Goal: Information Seeking & Learning: Learn about a topic

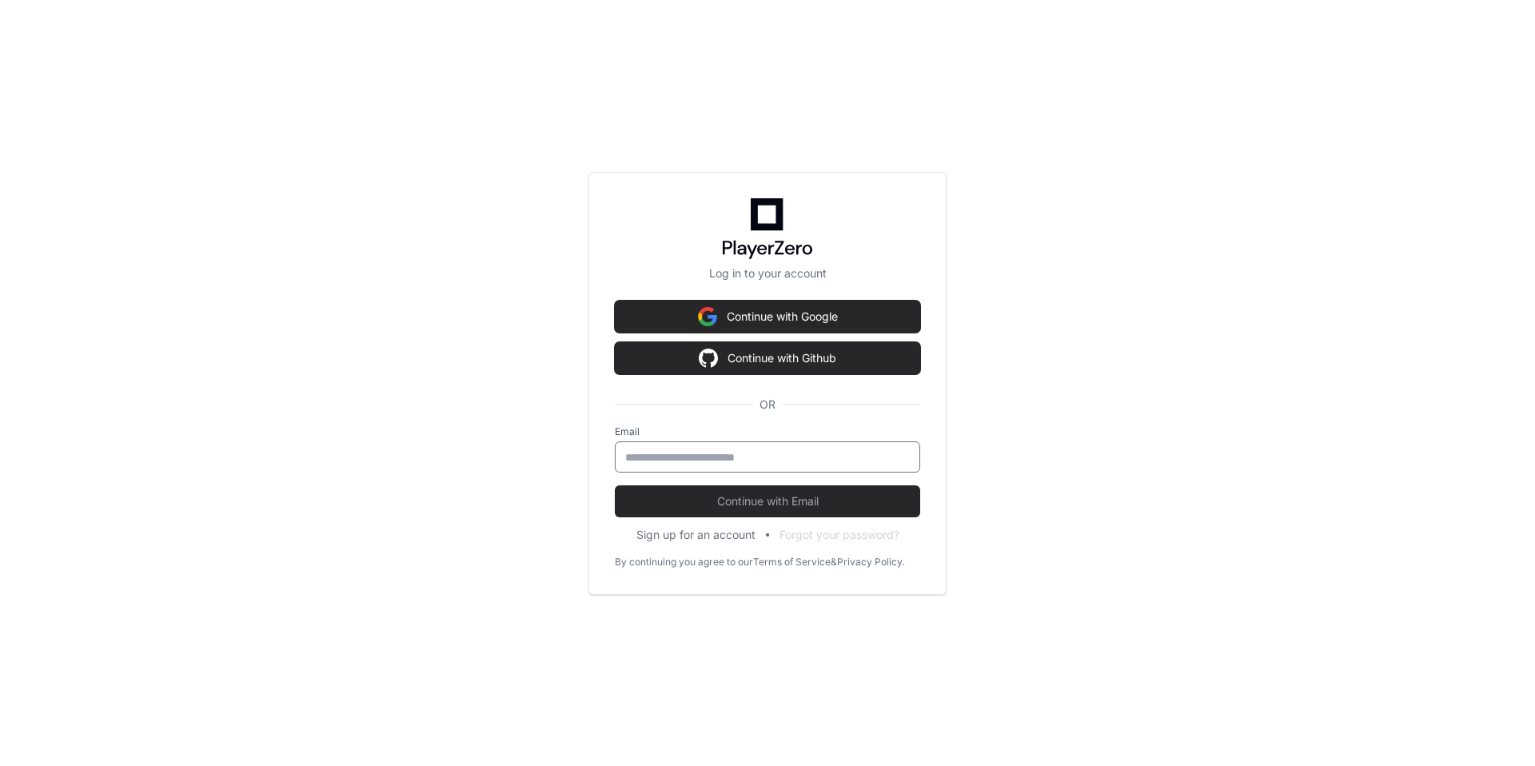
click at [674, 457] on input "email" at bounding box center [767, 457] width 285 height 16
type input "**********"
click at [804, 495] on span "Continue with Email" at bounding box center [767, 501] width 305 height 16
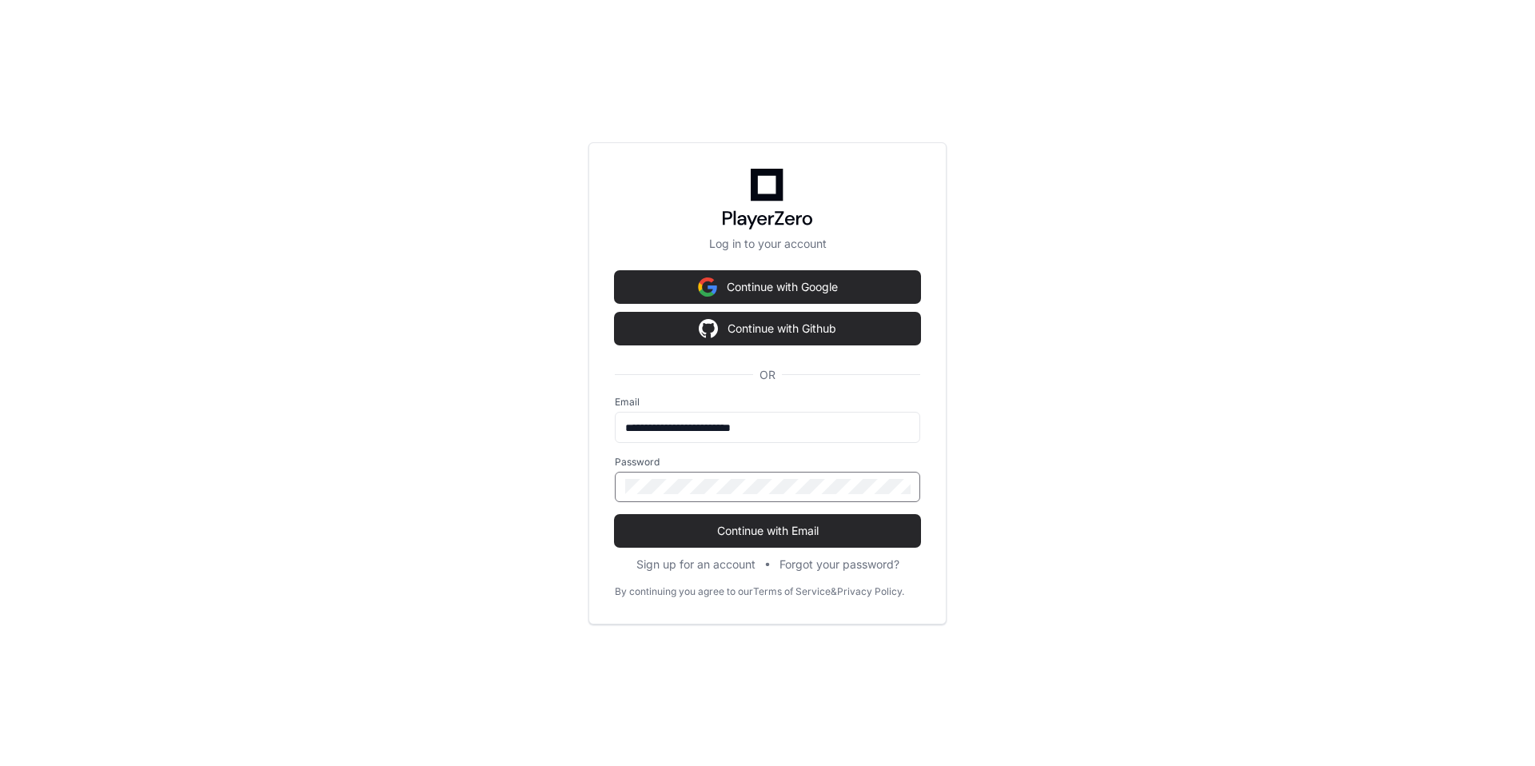
click at [615, 515] on button "Continue with Email" at bounding box center [767, 531] width 305 height 32
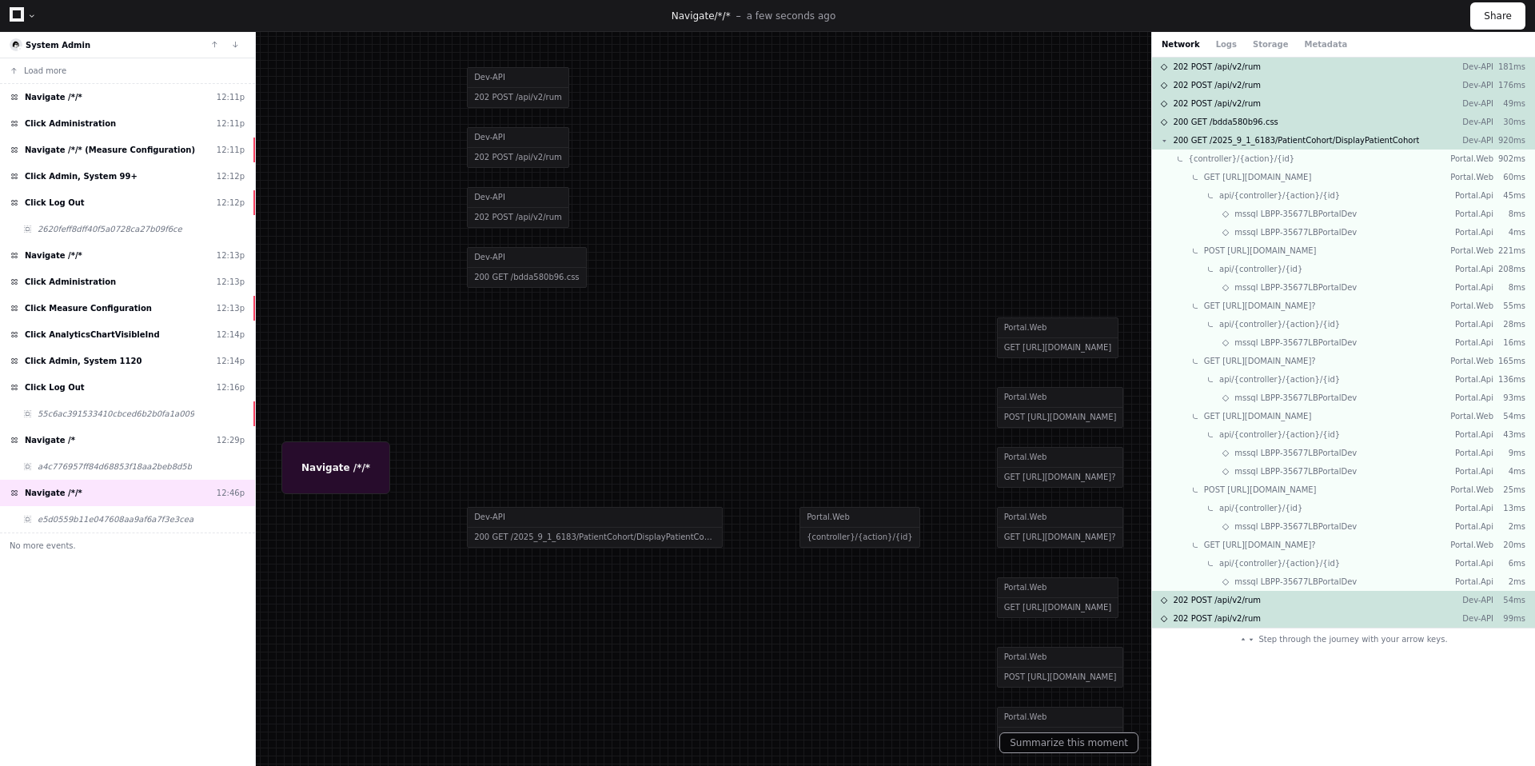
click at [9, 15] on div "Navigate /*/* a few seconds ago Share" at bounding box center [767, 16] width 1535 height 32
click at [15, 14] on icon at bounding box center [17, 14] width 14 height 14
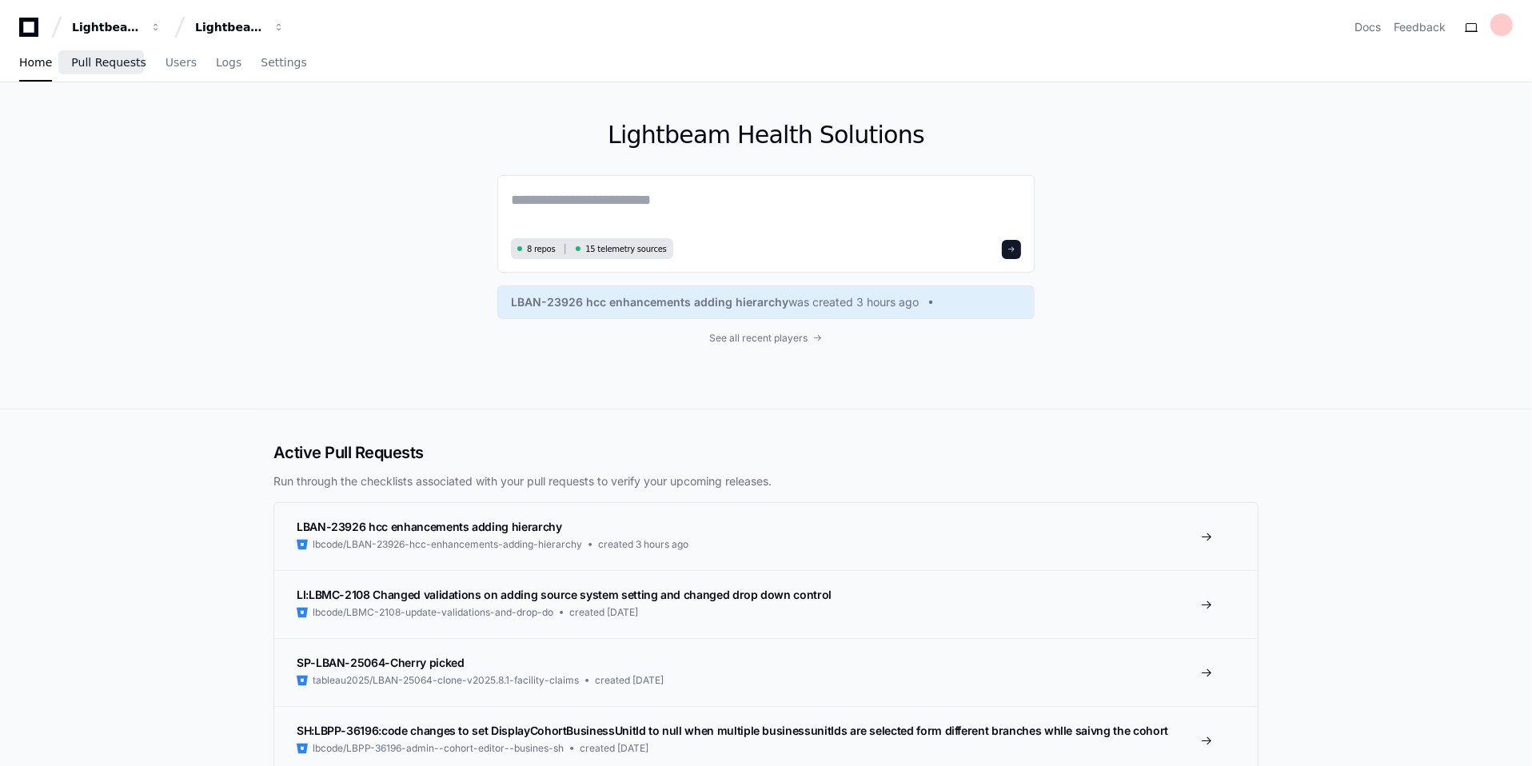
click at [110, 60] on span "Pull Requests" at bounding box center [108, 63] width 74 height 10
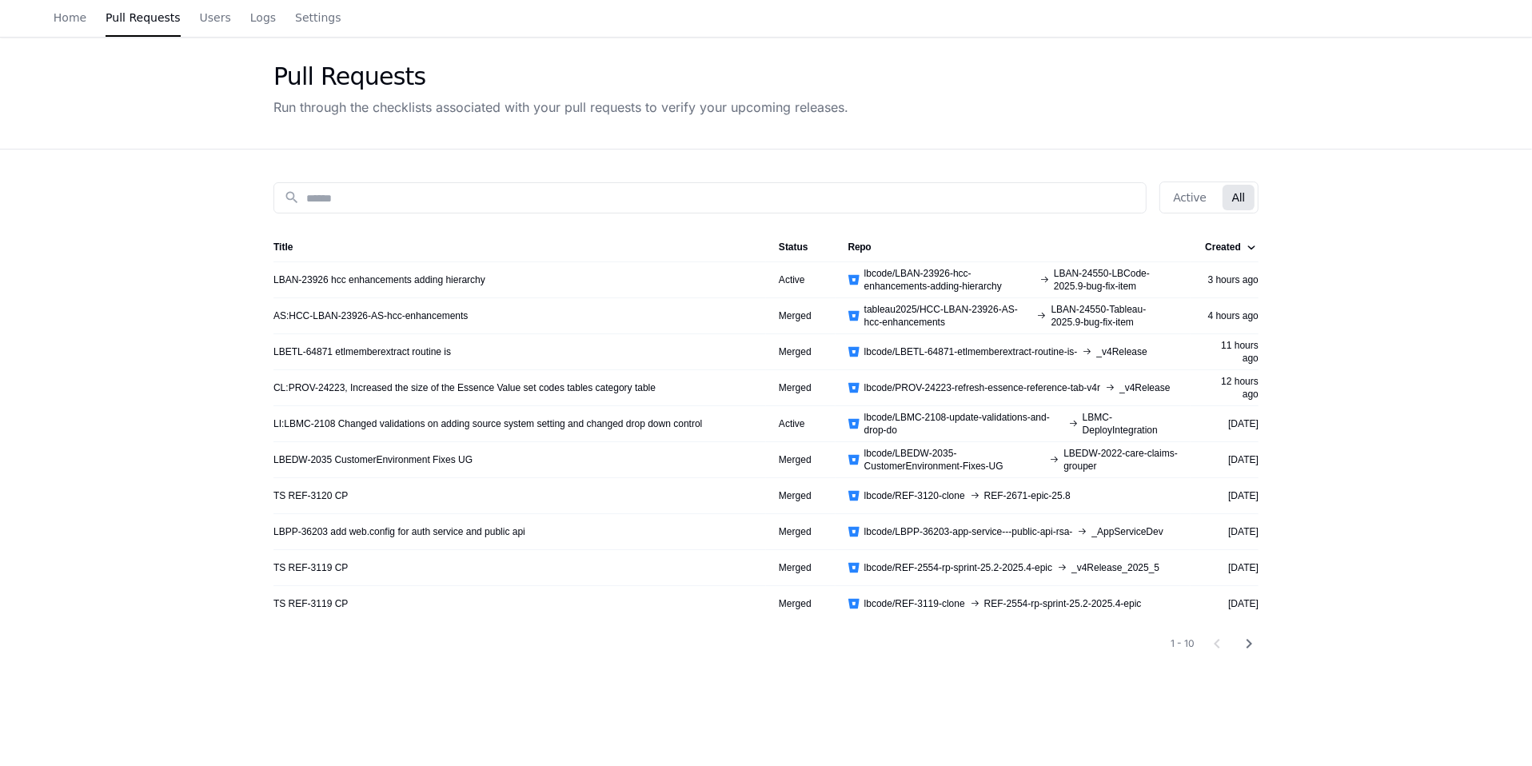
scroll to position [46, 0]
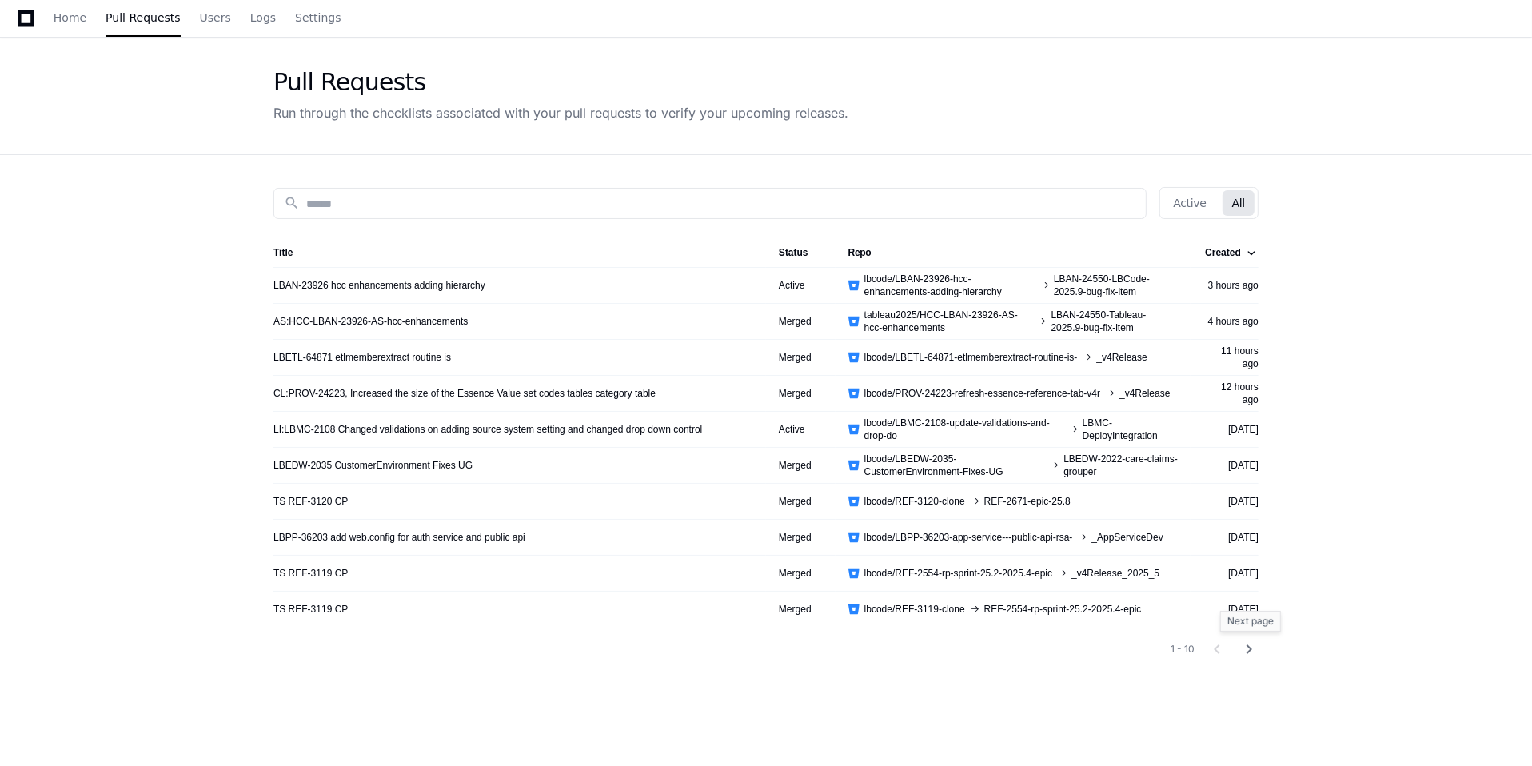
click at [1247, 650] on mat-icon "chevron_right" at bounding box center [1248, 649] width 19 height 19
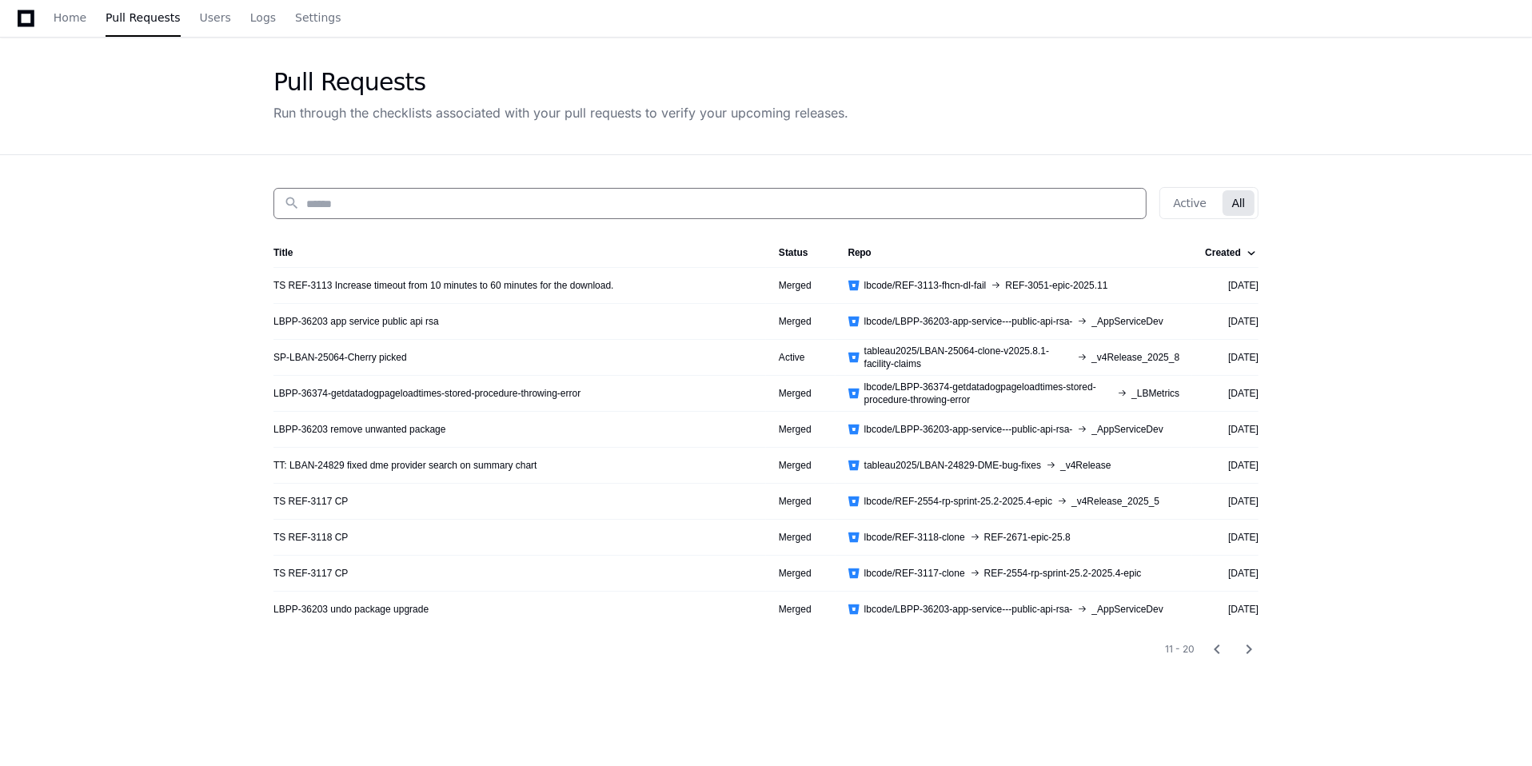
click at [379, 201] on input at bounding box center [721, 204] width 830 height 16
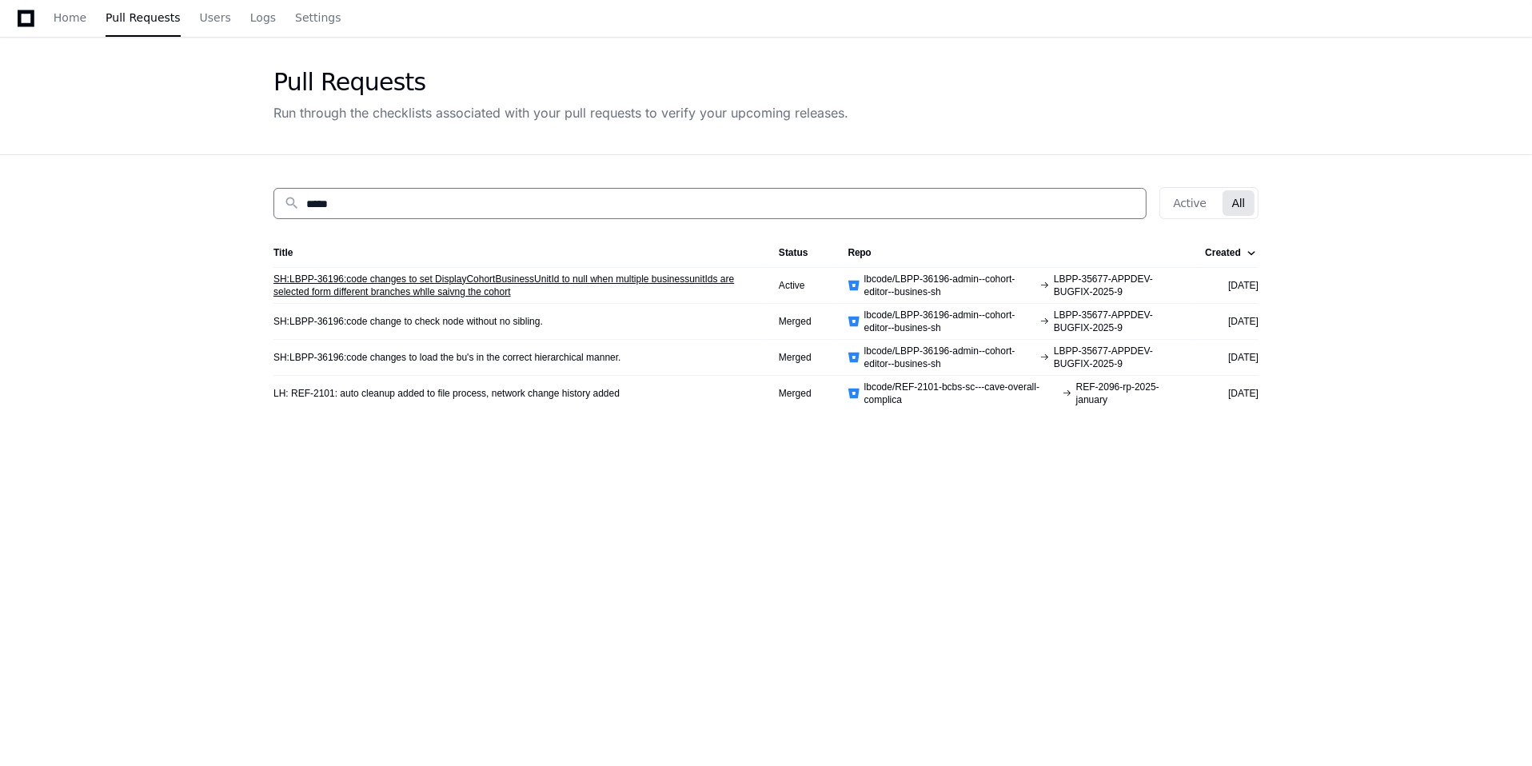
type input "*****"
click at [437, 283] on link "SH:LBPP-36196:code changes to set DisplayCohortBusinessUnitId to null when mult…" at bounding box center [513, 286] width 480 height 26
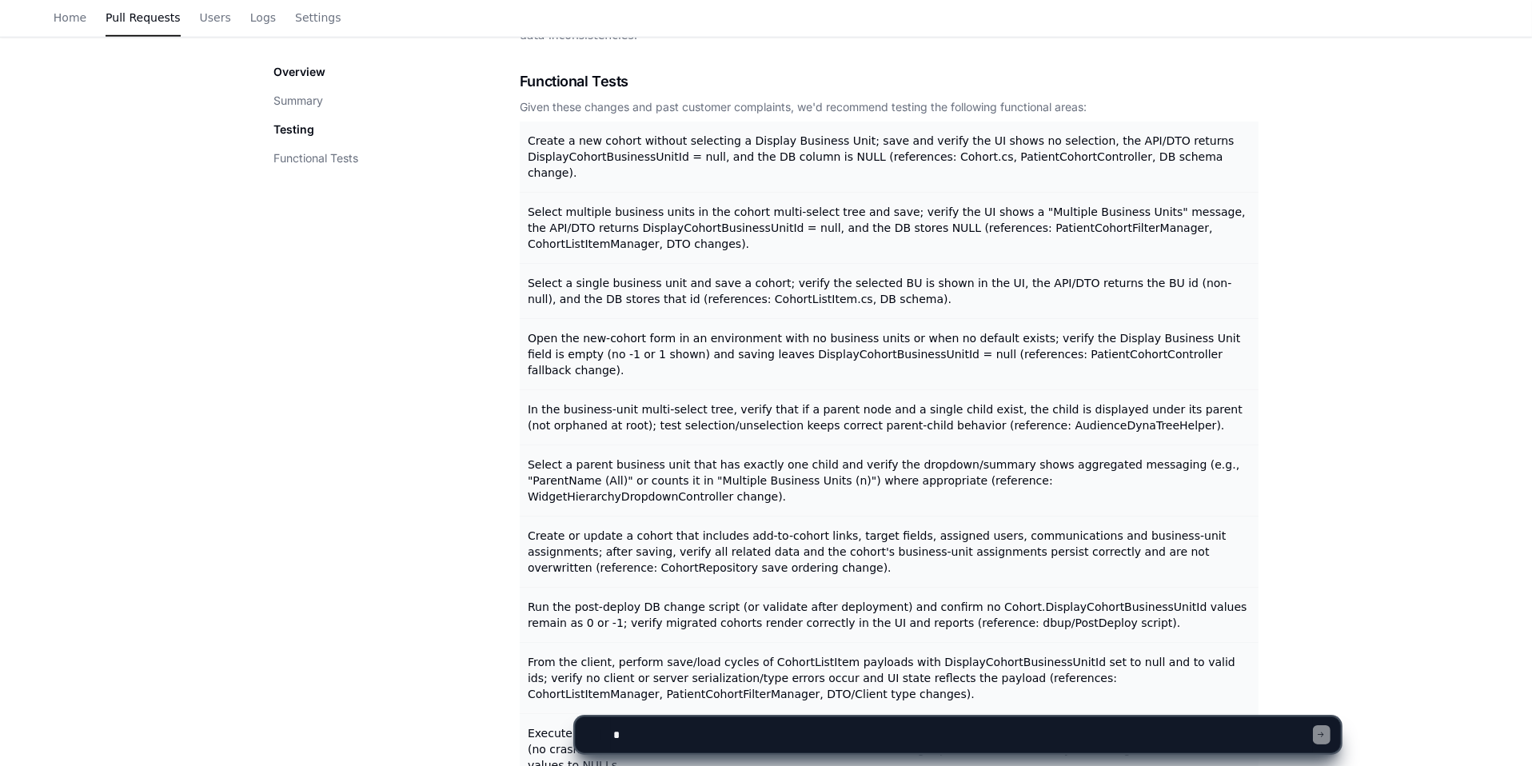
scroll to position [1327, 0]
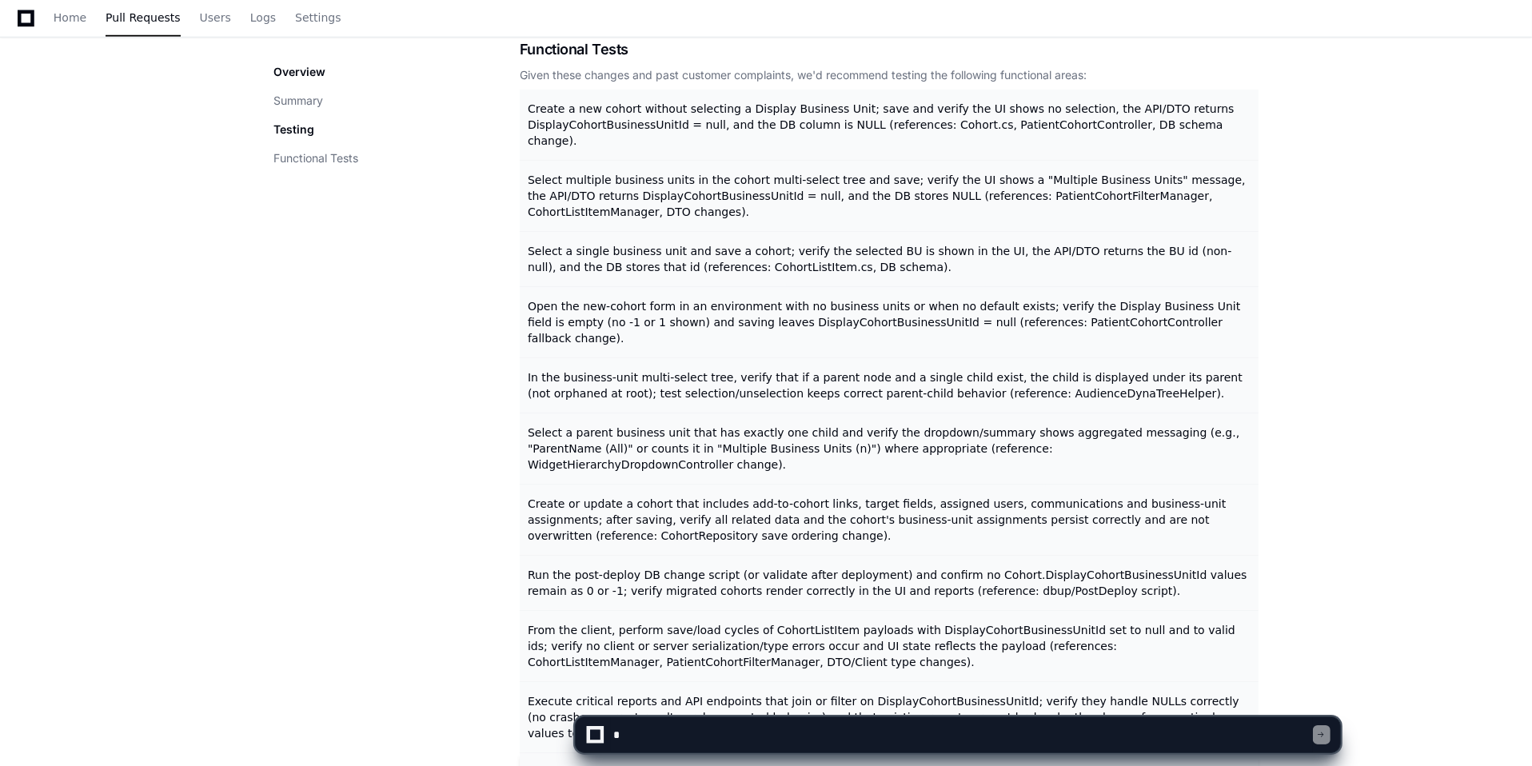
click at [660, 765] on span "Attempt to save a cohort with a non-existent DisplayCohortBusinessUnitId and ve…" at bounding box center [857, 780] width 659 height 29
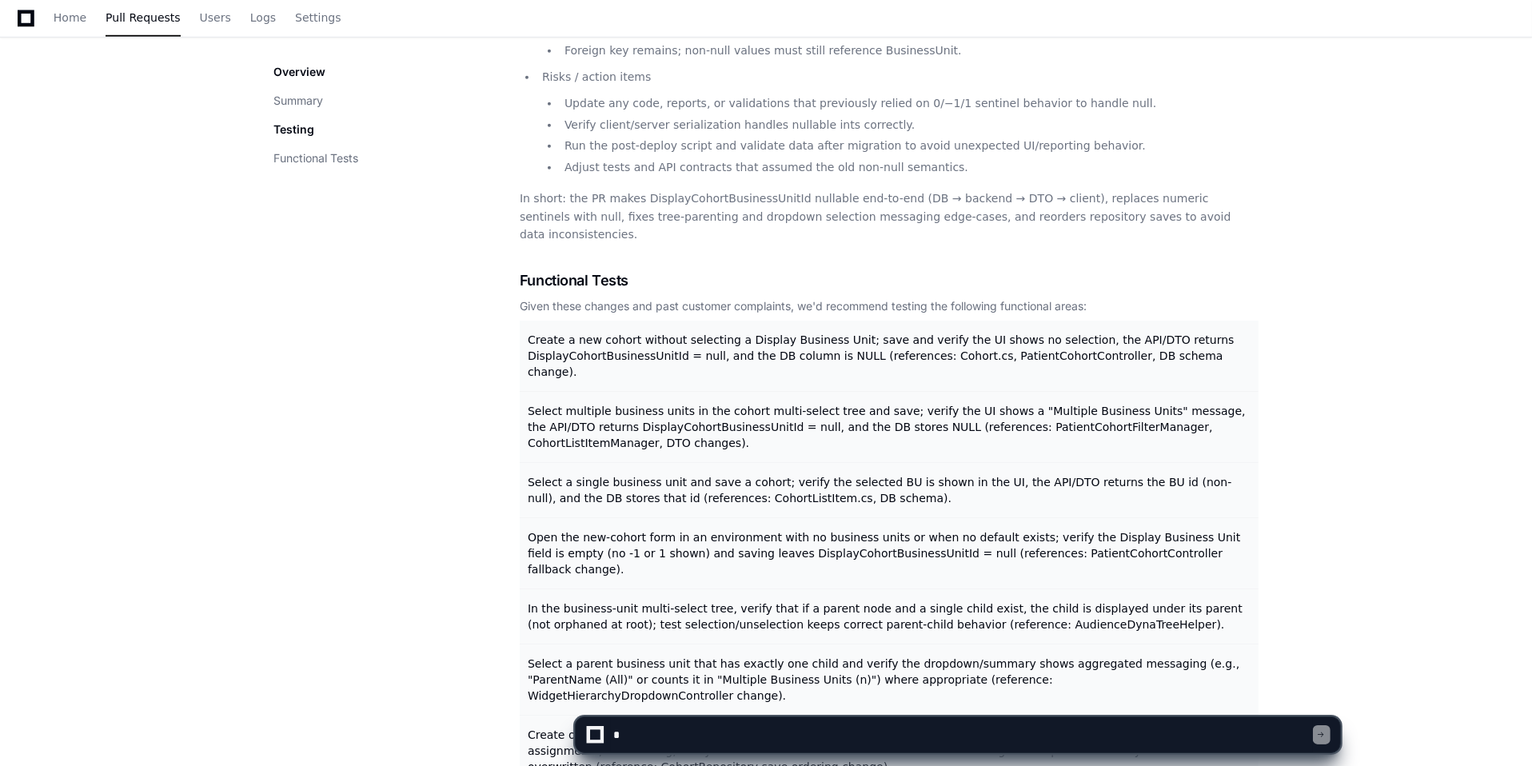
scroll to position [1087, 0]
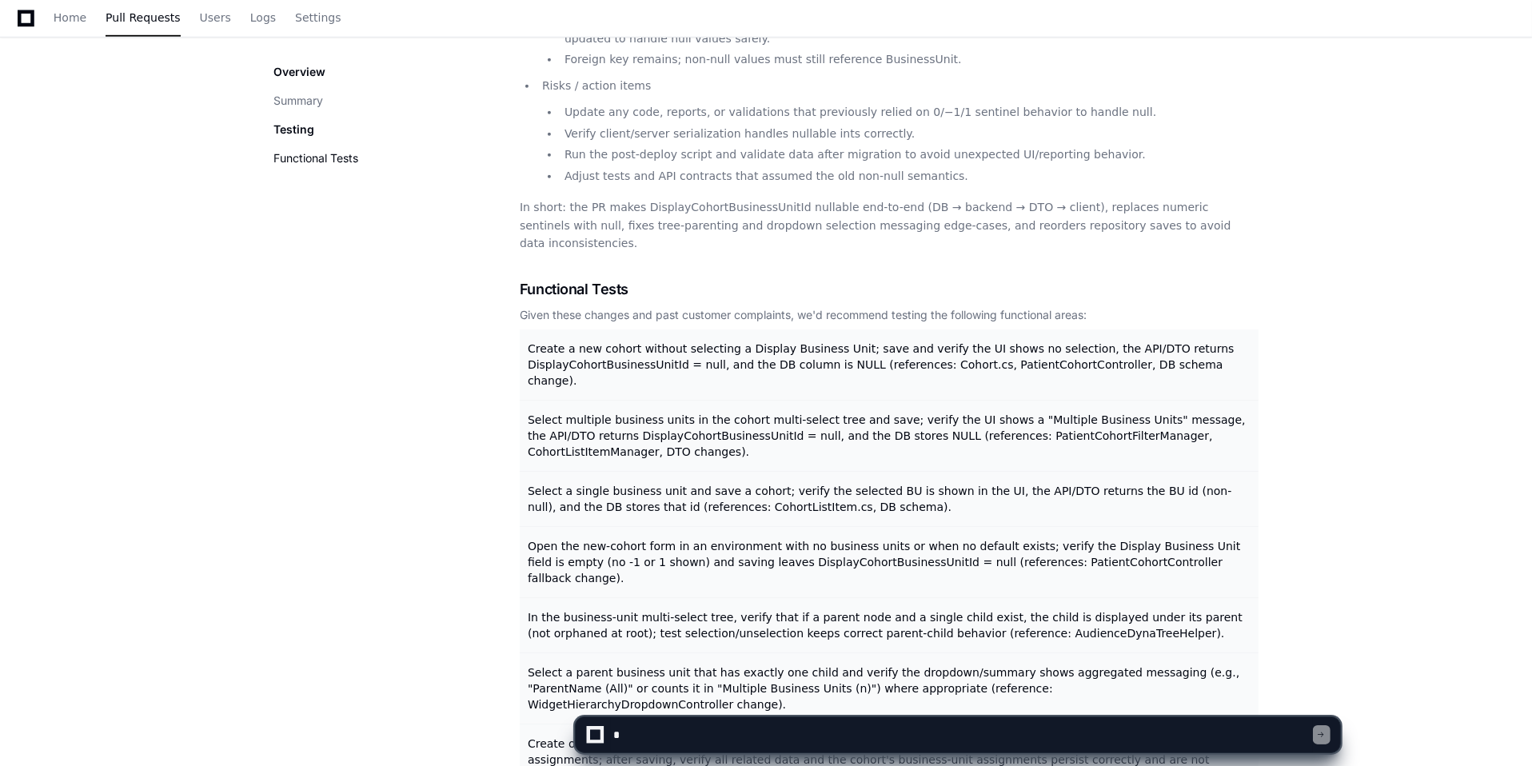
click at [323, 151] on button "Functional Tests" at bounding box center [315, 158] width 85 height 16
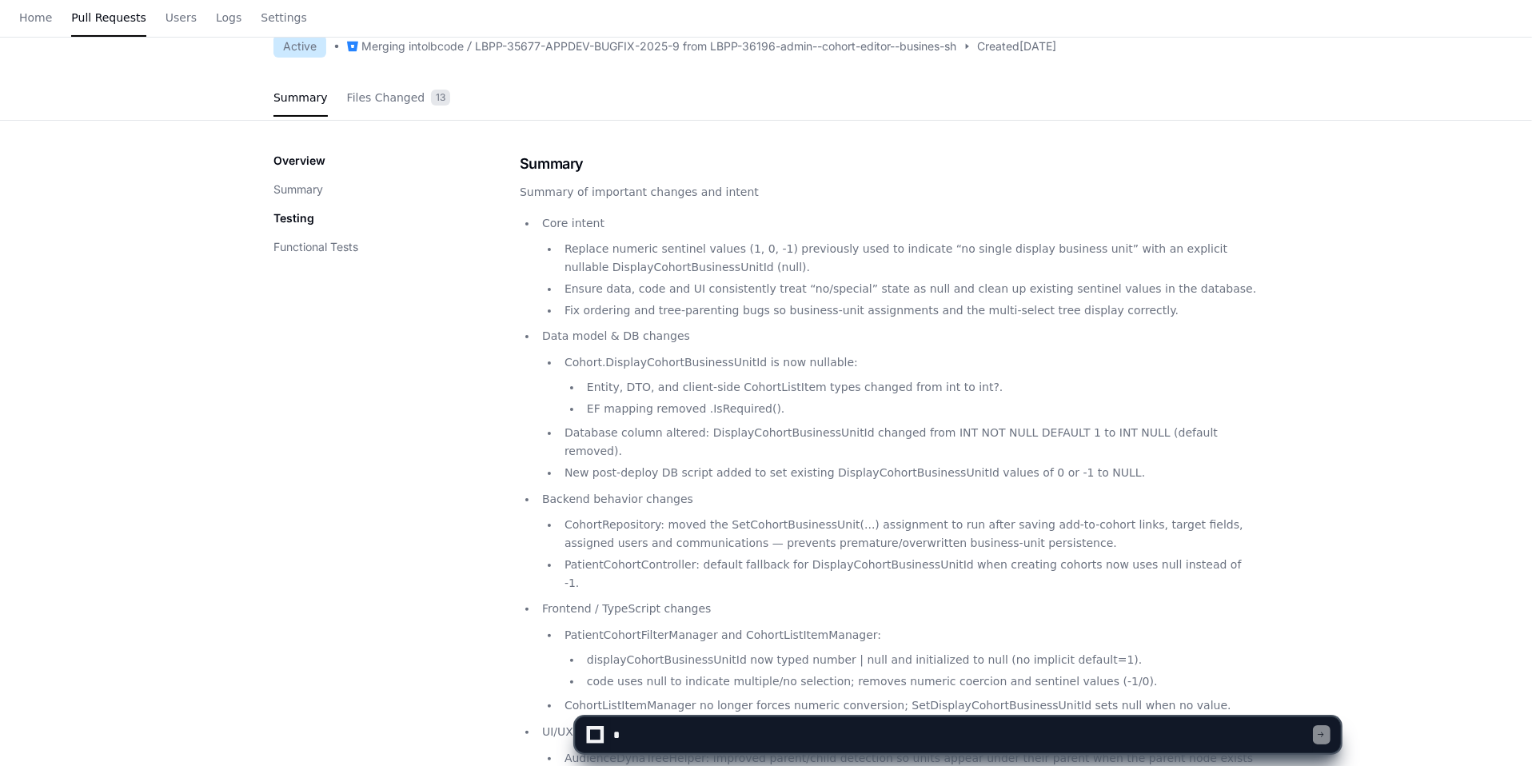
scroll to position [0, 0]
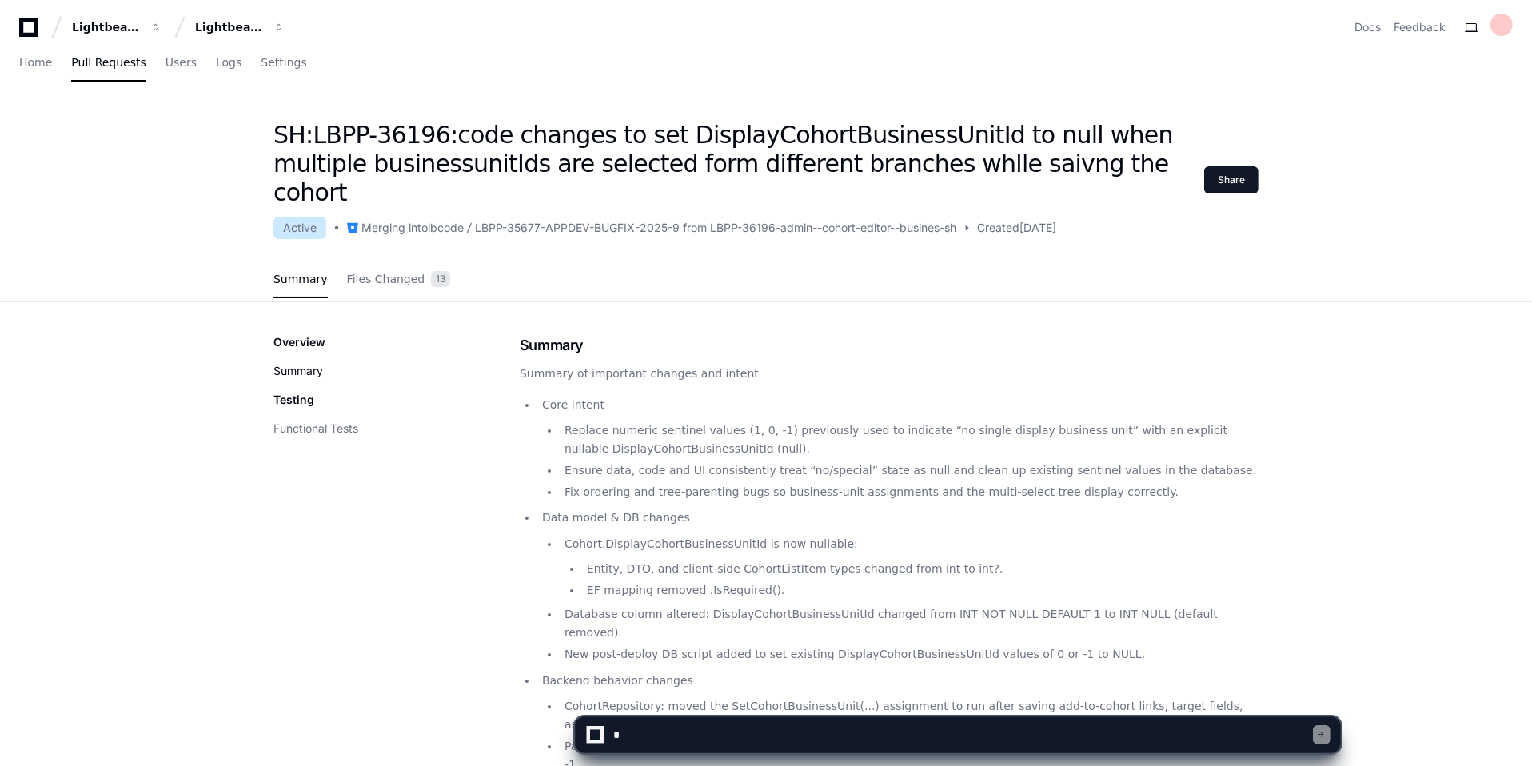
click at [309, 363] on button "Summary" at bounding box center [298, 371] width 50 height 16
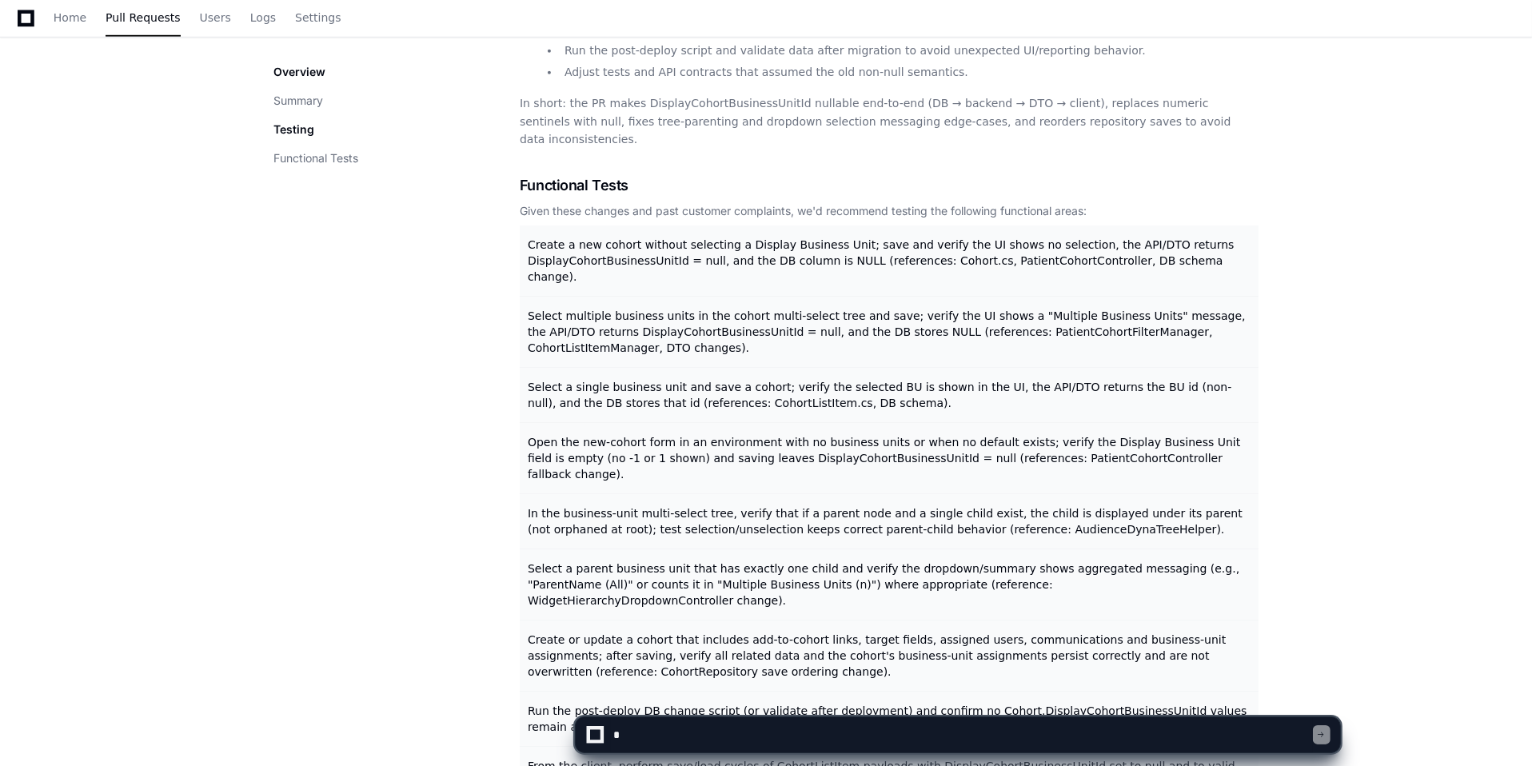
scroll to position [1378, 0]
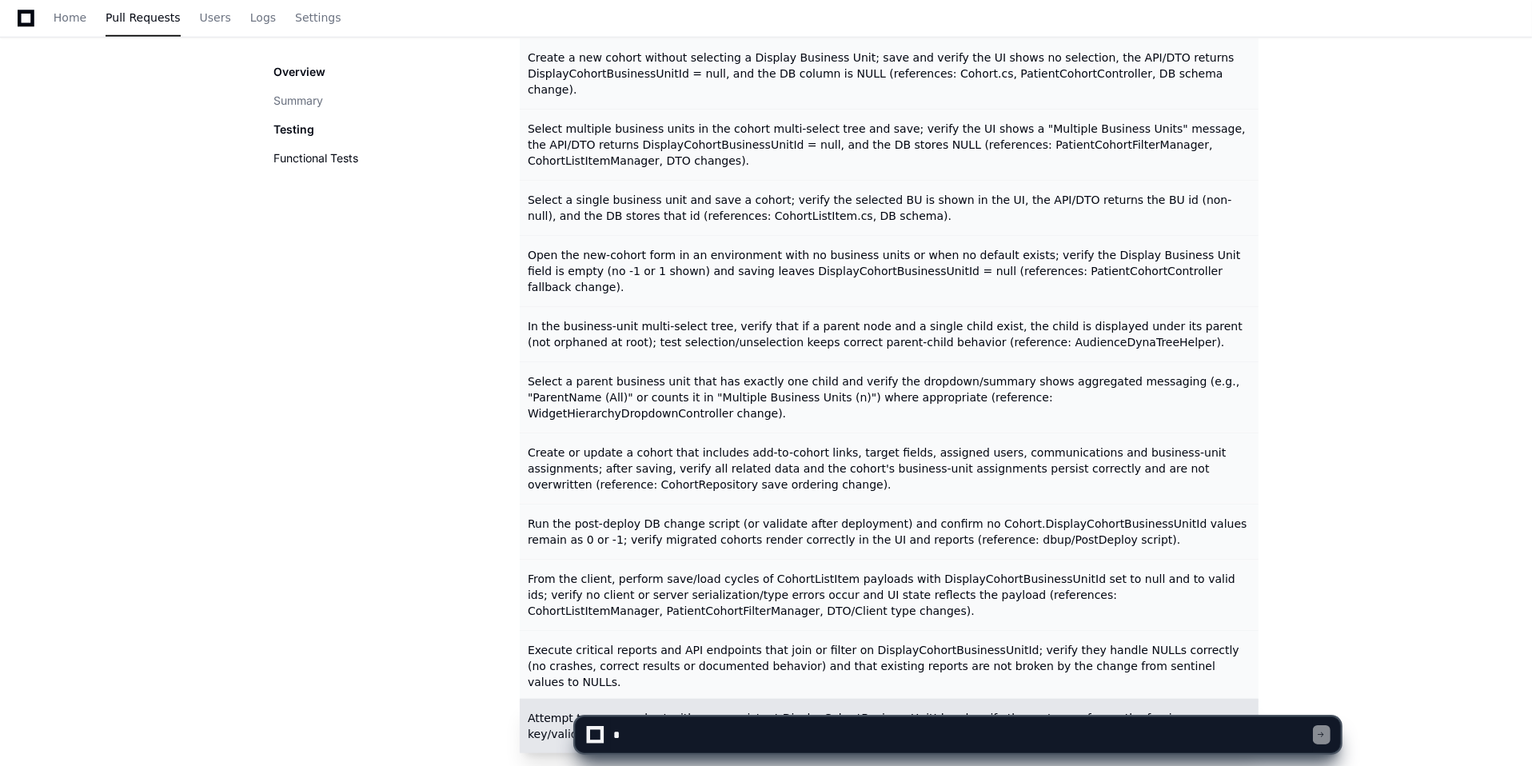
click at [331, 161] on button "Functional Tests" at bounding box center [315, 158] width 85 height 16
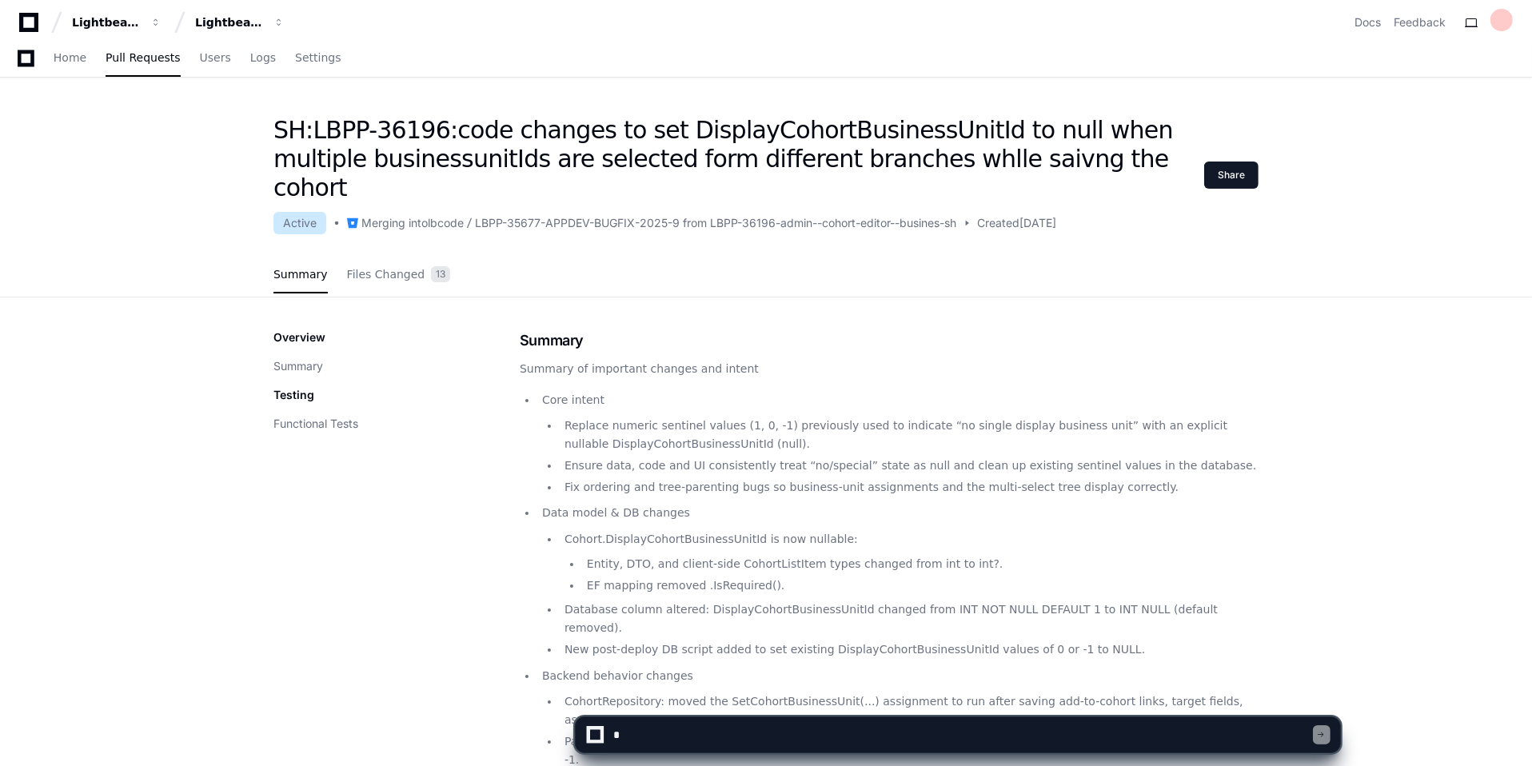
scroll to position [0, 0]
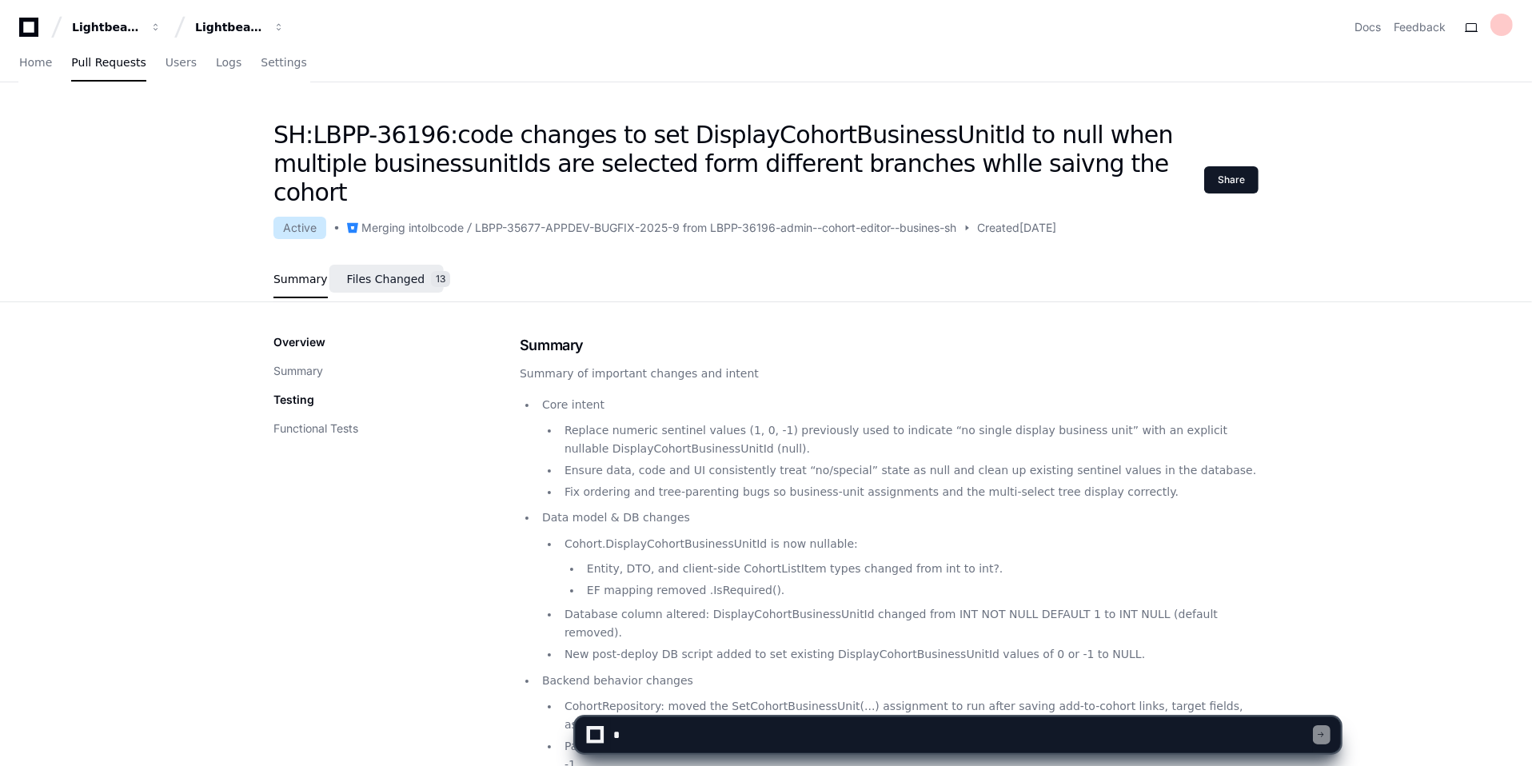
click at [394, 274] on span "Files Changed" at bounding box center [386, 279] width 78 height 10
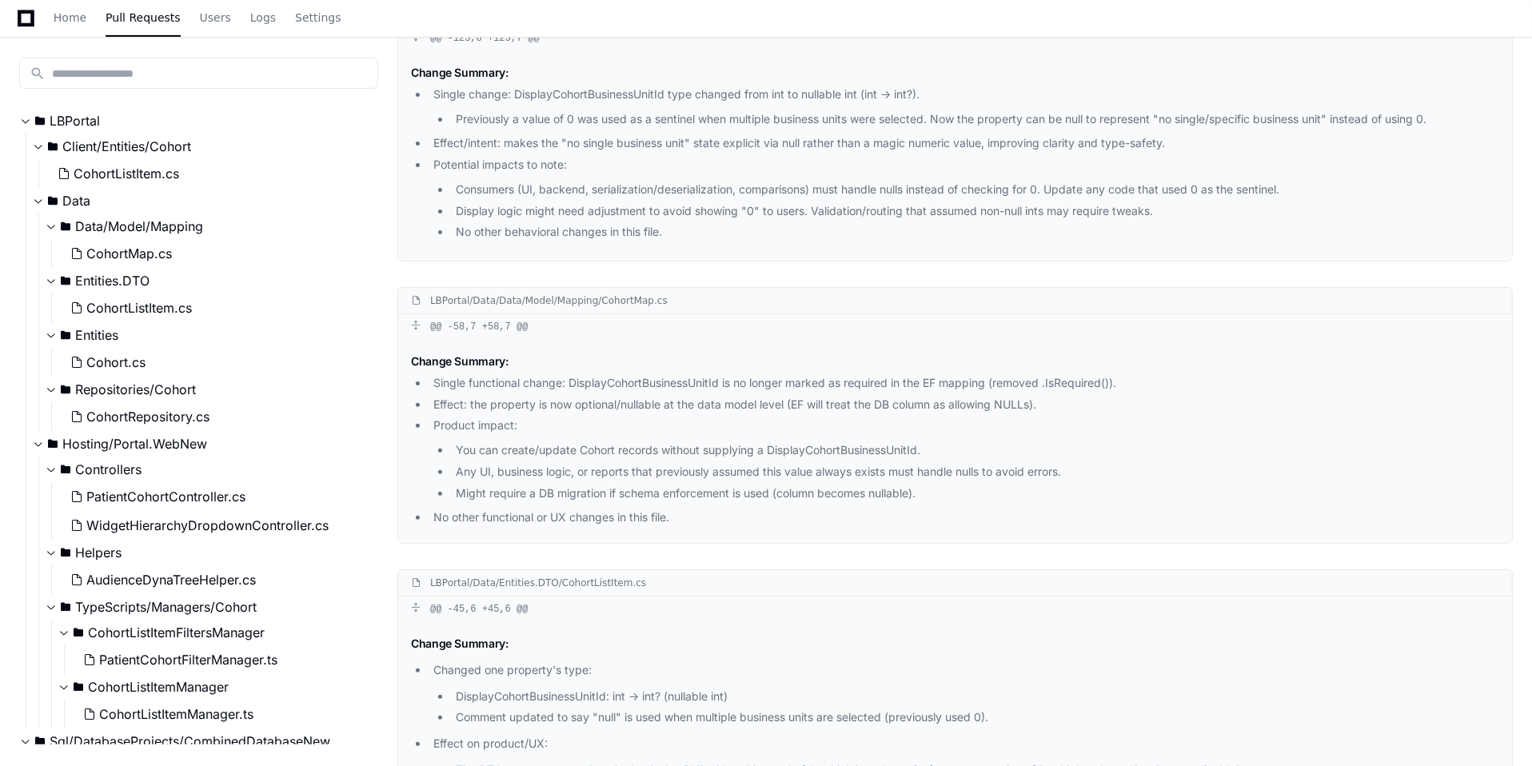
scroll to position [358, 0]
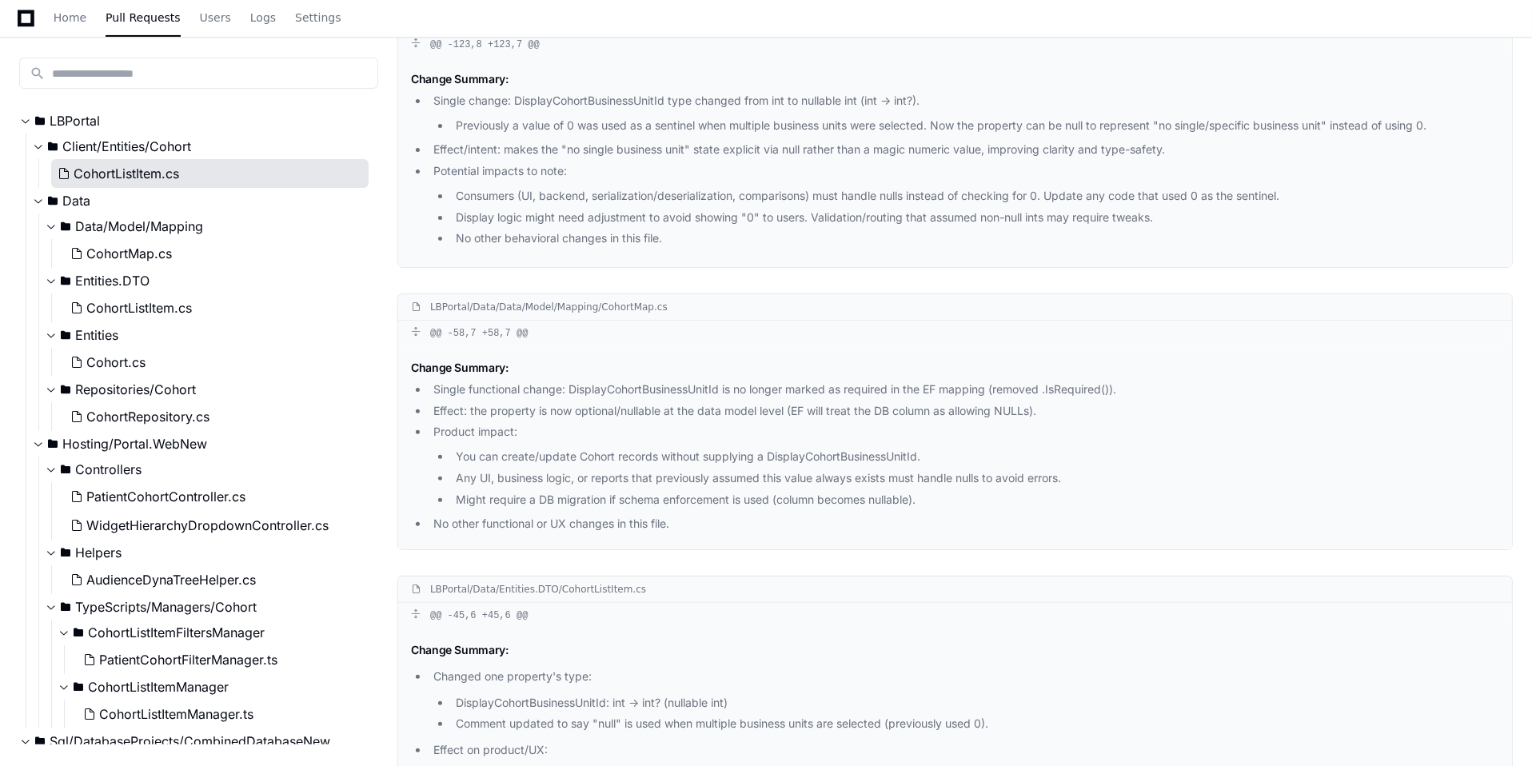
click at [102, 168] on span "CohortListItem.cs" at bounding box center [127, 173] width 106 height 19
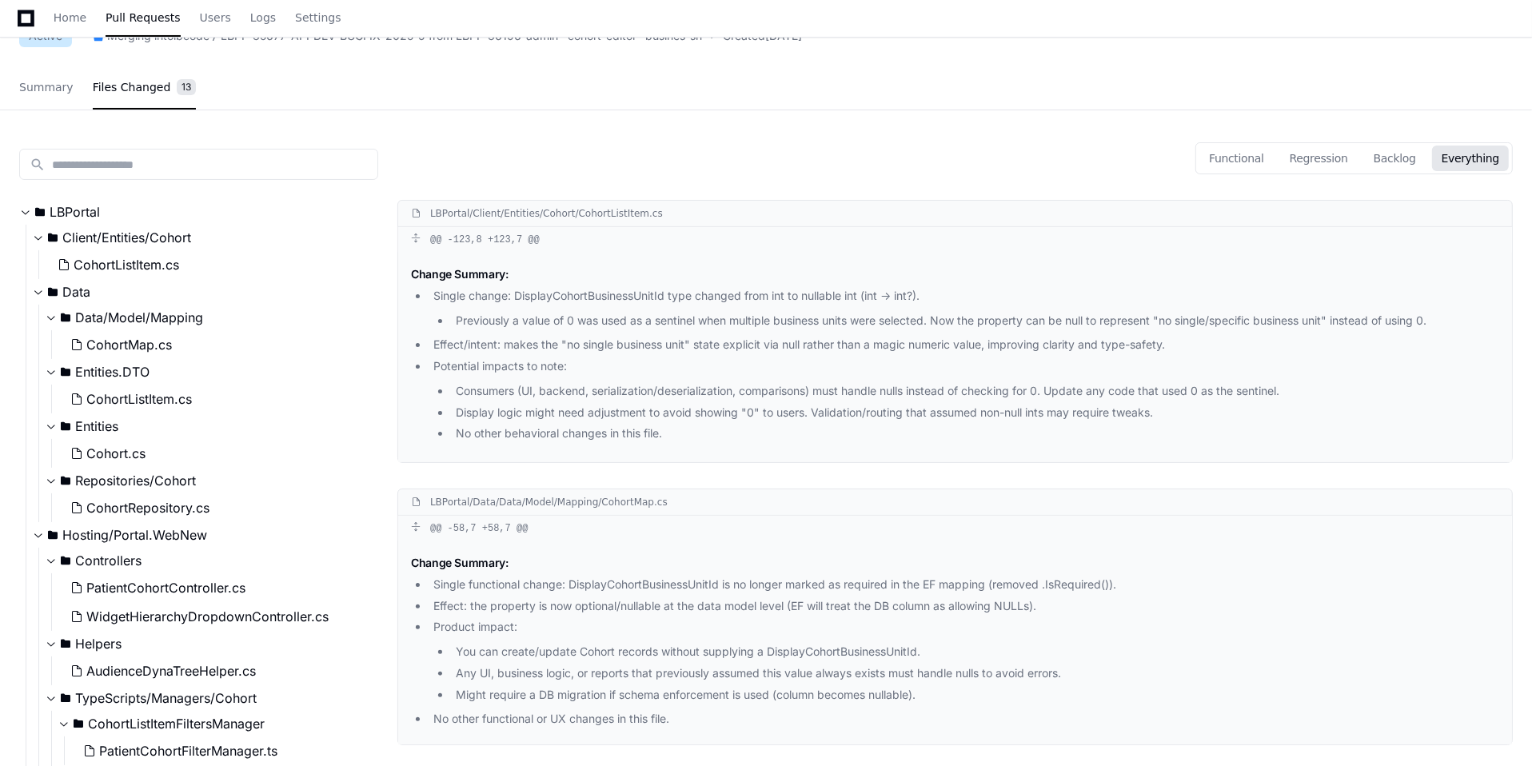
scroll to position [0, 0]
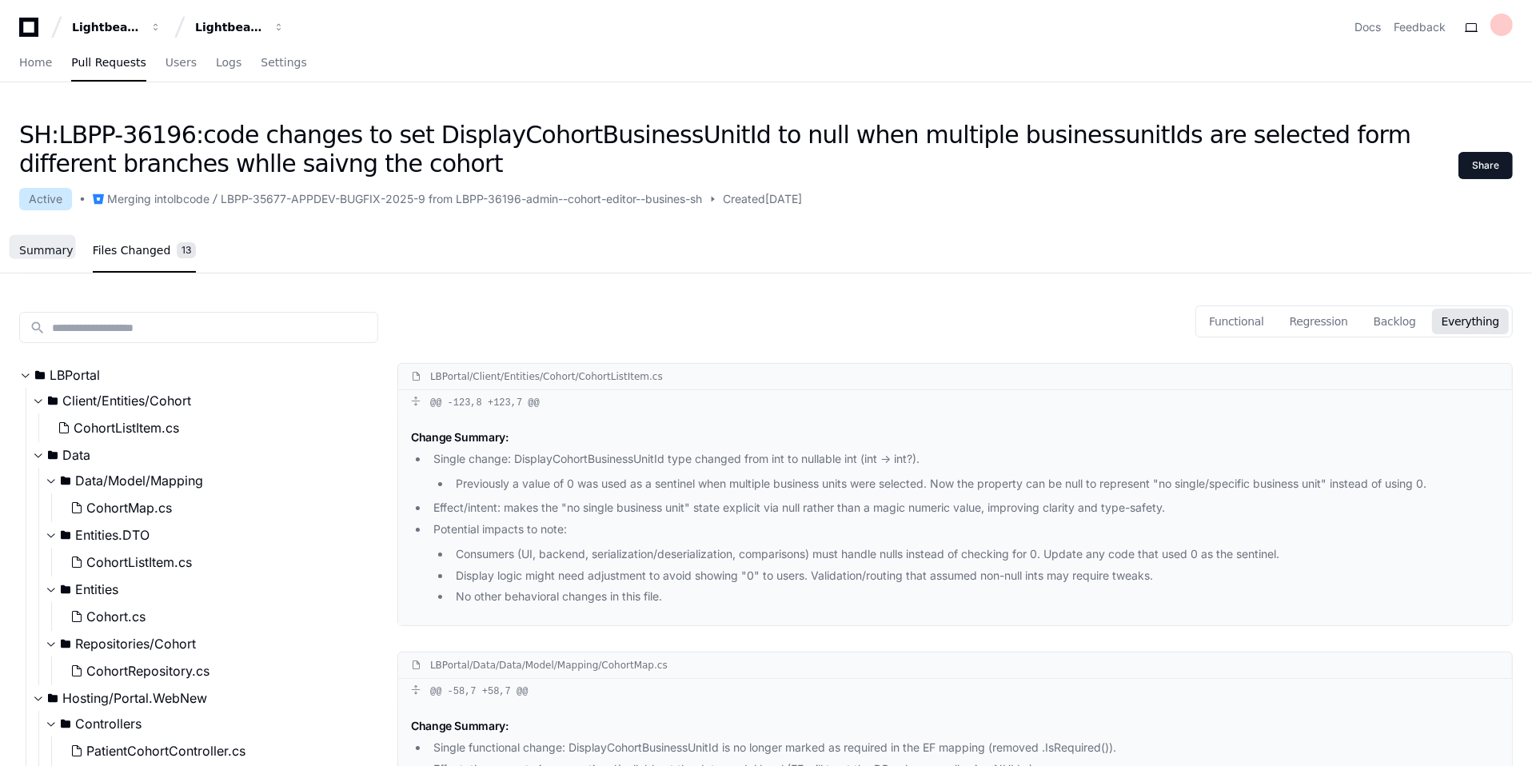
click at [32, 255] on span "Summary" at bounding box center [46, 250] width 54 height 10
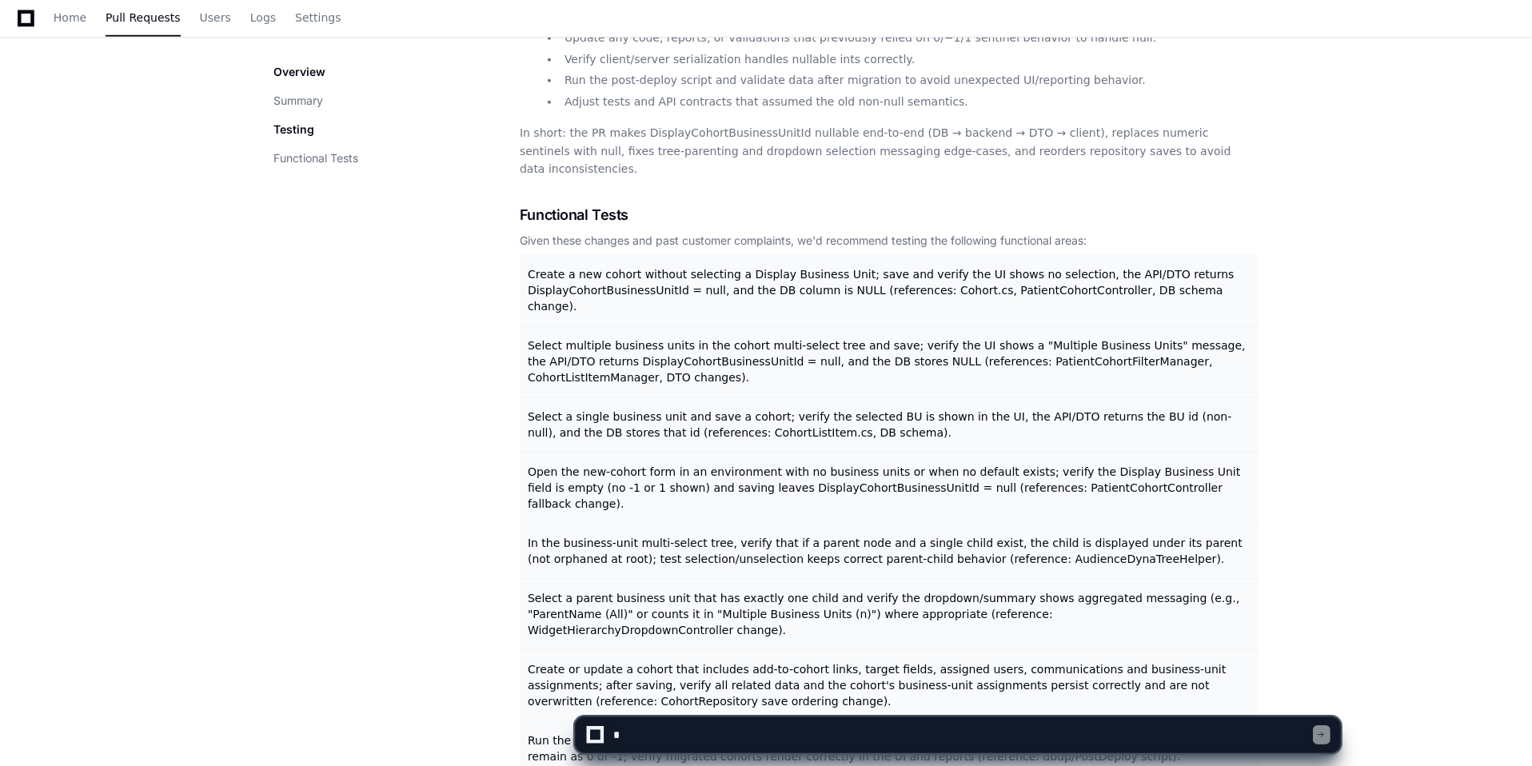
scroll to position [1327, 0]
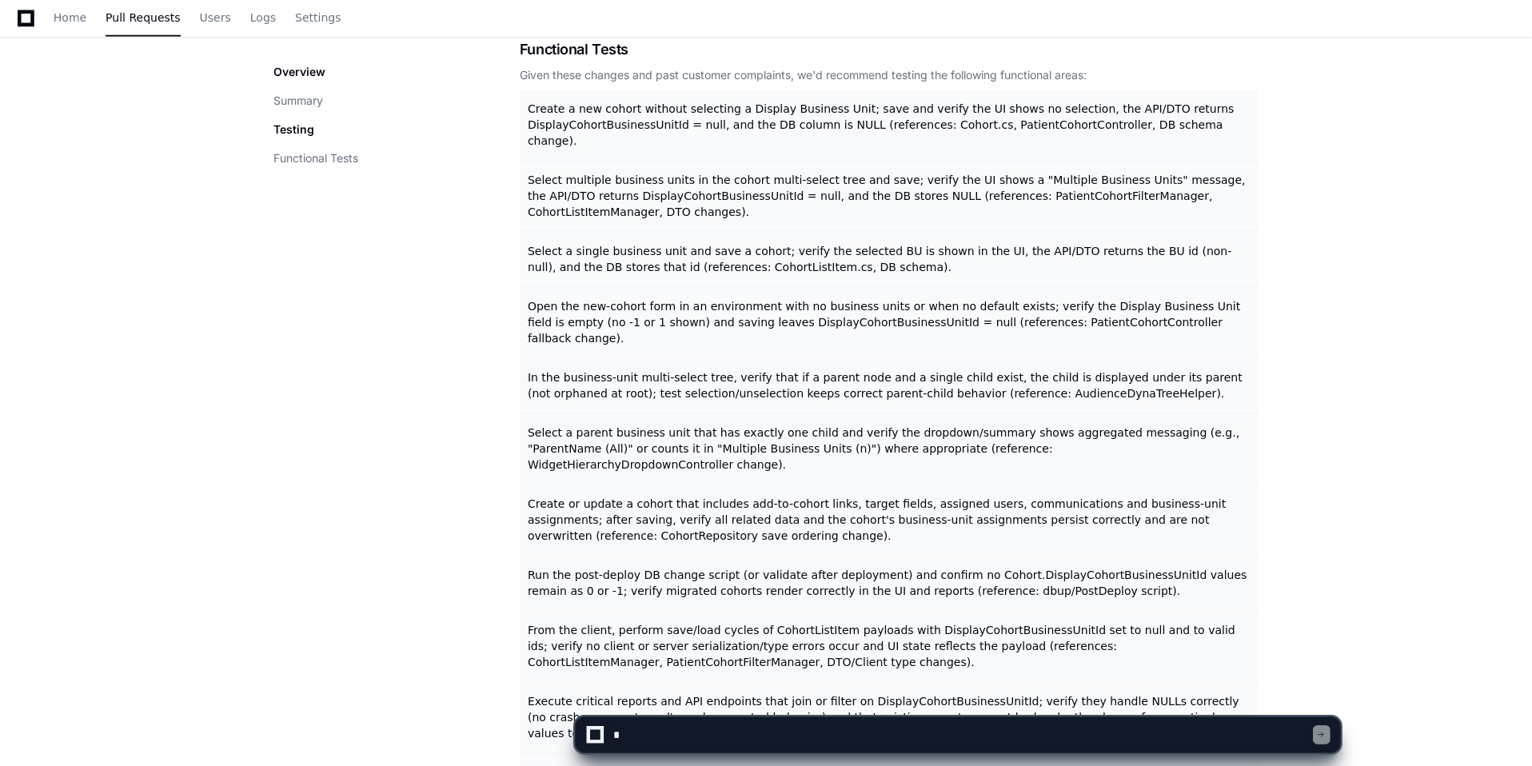
click at [655, 727] on textarea at bounding box center [962, 734] width 702 height 35
type textarea "*"
drag, startPoint x: 832, startPoint y: 604, endPoint x: 820, endPoint y: 616, distance: 16.4
click at [820, 765] on span "Attempt to save a cohort with a non-existent DisplayCohortBusinessUnitId and ve…" at bounding box center [857, 780] width 659 height 29
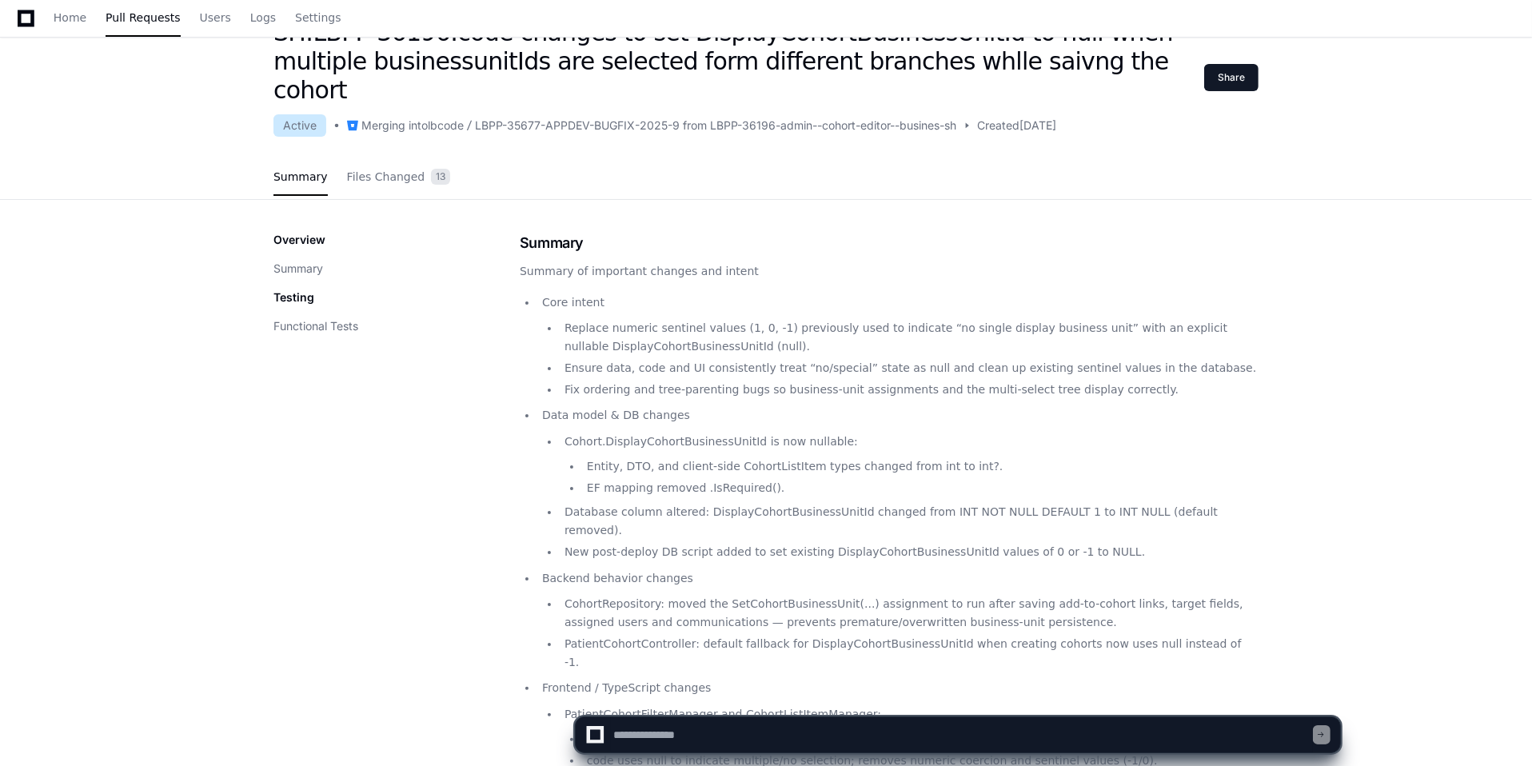
scroll to position [0, 0]
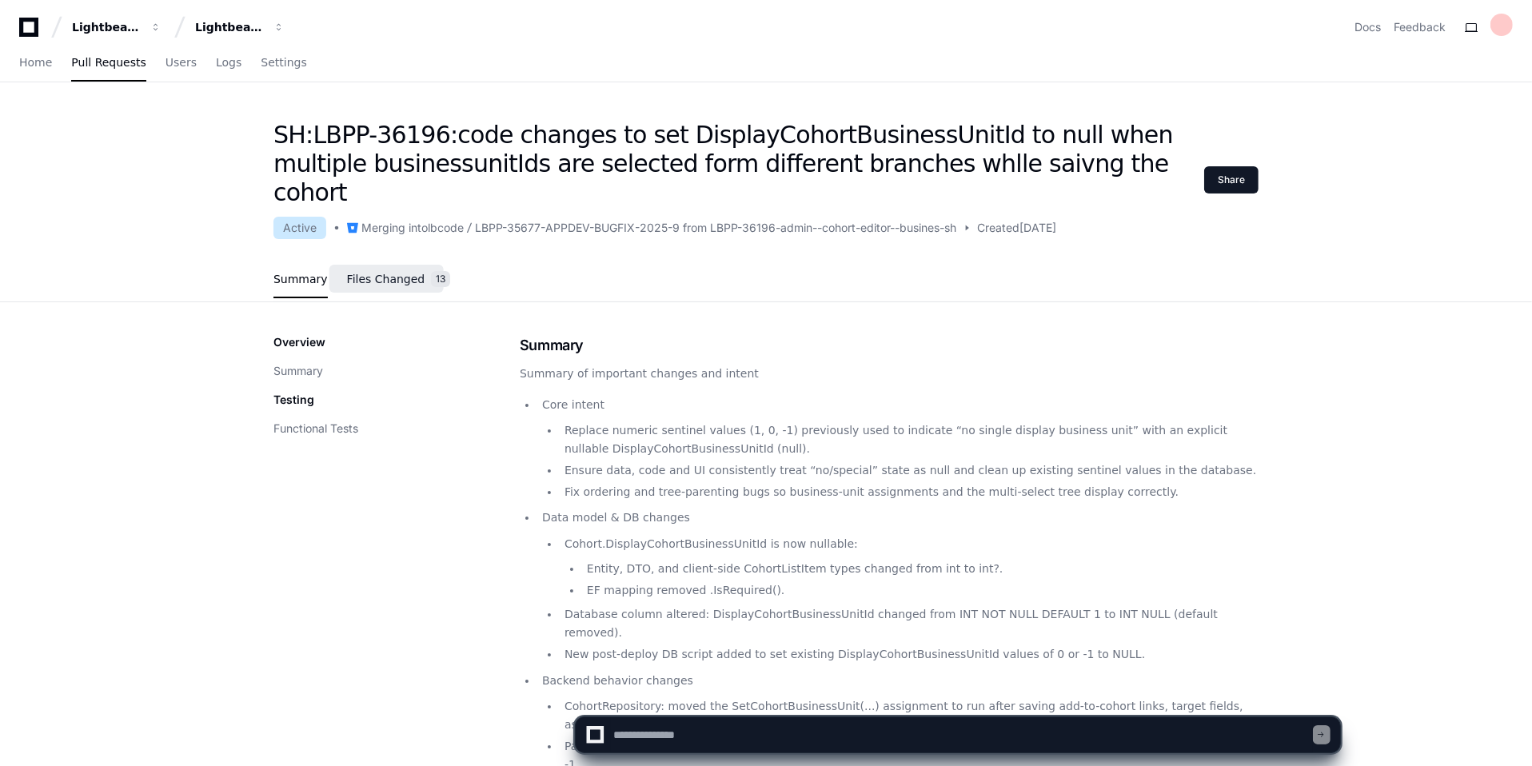
click at [391, 274] on span "Files Changed" at bounding box center [386, 279] width 78 height 10
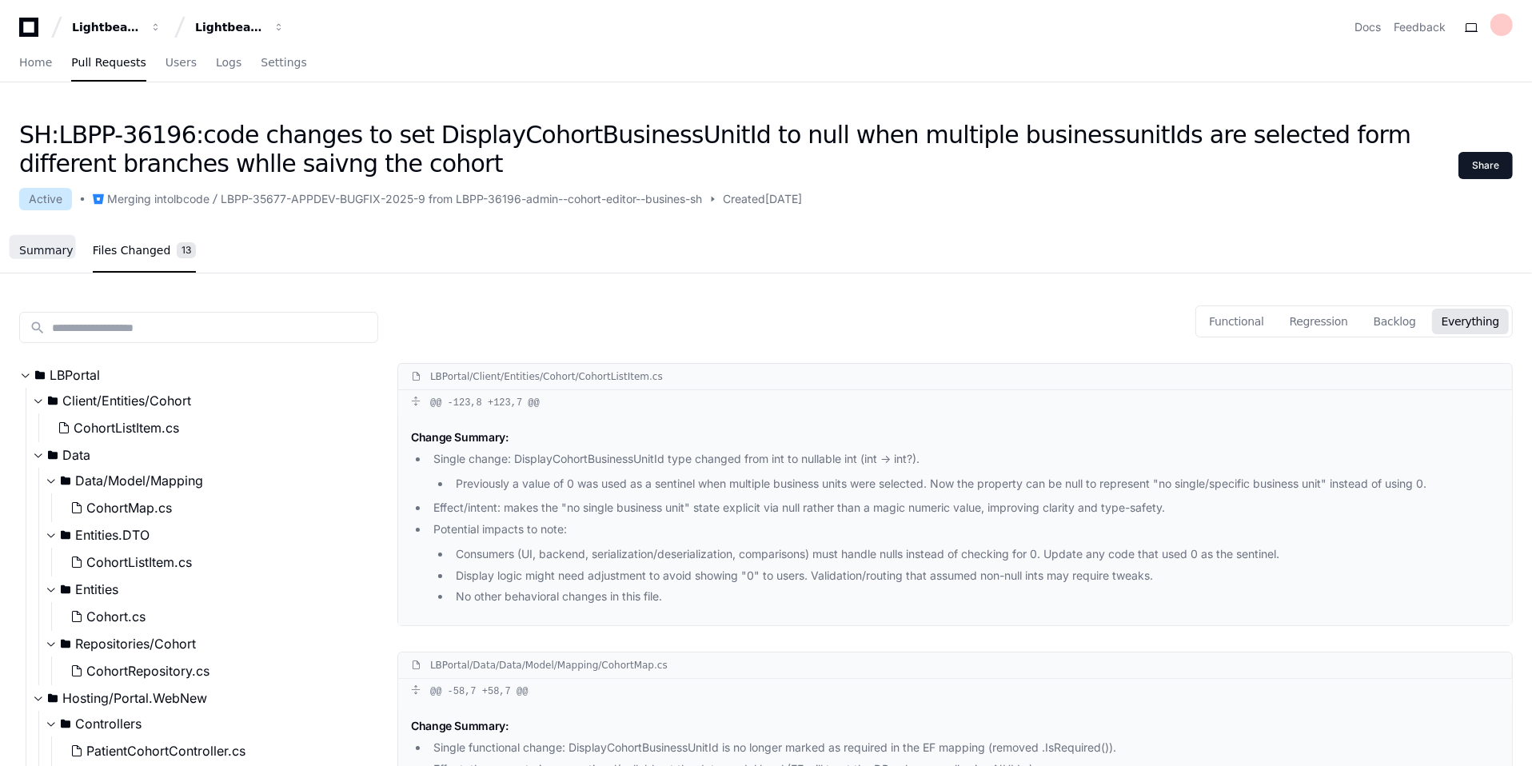
click at [39, 255] on span "Summary" at bounding box center [46, 250] width 54 height 10
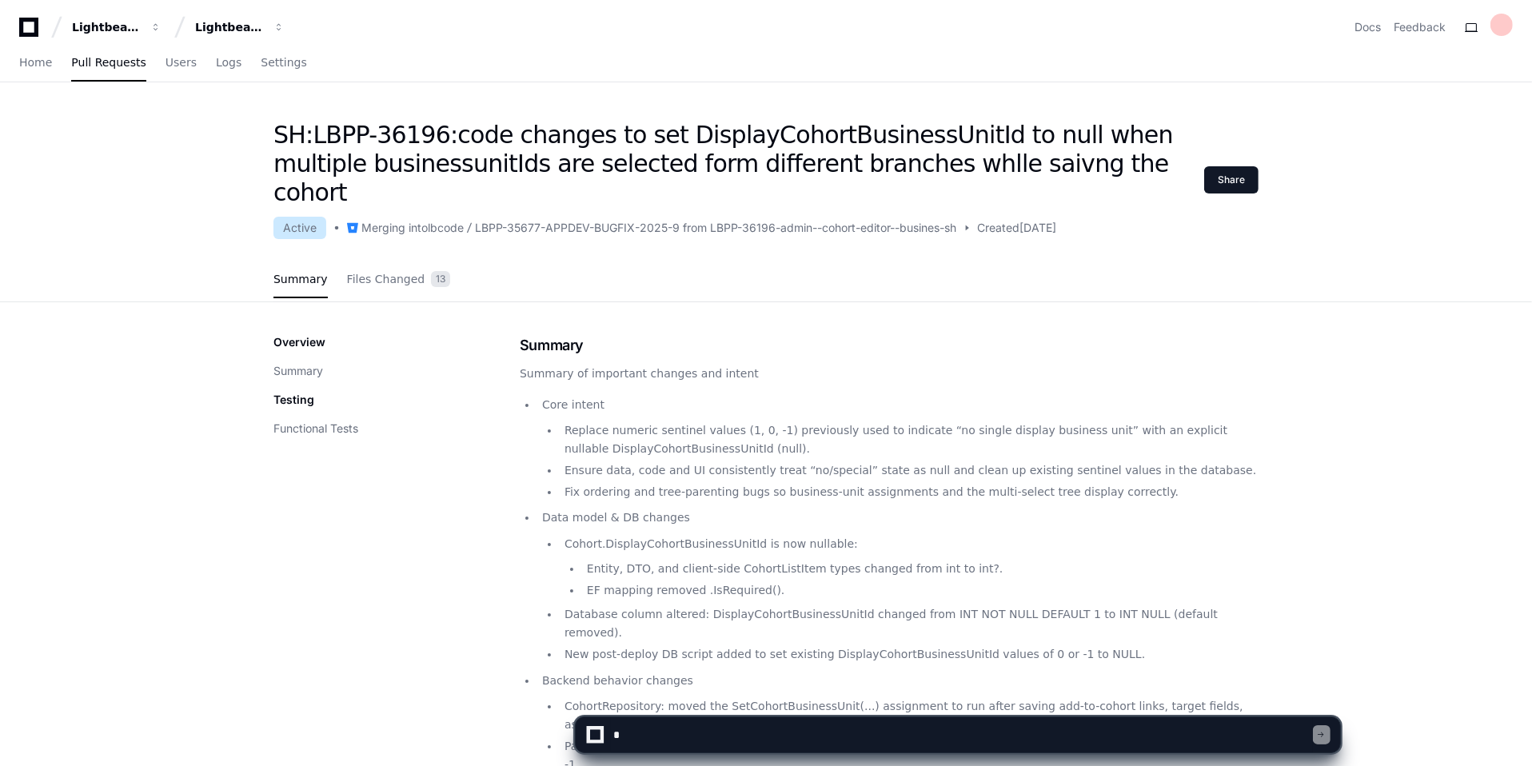
click at [672, 738] on textarea at bounding box center [962, 734] width 702 height 35
type textarea "**********"
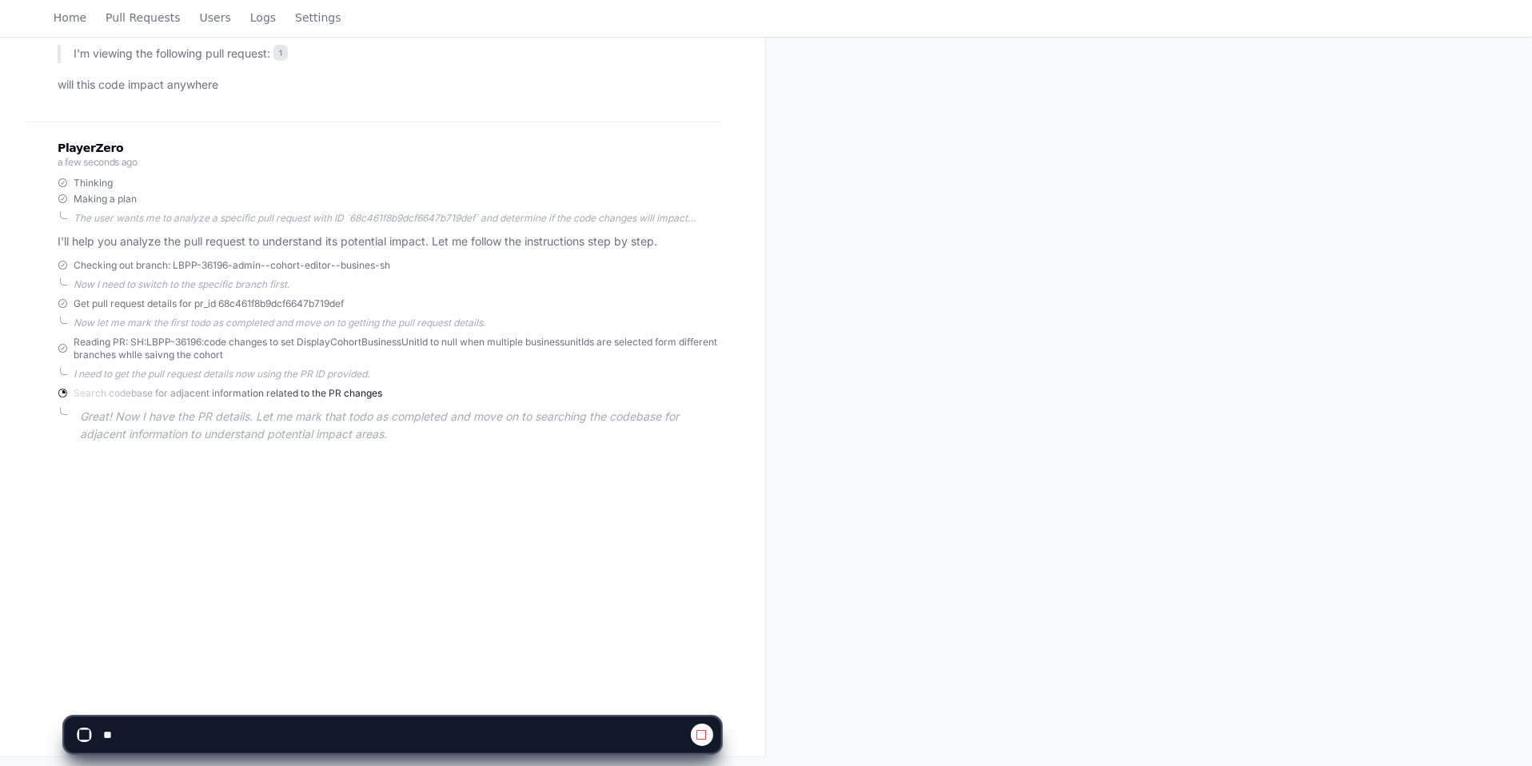
scroll to position [257, 0]
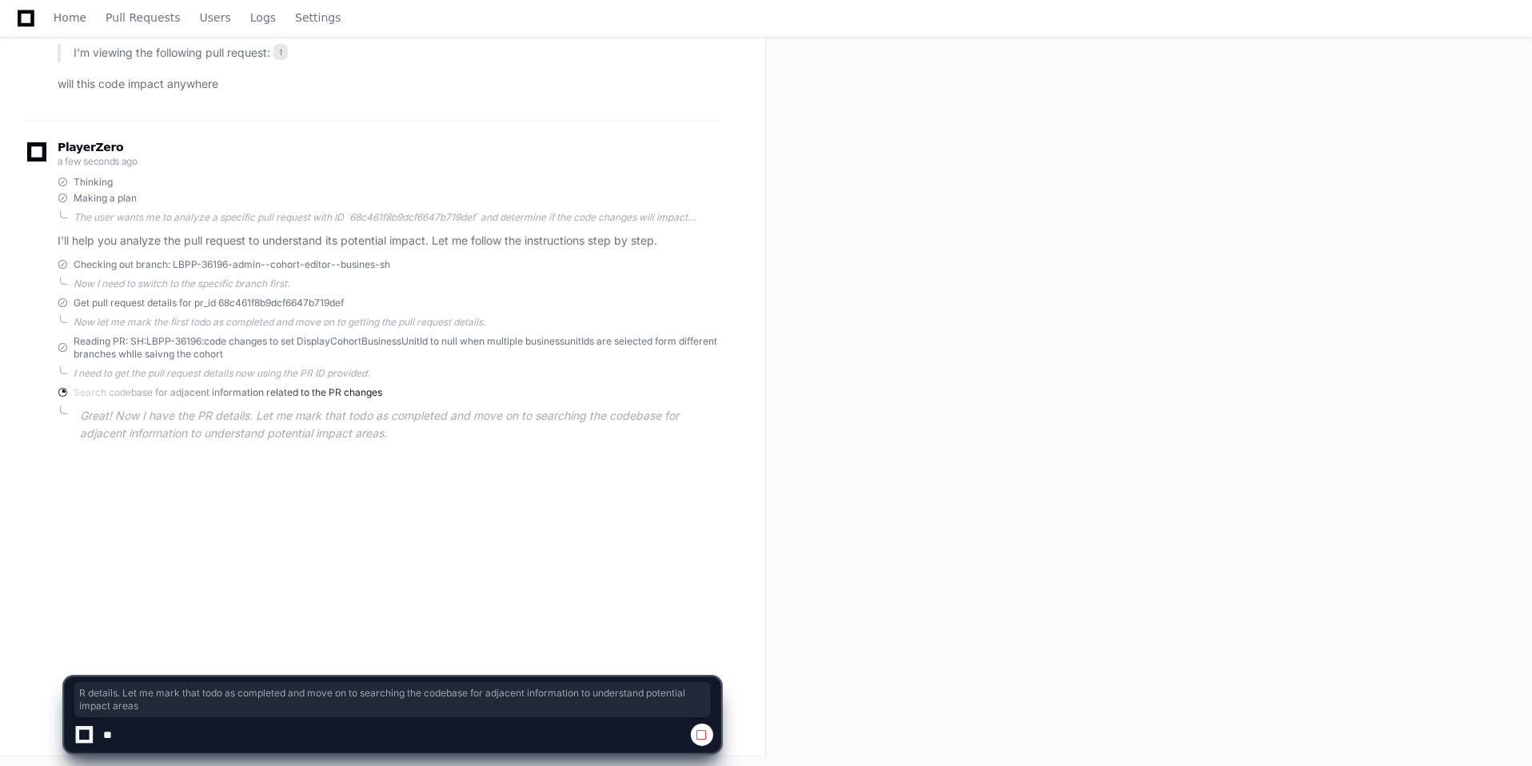
drag, startPoint x: 202, startPoint y: 417, endPoint x: 383, endPoint y: 428, distance: 181.0
click at [383, 428] on p "Great! Now I have the PR details. Let me mark that todo as completed and move o…" at bounding box center [400, 425] width 640 height 37
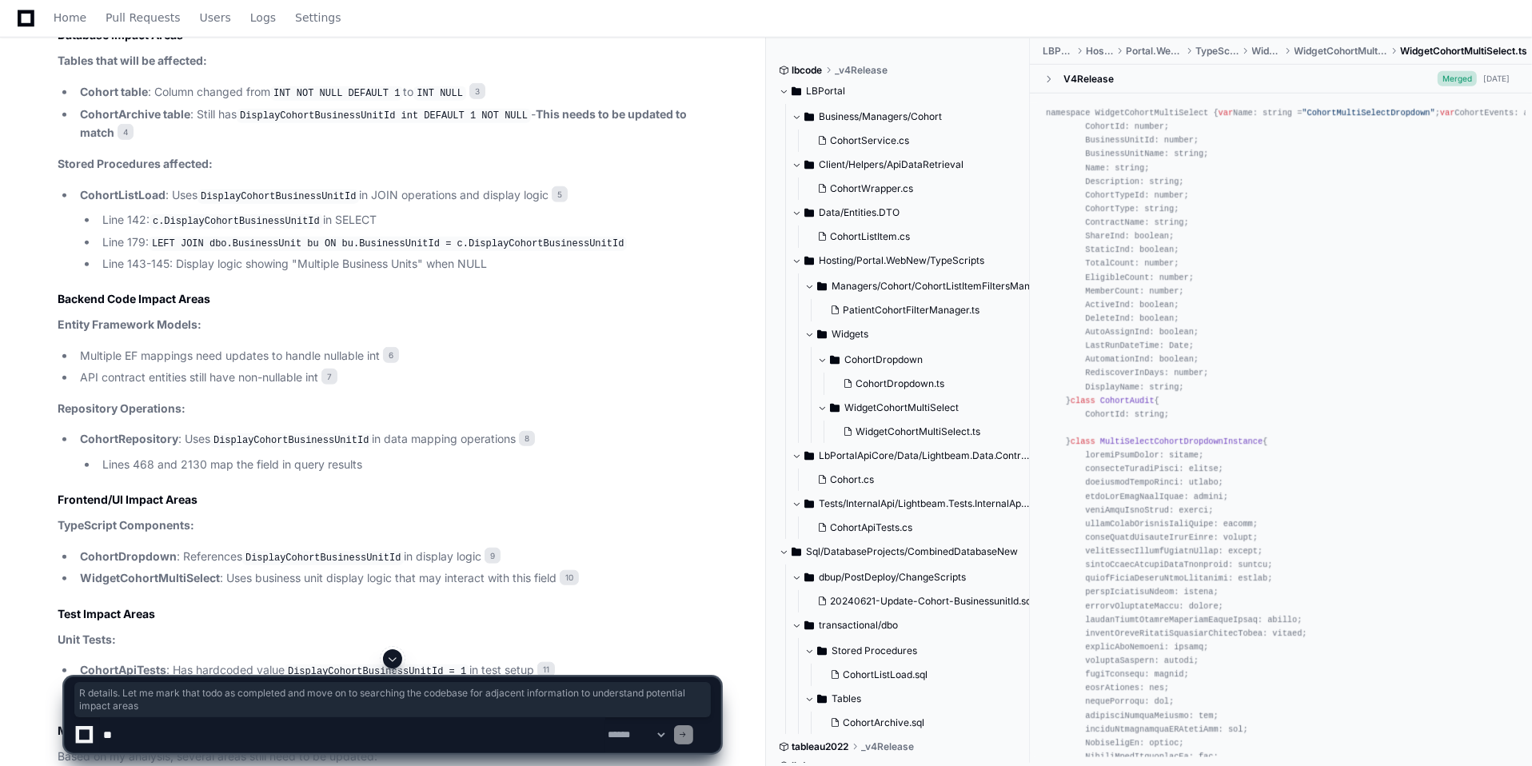
scroll to position [1247, 0]
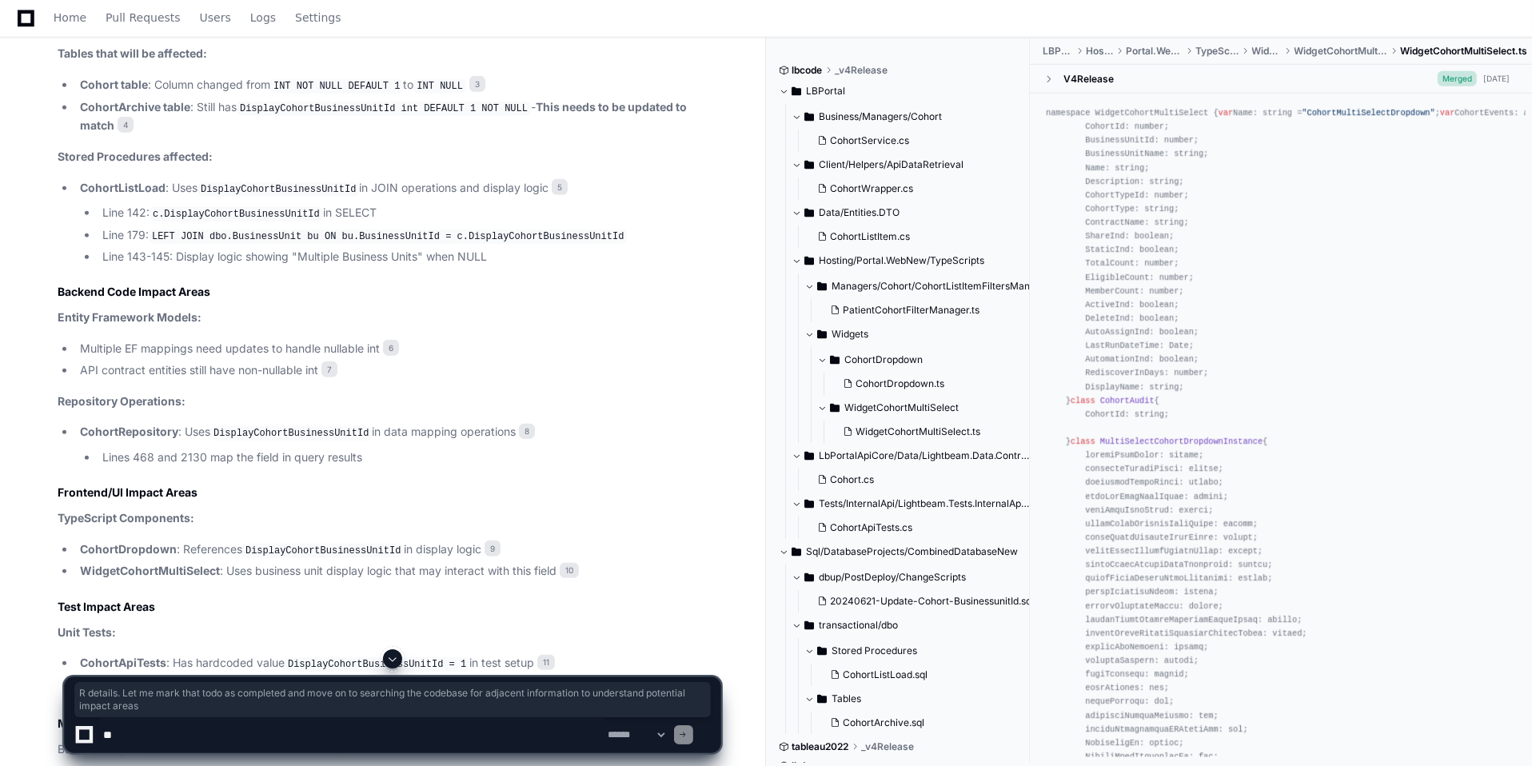
click at [233, 361] on li "API contract entities still have non-nullable int 7" at bounding box center [397, 370] width 645 height 18
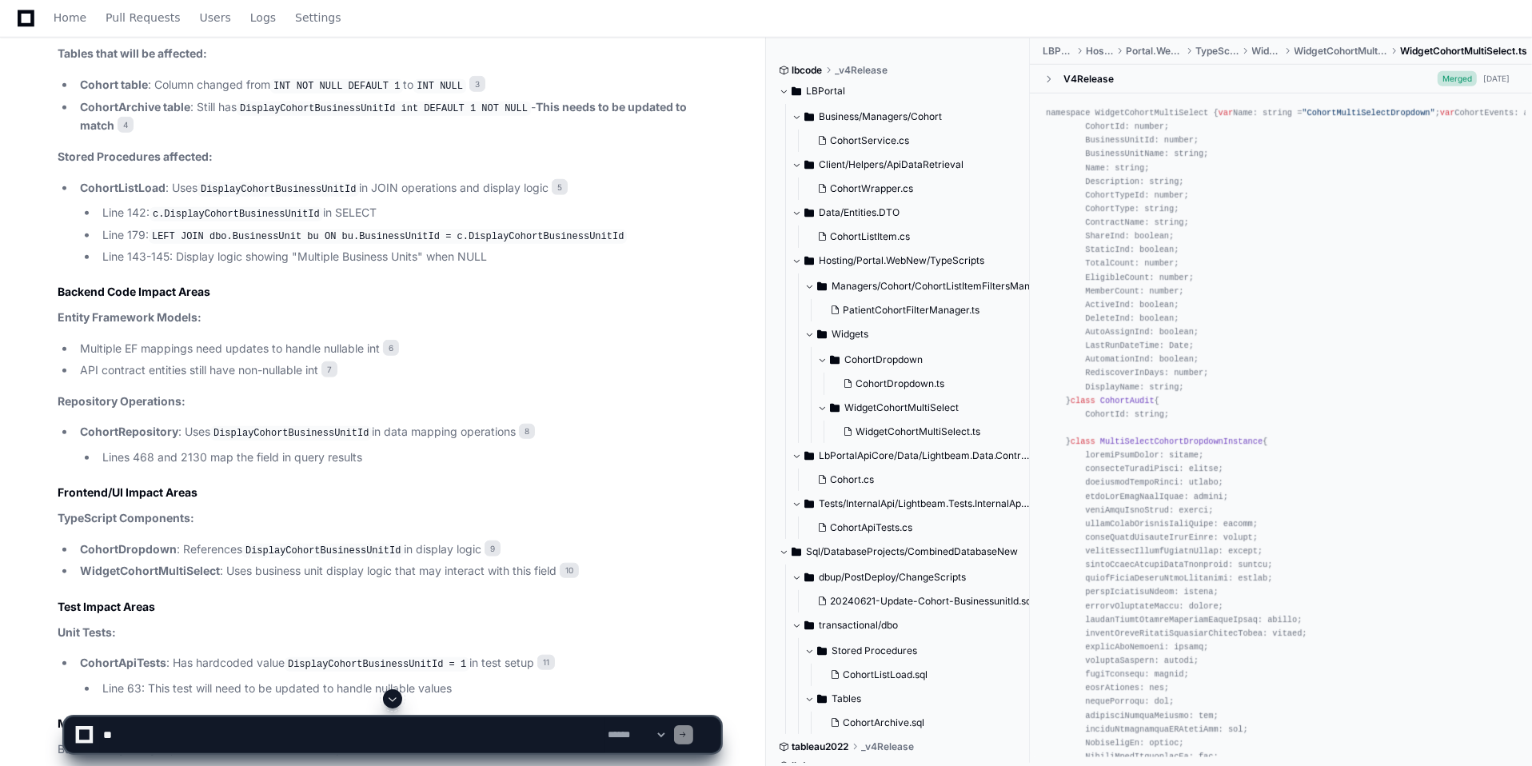
click at [233, 361] on li "API contract entities still have non-nullable int 7" at bounding box center [397, 370] width 645 height 18
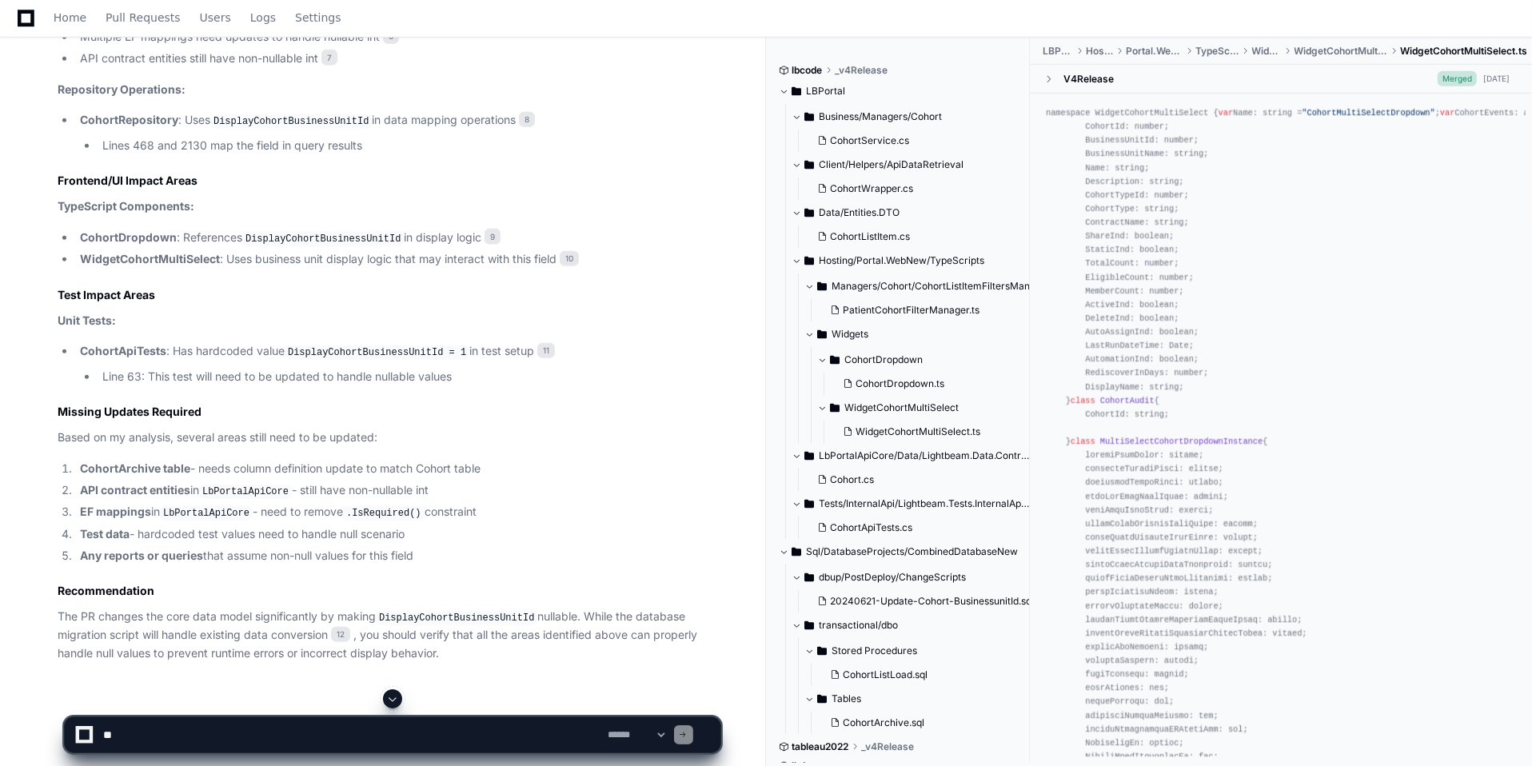
scroll to position [1571, 0]
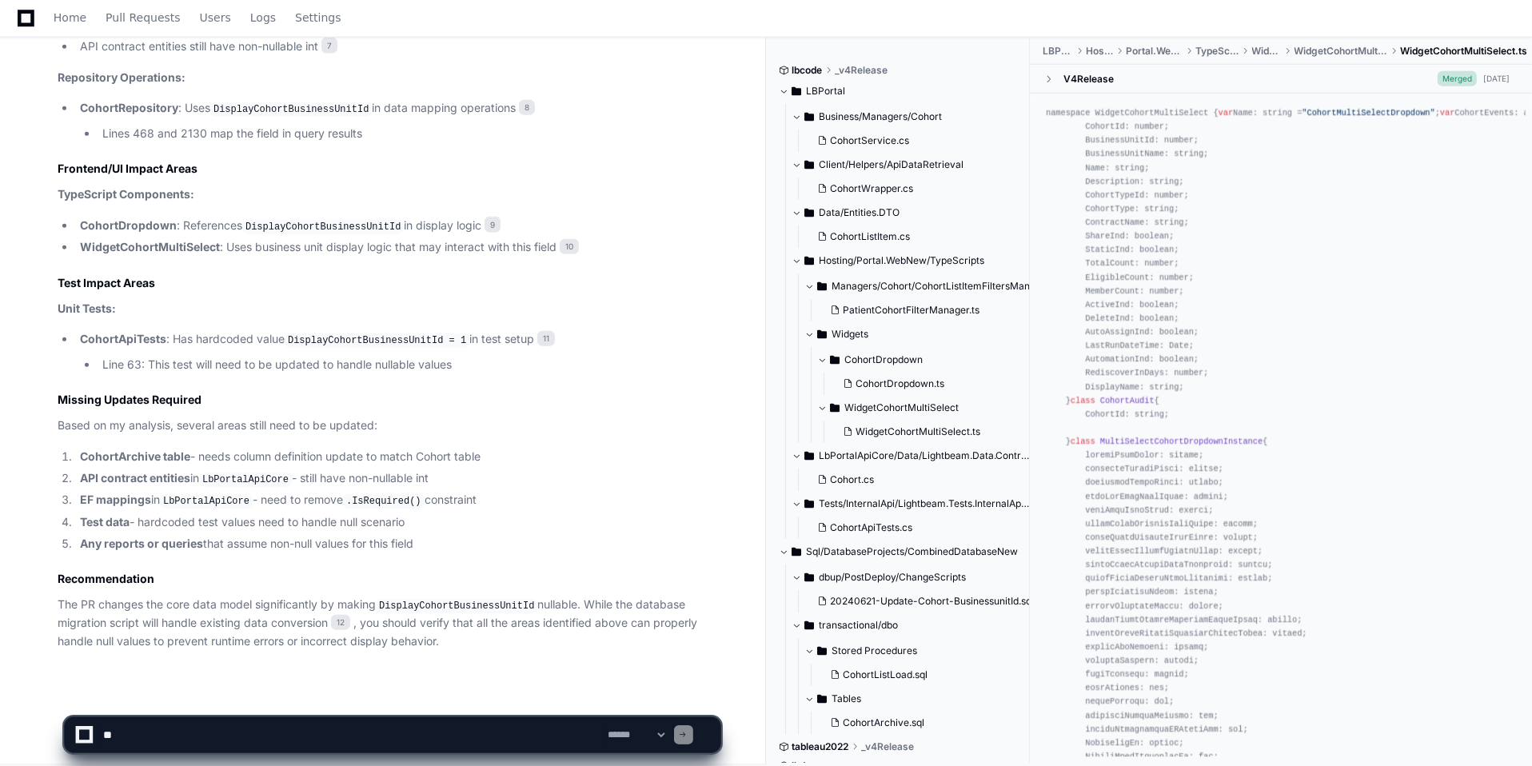
click at [278, 451] on li "CohortArchive table - needs column definition update to match Cohort table" at bounding box center [397, 457] width 645 height 18
click at [245, 474] on code "LbPortalApiCore" at bounding box center [245, 480] width 93 height 14
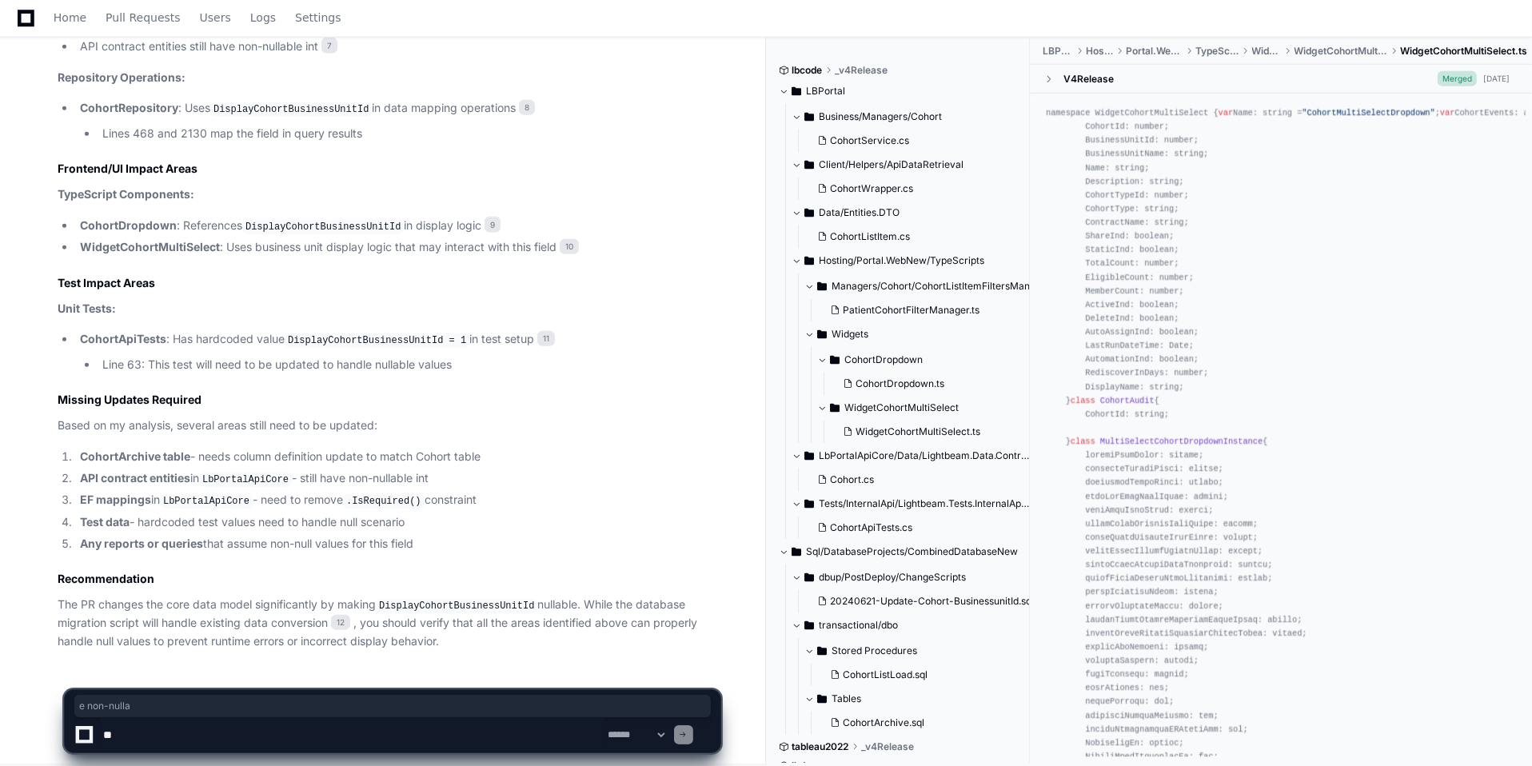
drag, startPoint x: 345, startPoint y: 469, endPoint x: 401, endPoint y: 468, distance: 56.0
click at [401, 469] on li "API contract entities in LbPortalApiCore - still have non-nullable int" at bounding box center [397, 478] width 645 height 19
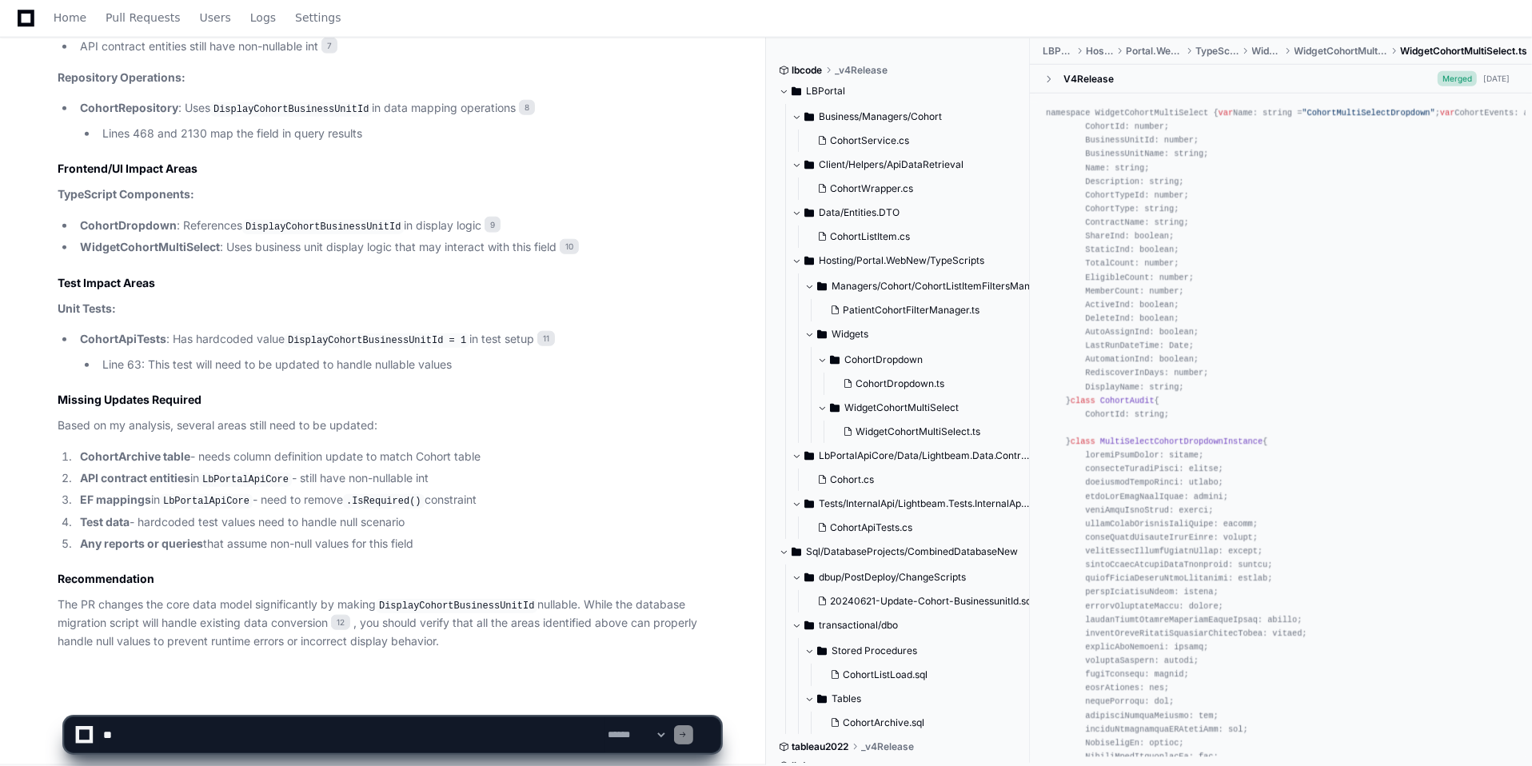
click at [265, 473] on code "LbPortalApiCore" at bounding box center [245, 480] width 93 height 14
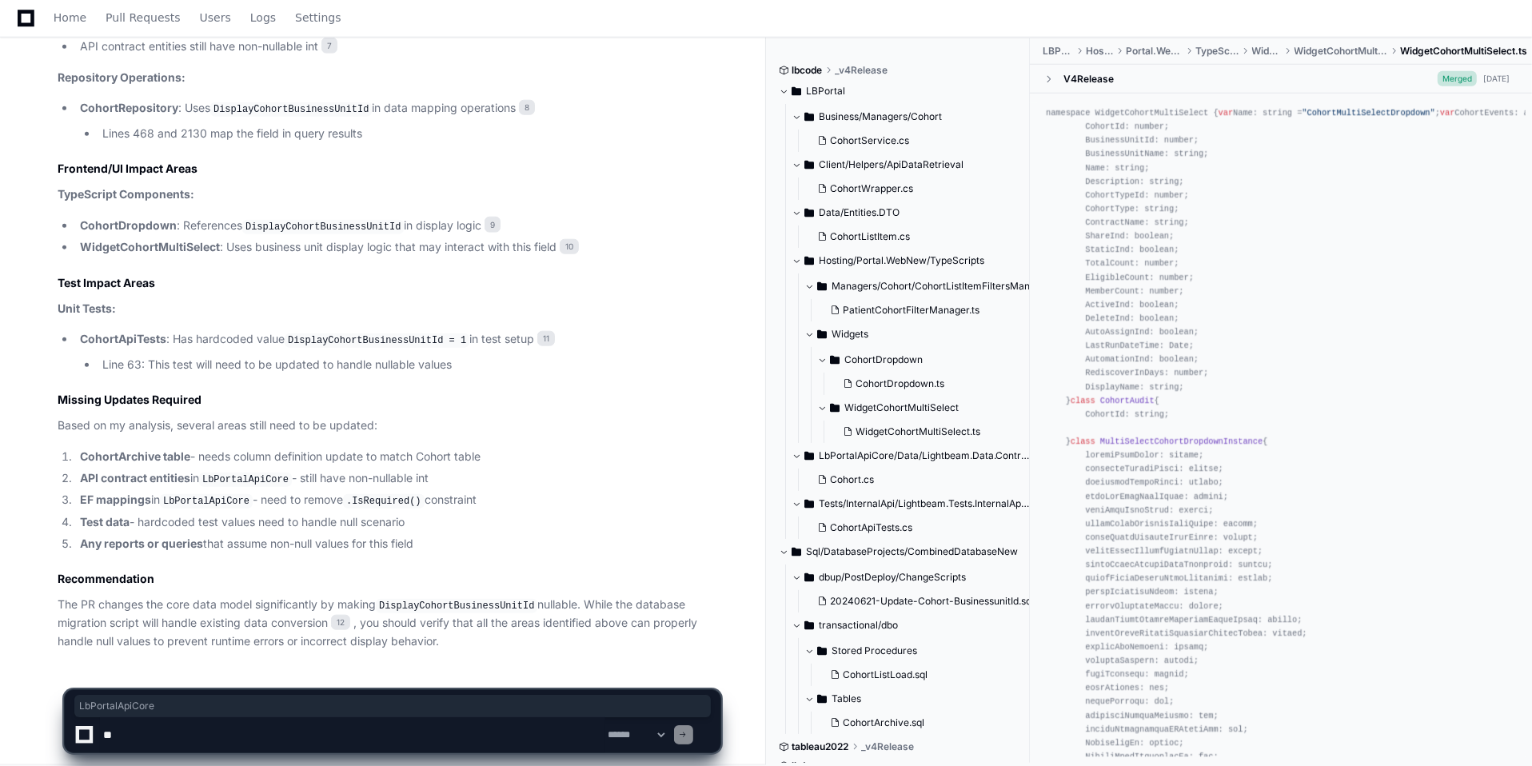
click at [265, 473] on code "LbPortalApiCore" at bounding box center [245, 480] width 93 height 14
copy code "LbPortalApiCore"
click at [246, 473] on code "LbPortalApiCore" at bounding box center [245, 480] width 93 height 14
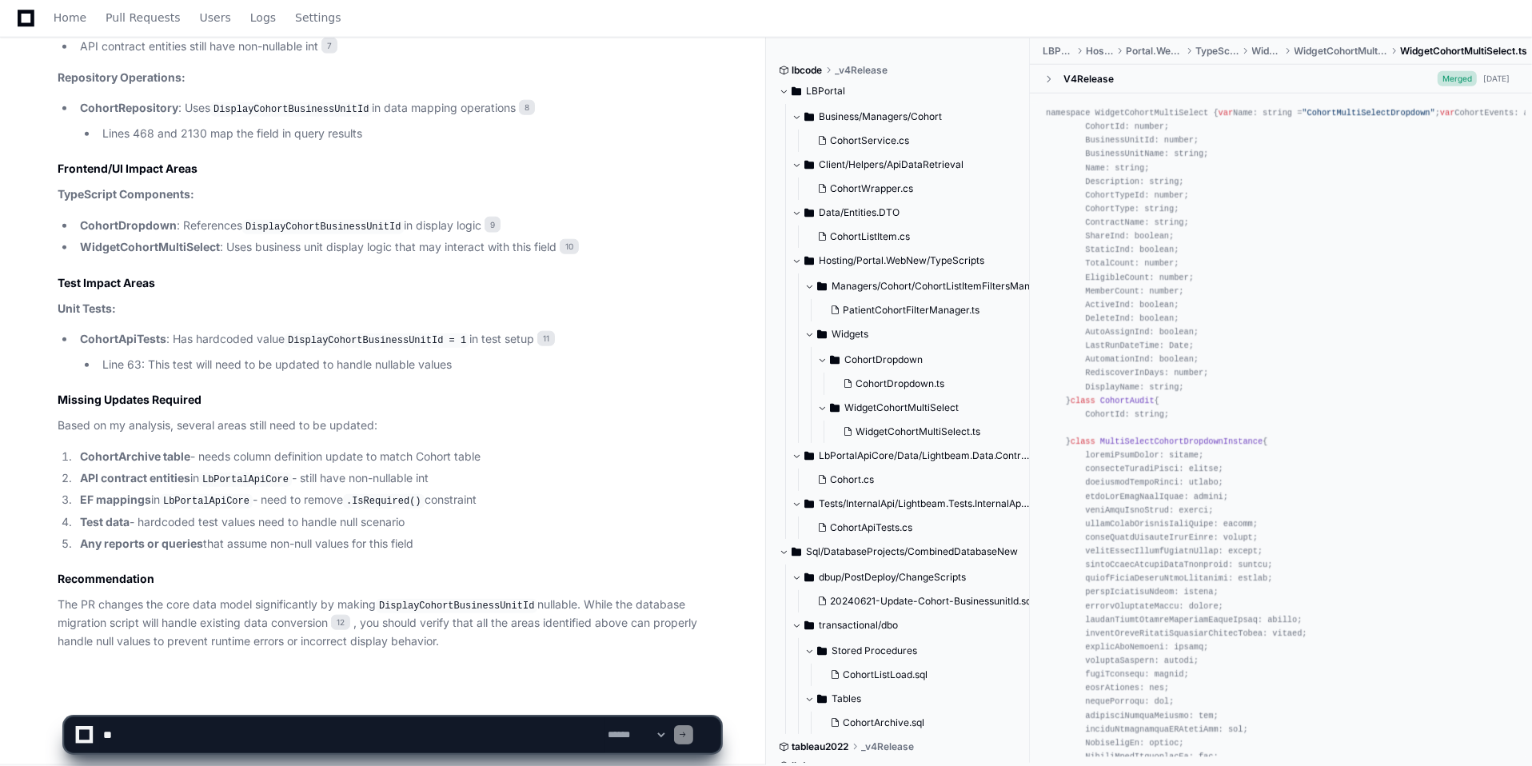
click at [210, 494] on code "LbPortalApiCore" at bounding box center [206, 501] width 93 height 14
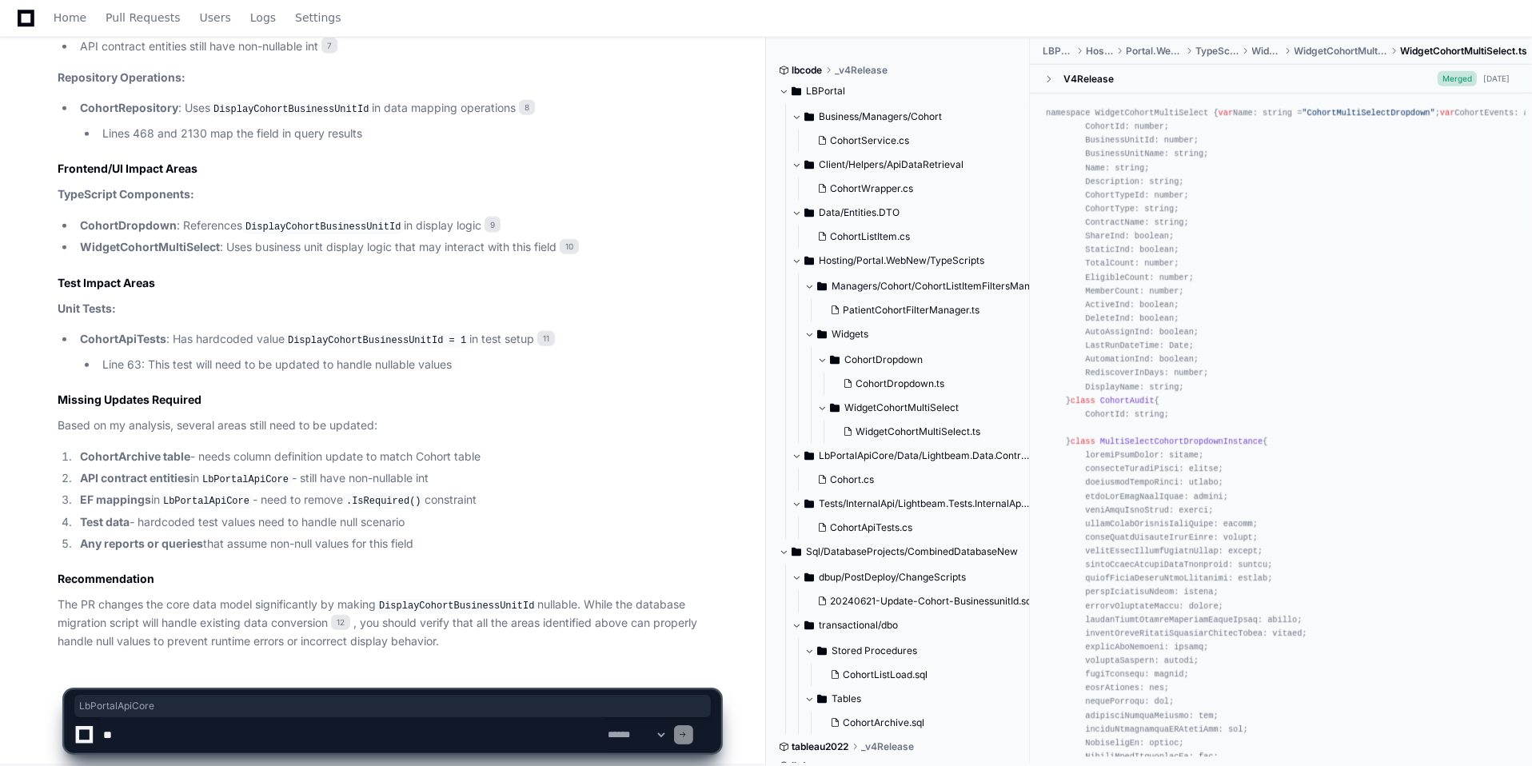
click at [210, 494] on code "LbPortalApiCore" at bounding box center [206, 501] width 93 height 14
copy code "LbPortalApiCore"
click at [205, 494] on code "LbPortalApiCore" at bounding box center [206, 501] width 93 height 14
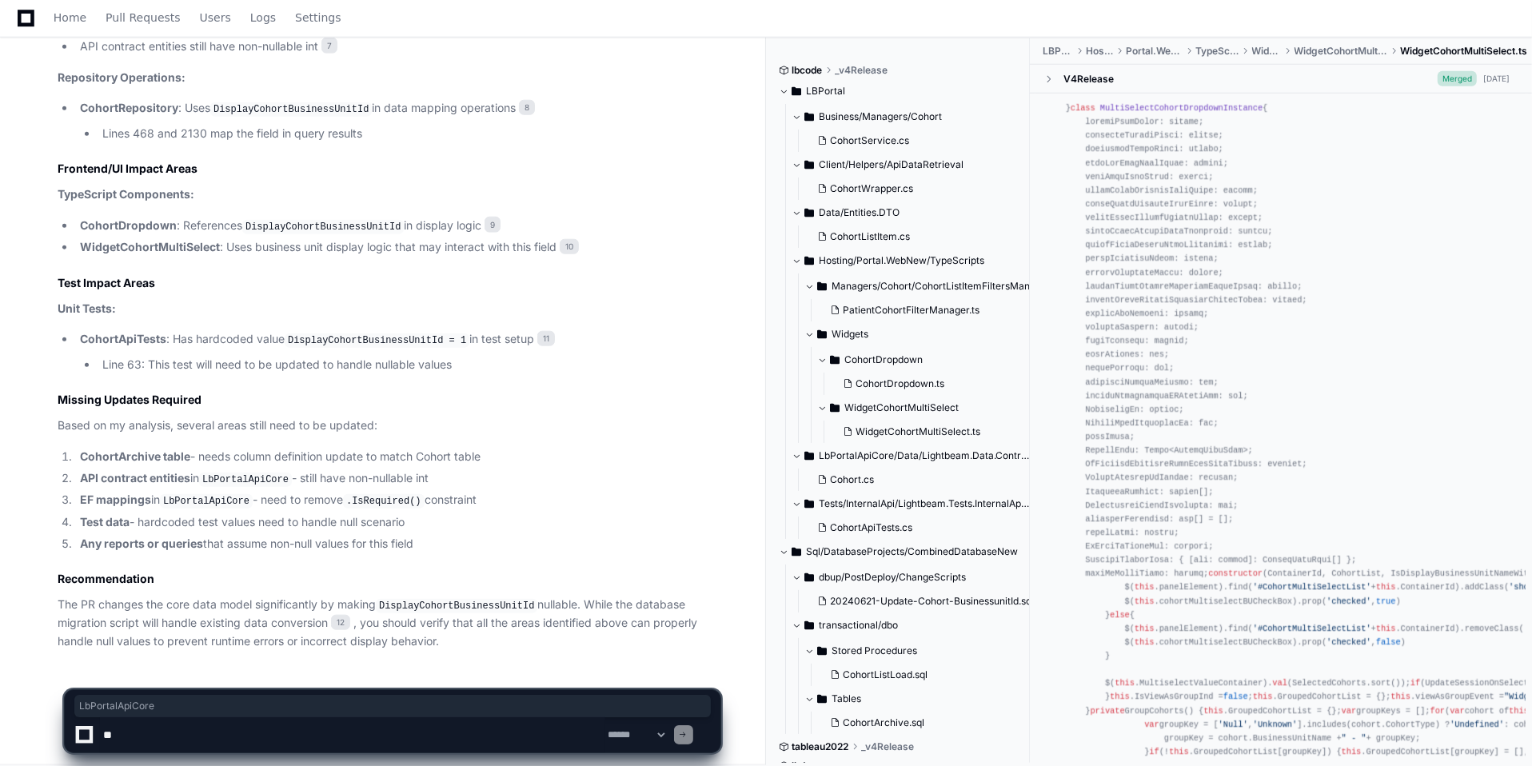
scroll to position [336, 0]
drag, startPoint x: 324, startPoint y: 496, endPoint x: 193, endPoint y: 492, distance: 130.4
click at [193, 492] on li "EF mappings in LbPortalApiCore - need to remove .IsRequired() constraint" at bounding box center [397, 500] width 645 height 19
drag, startPoint x: 115, startPoint y: 485, endPoint x: 341, endPoint y: 485, distance: 225.5
click at [341, 491] on li "EF mappings in LbPortalApiCore - need to remove .IsRequired() constraint" at bounding box center [397, 500] width 645 height 19
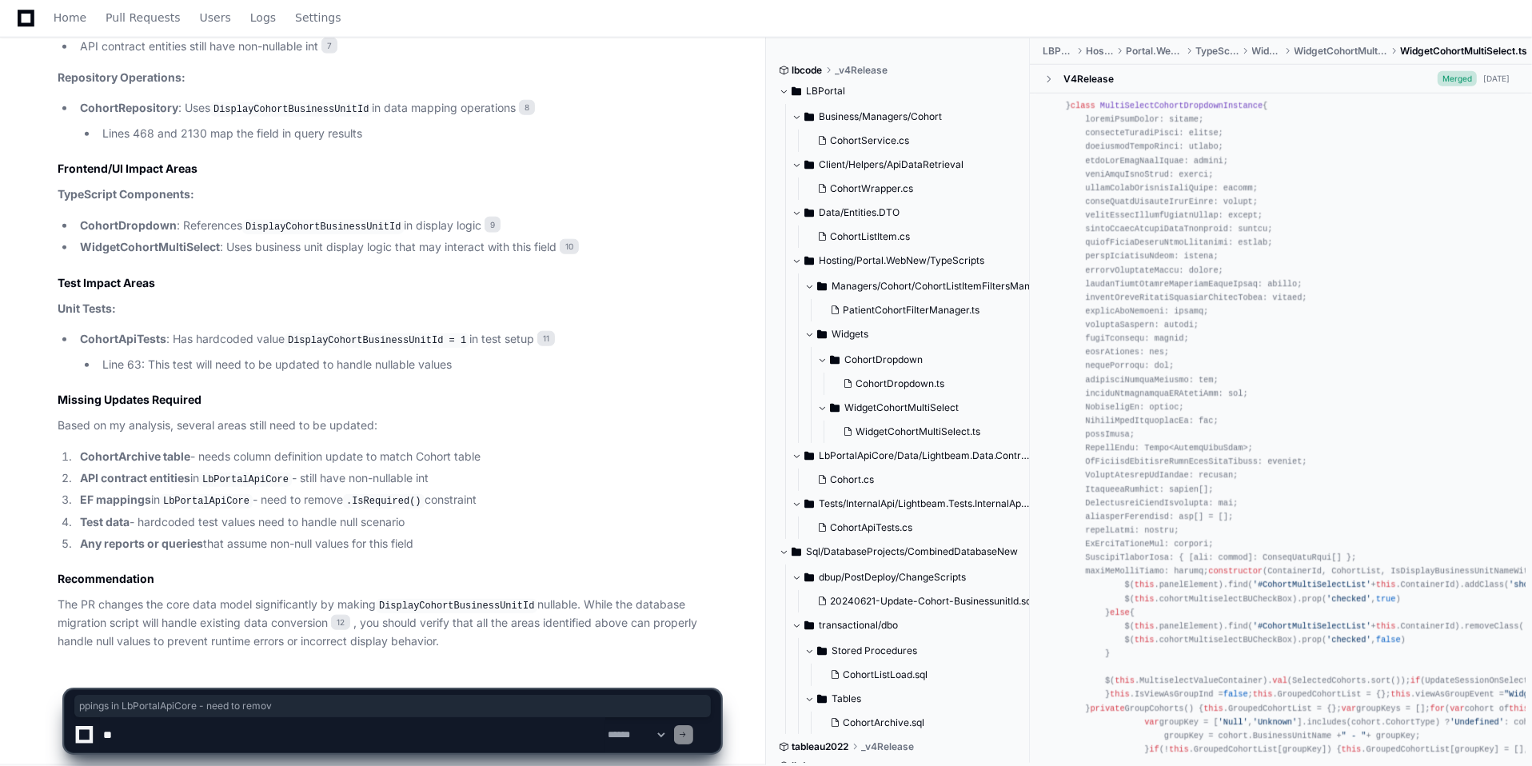
click at [188, 734] on textarea at bounding box center [352, 734] width 505 height 35
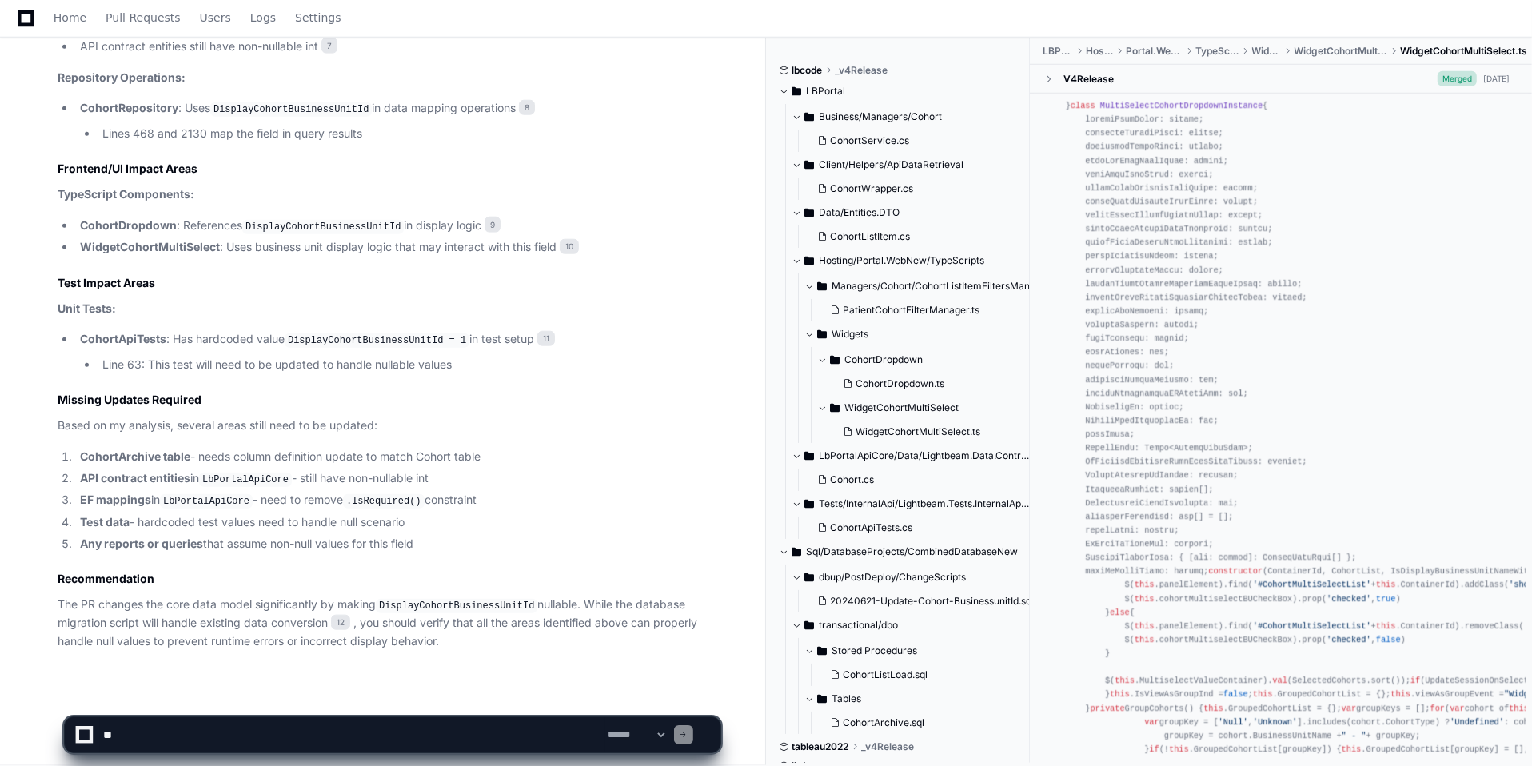
click at [234, 473] on code "LbPortalApiCore" at bounding box center [245, 480] width 93 height 14
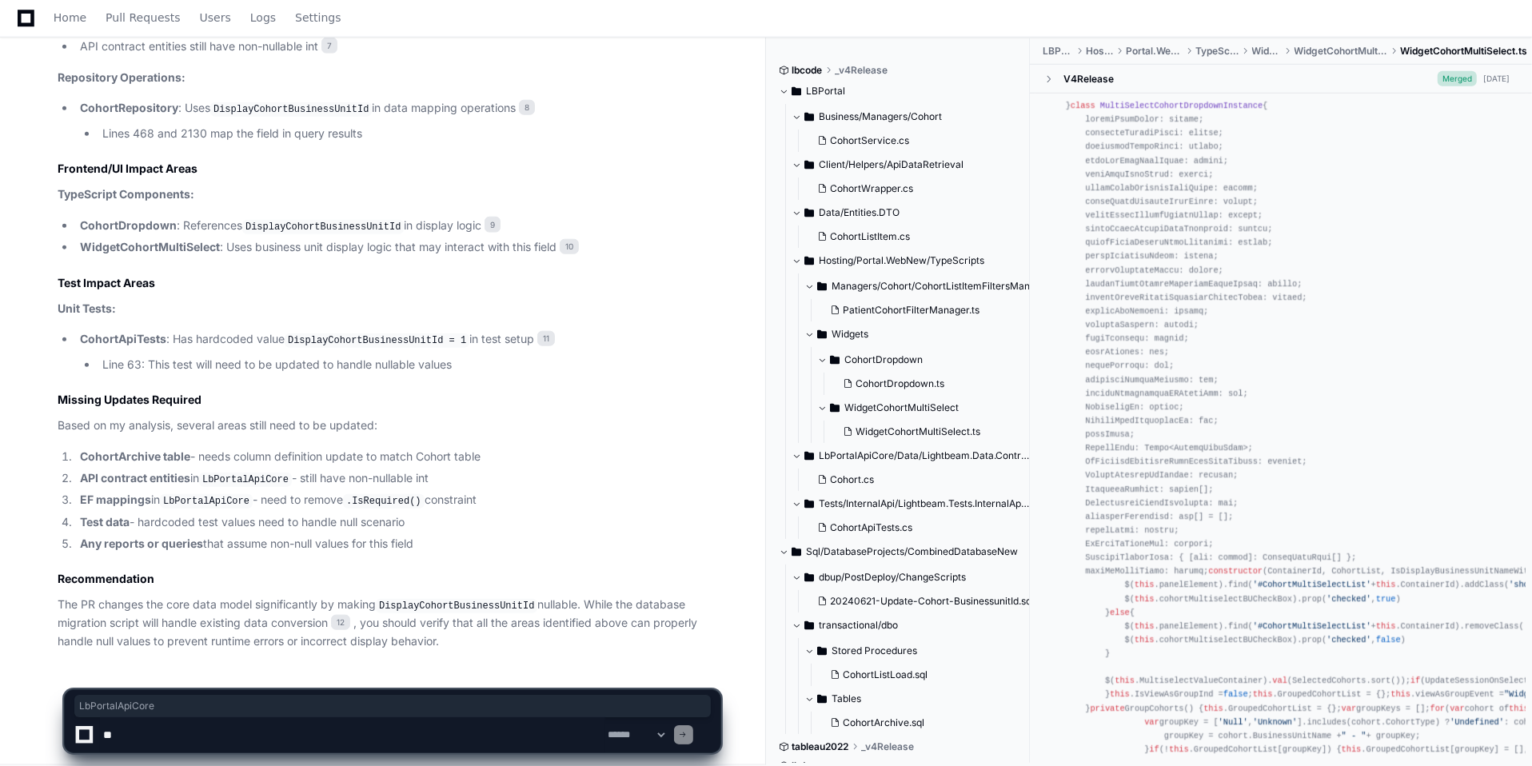
click at [234, 473] on code "LbPortalApiCore" at bounding box center [245, 480] width 93 height 14
drag, startPoint x: 313, startPoint y: 470, endPoint x: 429, endPoint y: 467, distance: 116.0
click at [429, 469] on li "API contract entities in LbPortalApiCore - still have non-nullable int" at bounding box center [397, 478] width 645 height 19
click at [372, 470] on li "API contract entities in LbPortalApiCore - still have non-nullable int" at bounding box center [397, 478] width 645 height 19
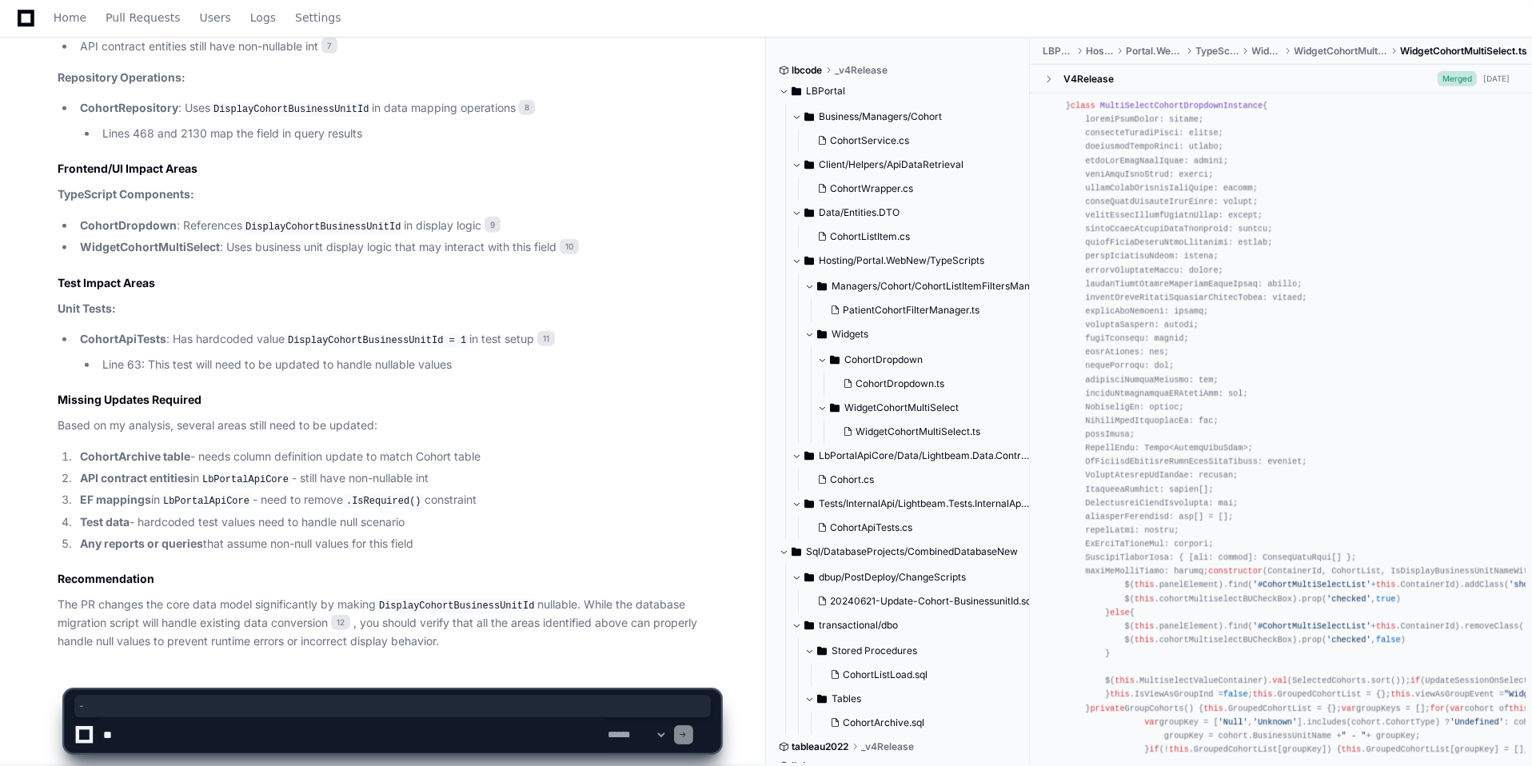
click at [372, 470] on li "API contract entities in LbPortalApiCore - still have non-nullable int" at bounding box center [397, 478] width 645 height 19
drag, startPoint x: 351, startPoint y: 470, endPoint x: 418, endPoint y: 469, distance: 67.2
click at [418, 469] on li "API contract entities in LbPortalApiCore - still have non-nullable int" at bounding box center [397, 478] width 645 height 19
drag, startPoint x: 448, startPoint y: 465, endPoint x: 293, endPoint y: 466, distance: 154.3
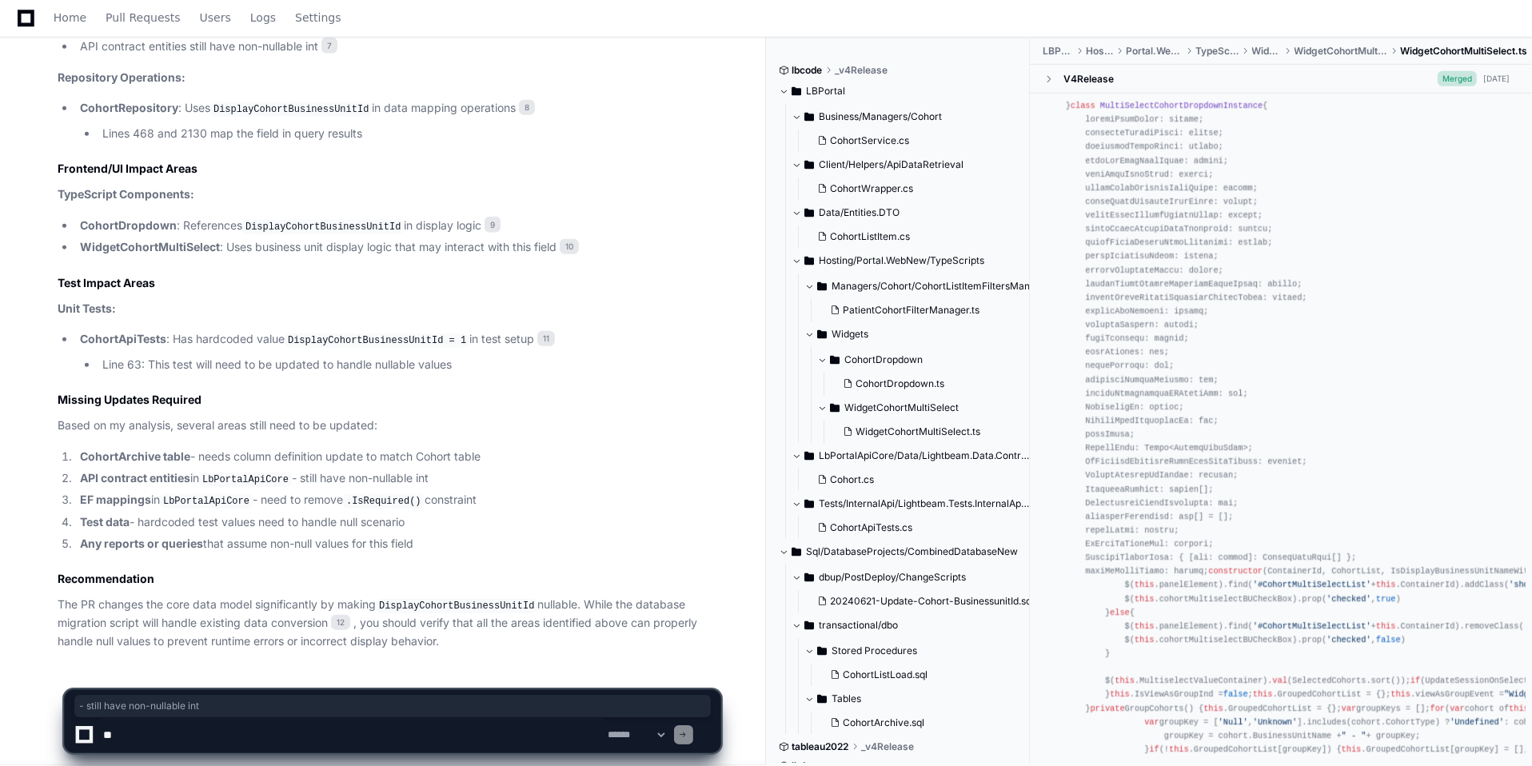
click at [293, 469] on li "API contract entities in LbPortalApiCore - still have non-nullable int" at bounding box center [397, 478] width 645 height 19
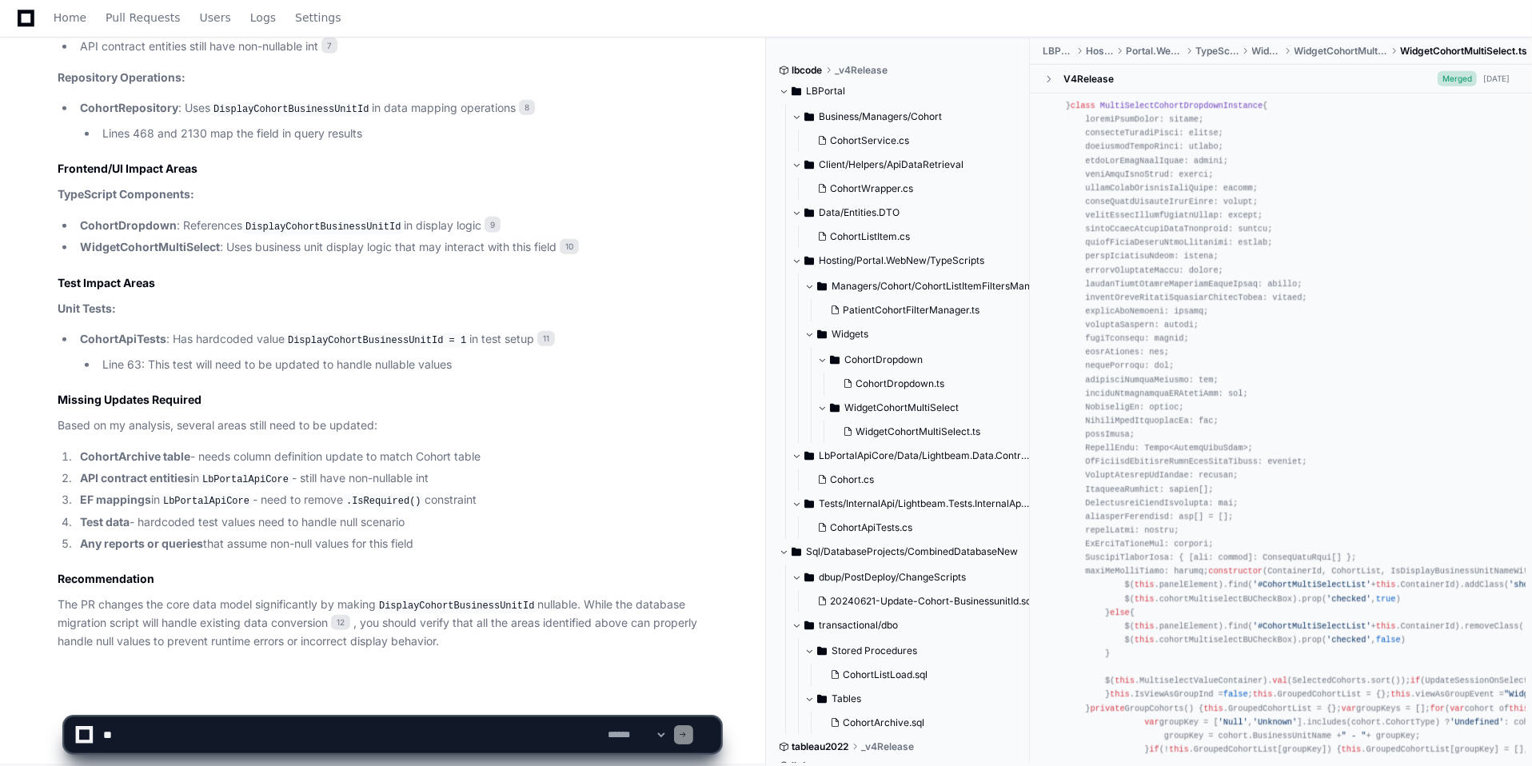
click at [230, 473] on code "LbPortalApiCore" at bounding box center [245, 480] width 93 height 14
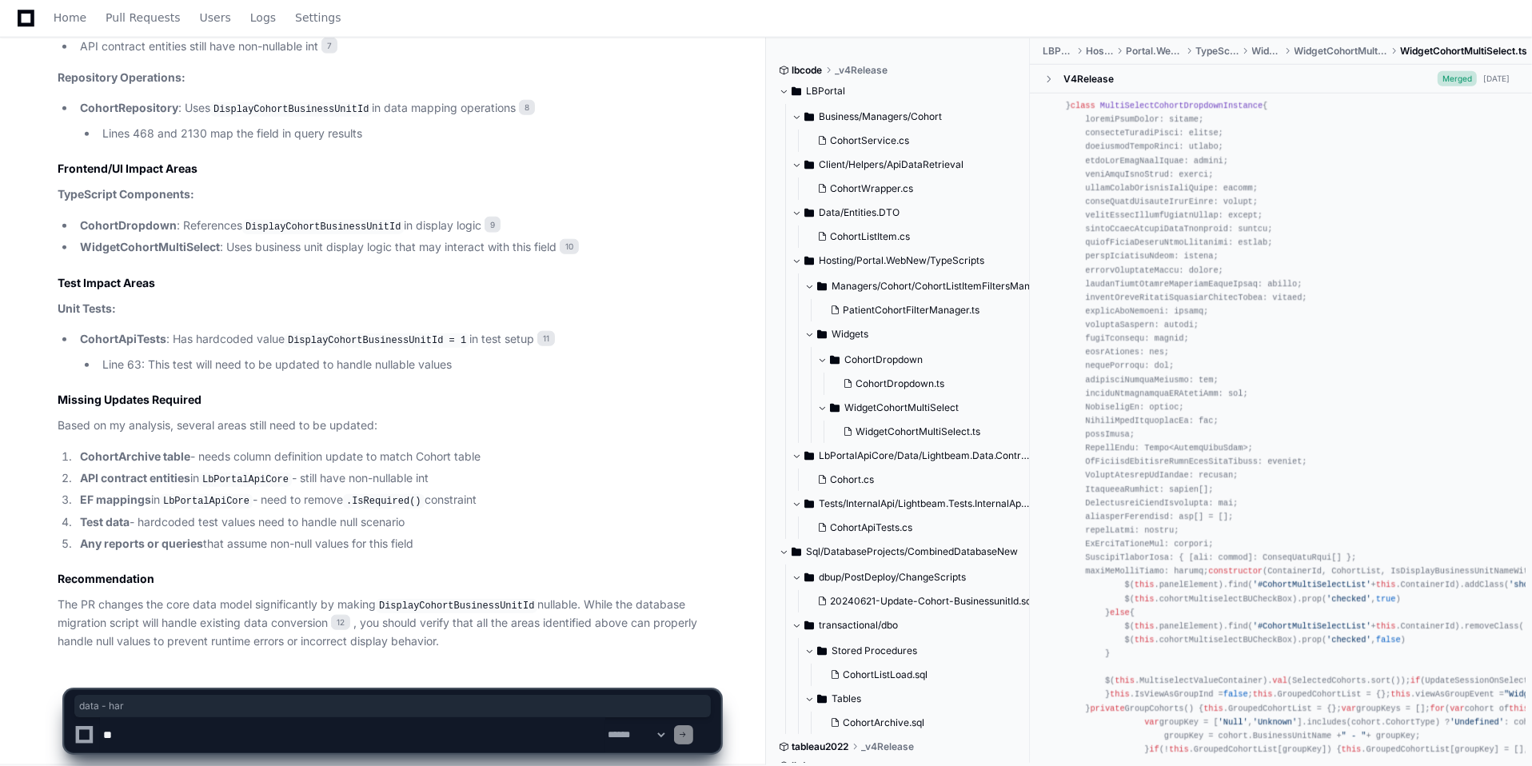
drag, startPoint x: 106, startPoint y: 514, endPoint x: 189, endPoint y: 512, distance: 83.2
click at [189, 513] on li "Test data - hardcoded test values need to handle null scenario" at bounding box center [397, 522] width 645 height 18
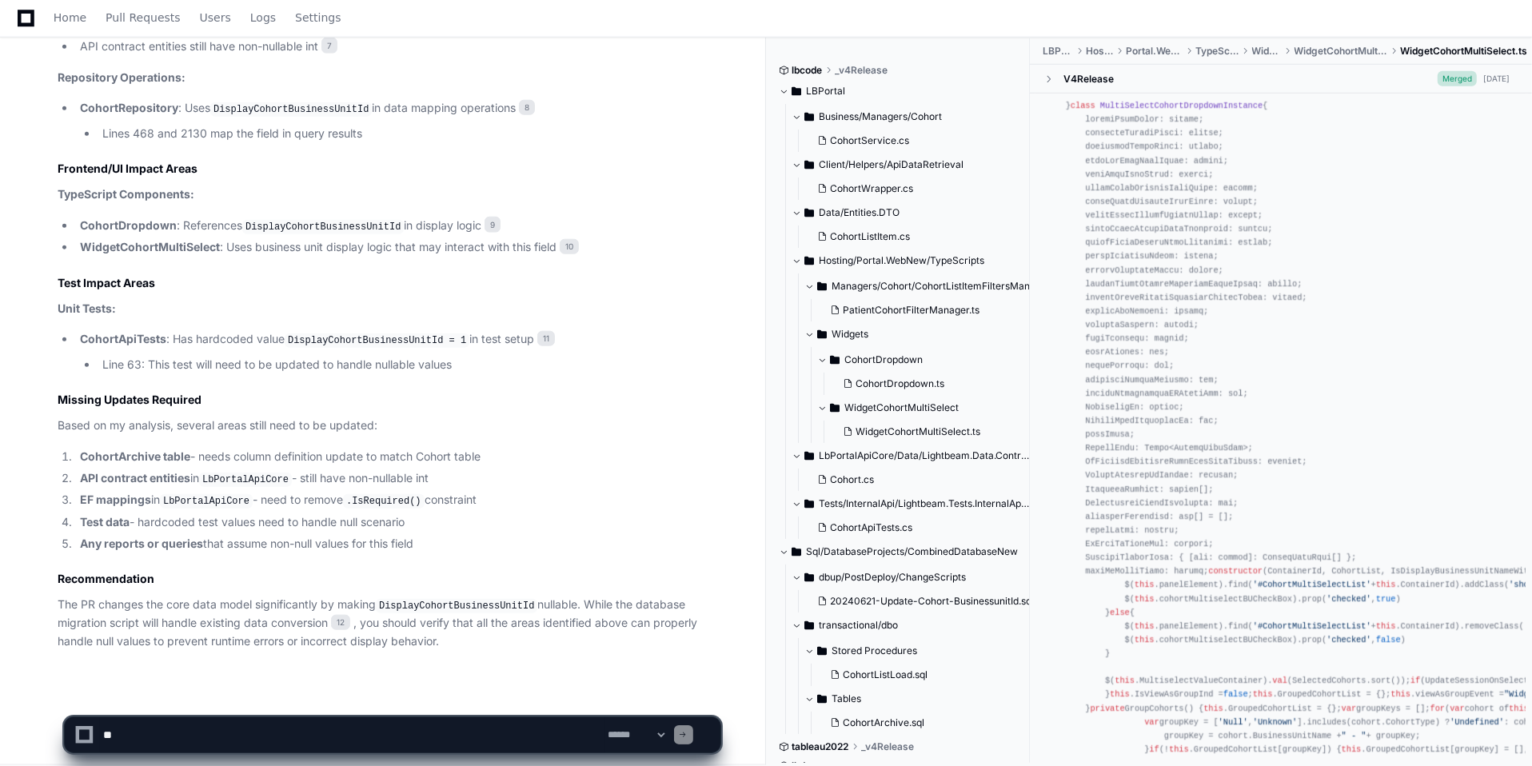
click at [233, 473] on code "LbPortalApiCore" at bounding box center [245, 480] width 93 height 14
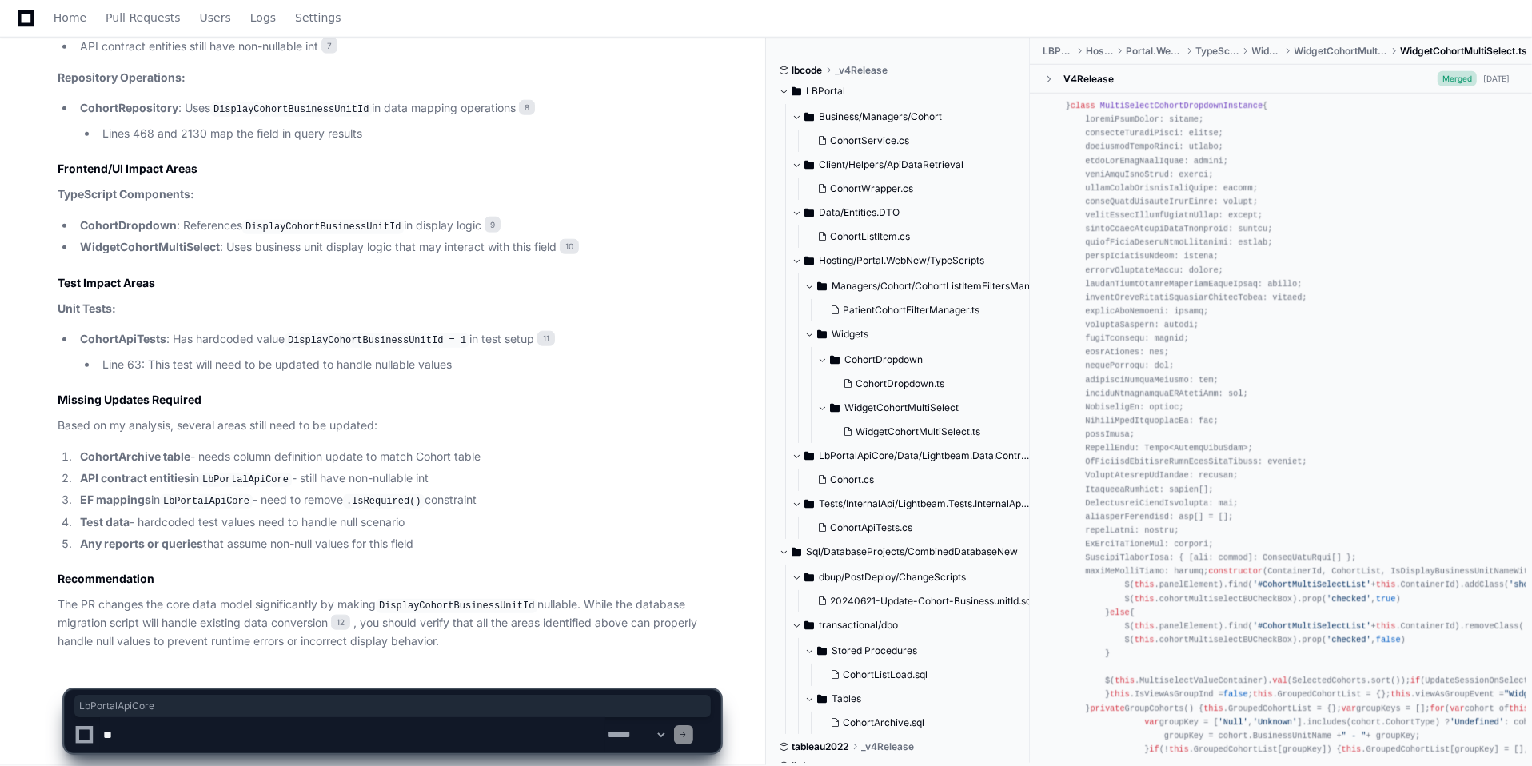
click at [233, 473] on code "LbPortalApiCore" at bounding box center [245, 480] width 93 height 14
click at [156, 449] on strong "CohortArchive table" at bounding box center [135, 456] width 110 height 14
drag, startPoint x: 156, startPoint y: 449, endPoint x: 203, endPoint y: 446, distance: 47.2
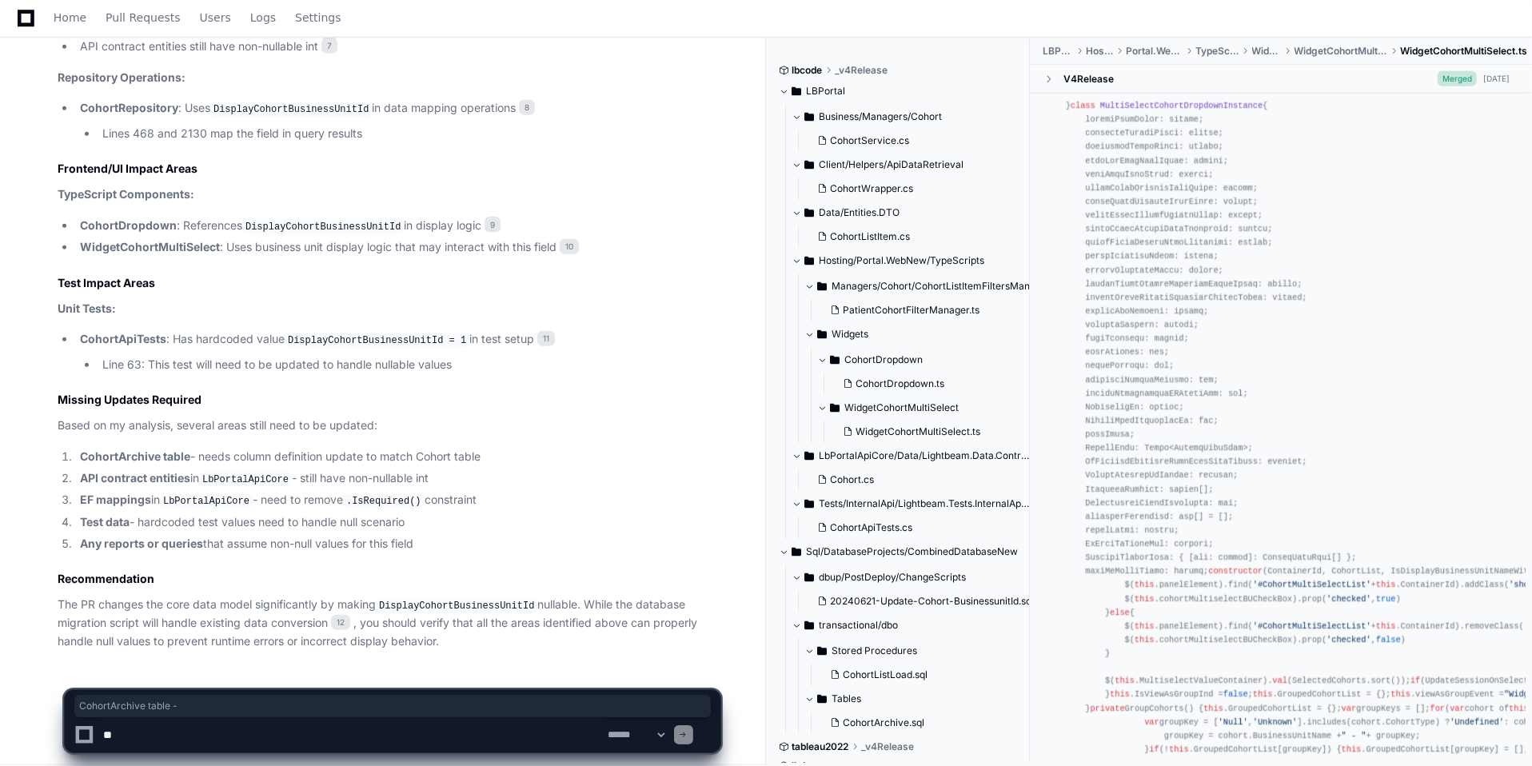
click at [203, 448] on li "CohortArchive table - needs column definition update to match Cohort table" at bounding box center [397, 457] width 645 height 18
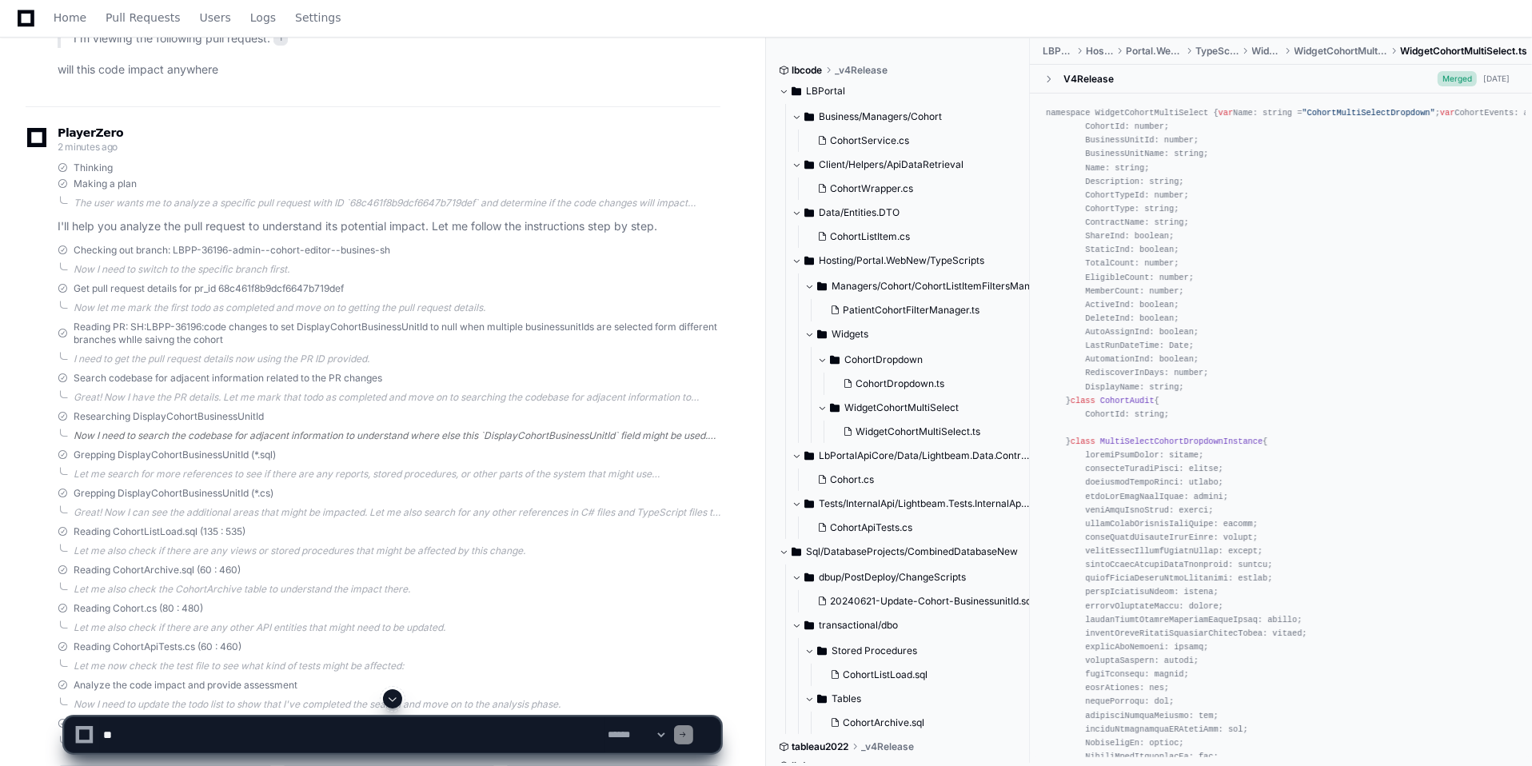
scroll to position [269, 0]
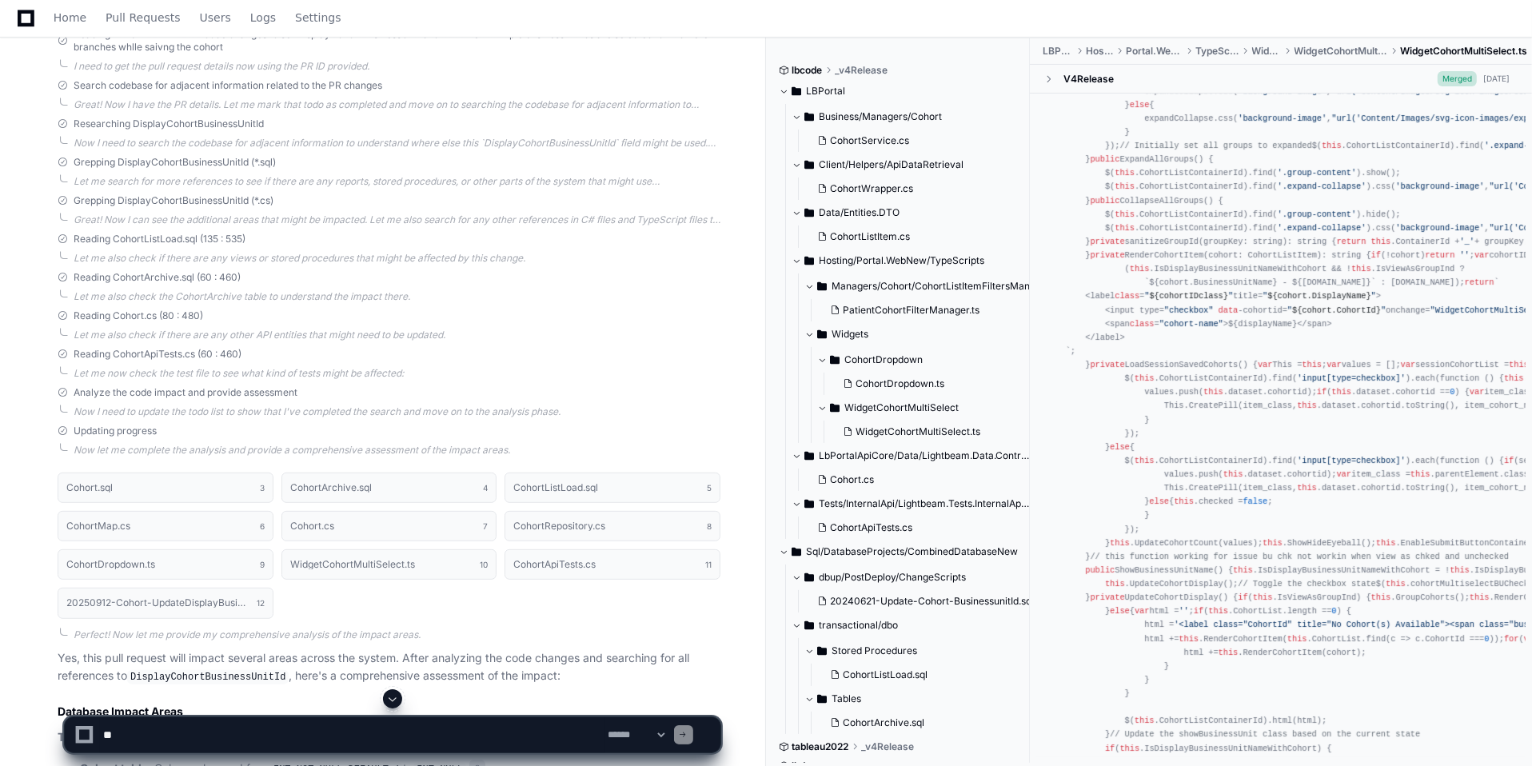
scroll to position [0, 0]
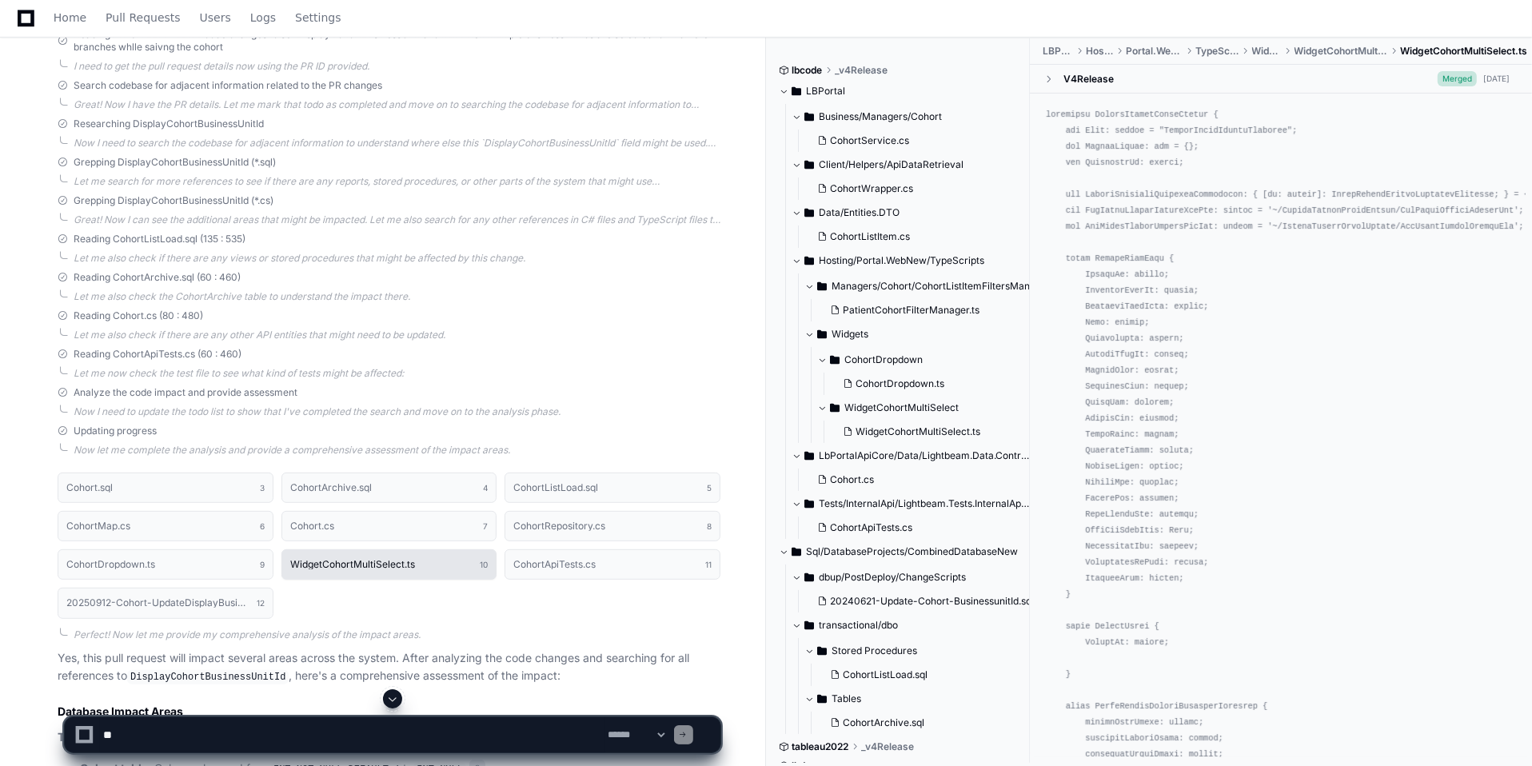
click at [372, 569] on button "WidgetCohortMultiSelect.ts 10" at bounding box center [389, 564] width 216 height 30
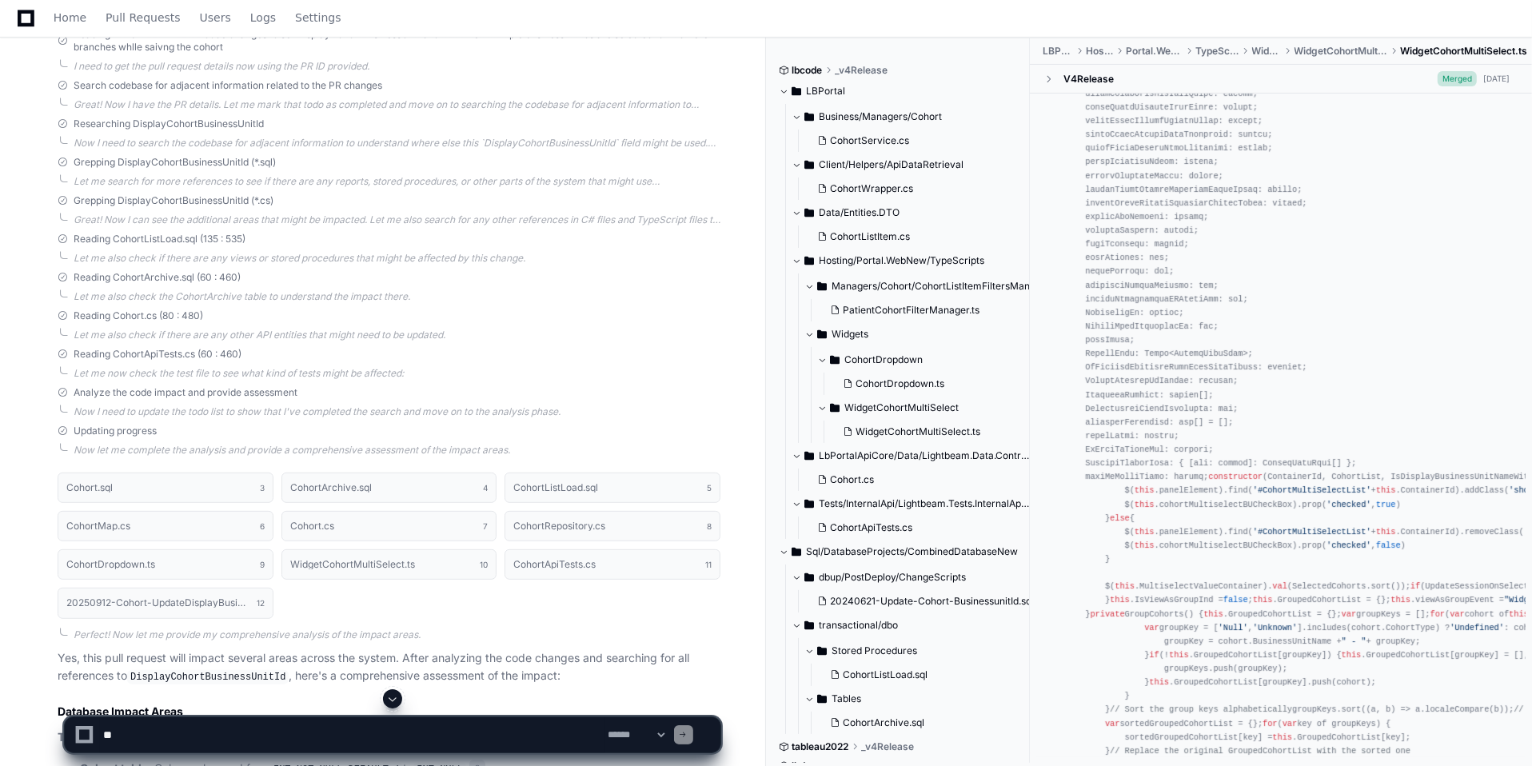
scroll to position [417, 0]
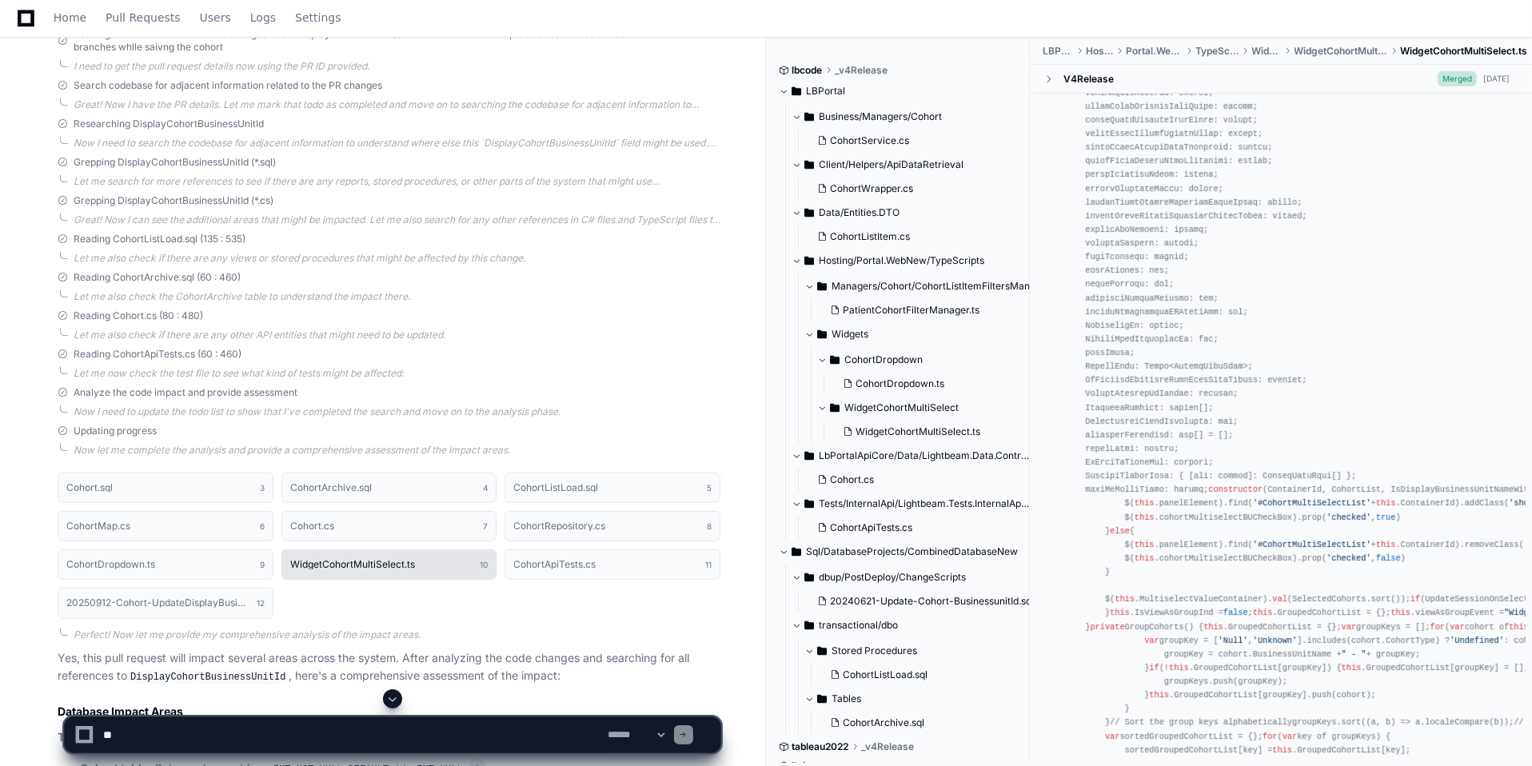
click at [364, 564] on h1 "WidgetCohortMultiSelect.ts" at bounding box center [352, 565] width 125 height 10
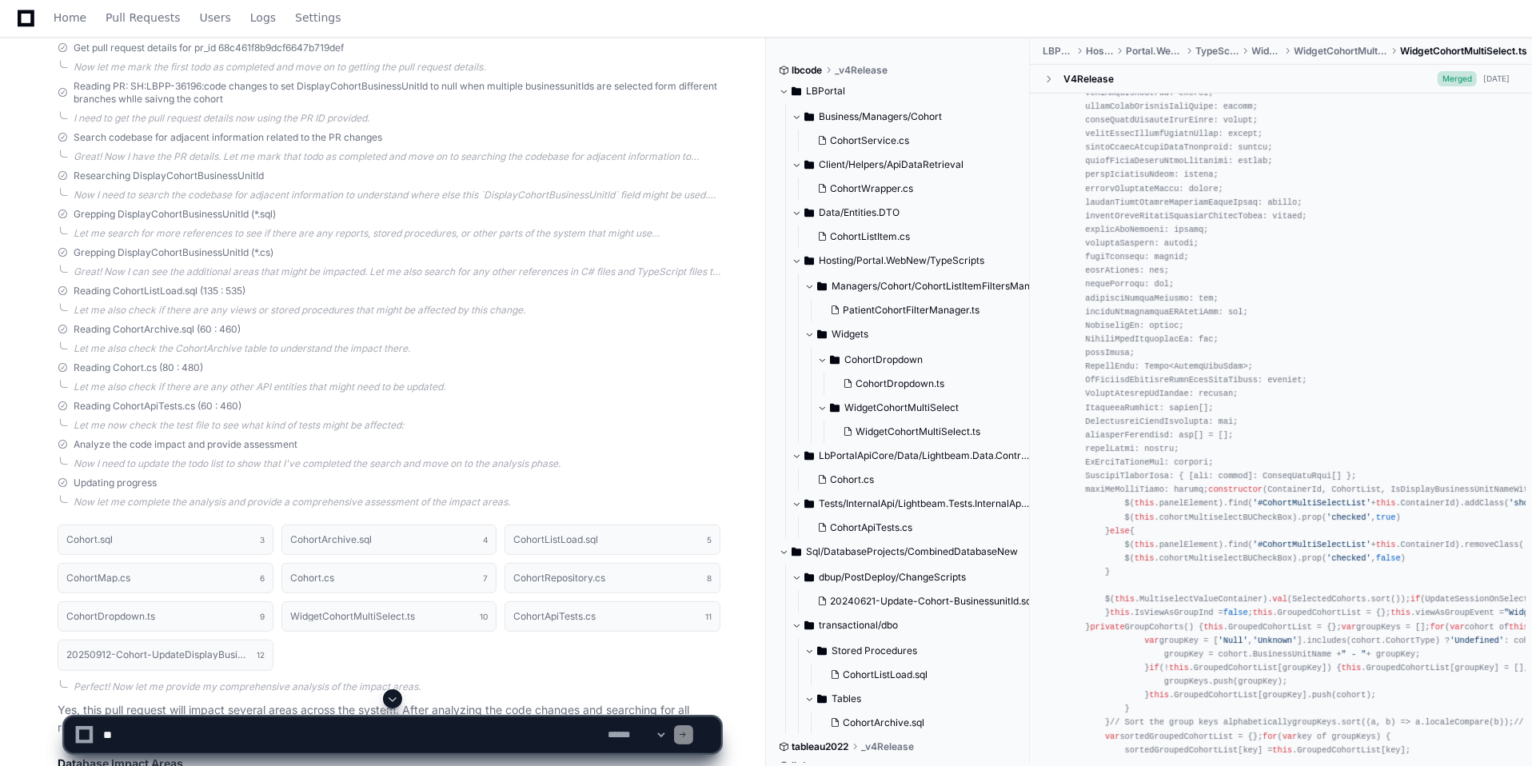
scroll to position [501, 0]
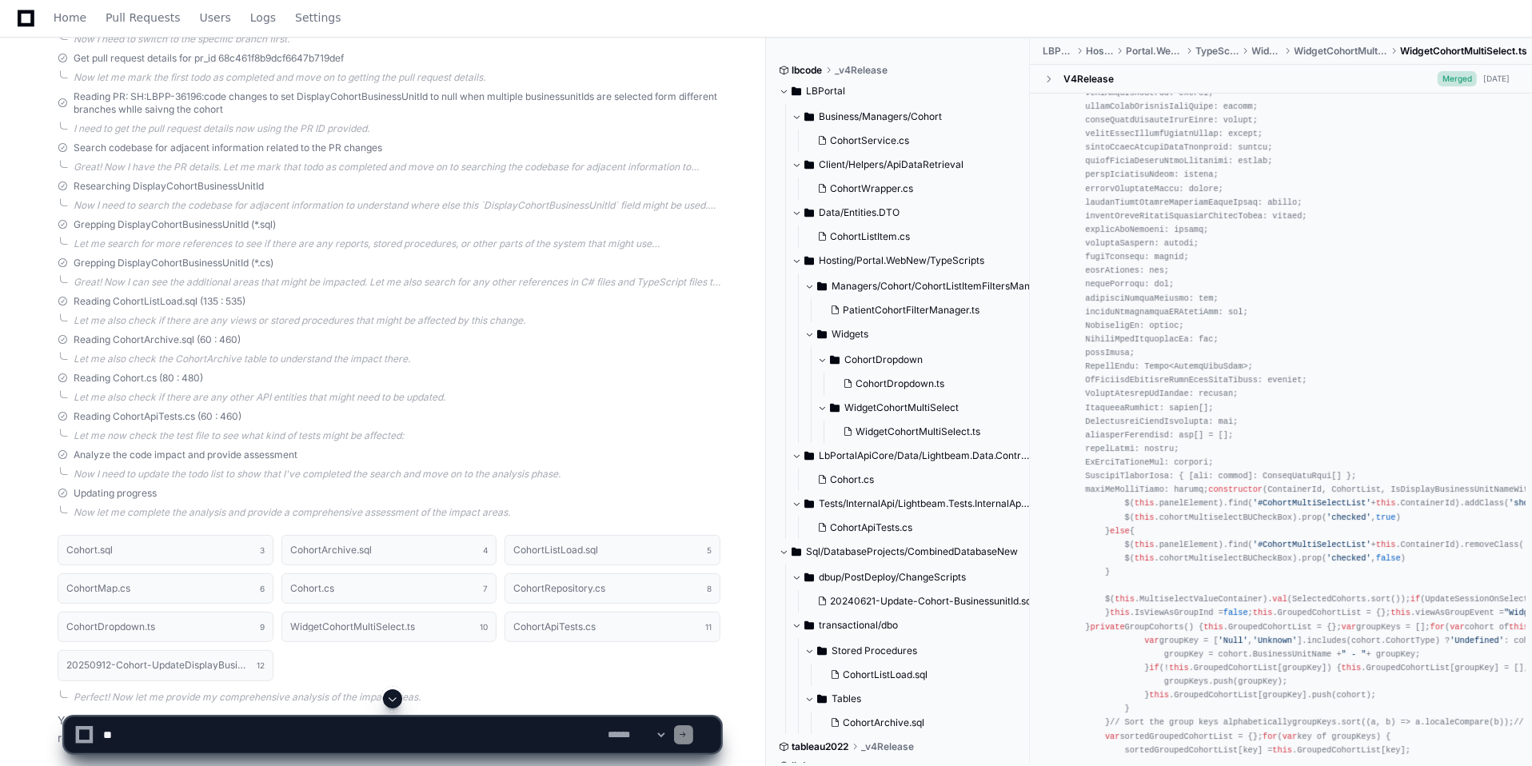
click at [919, 435] on span "WidgetCohortMultiSelect.ts" at bounding box center [917, 431] width 125 height 13
click at [1163, 29] on span "MultiSelectCohortDropdownInstance" at bounding box center [1181, 24] width 162 height 10
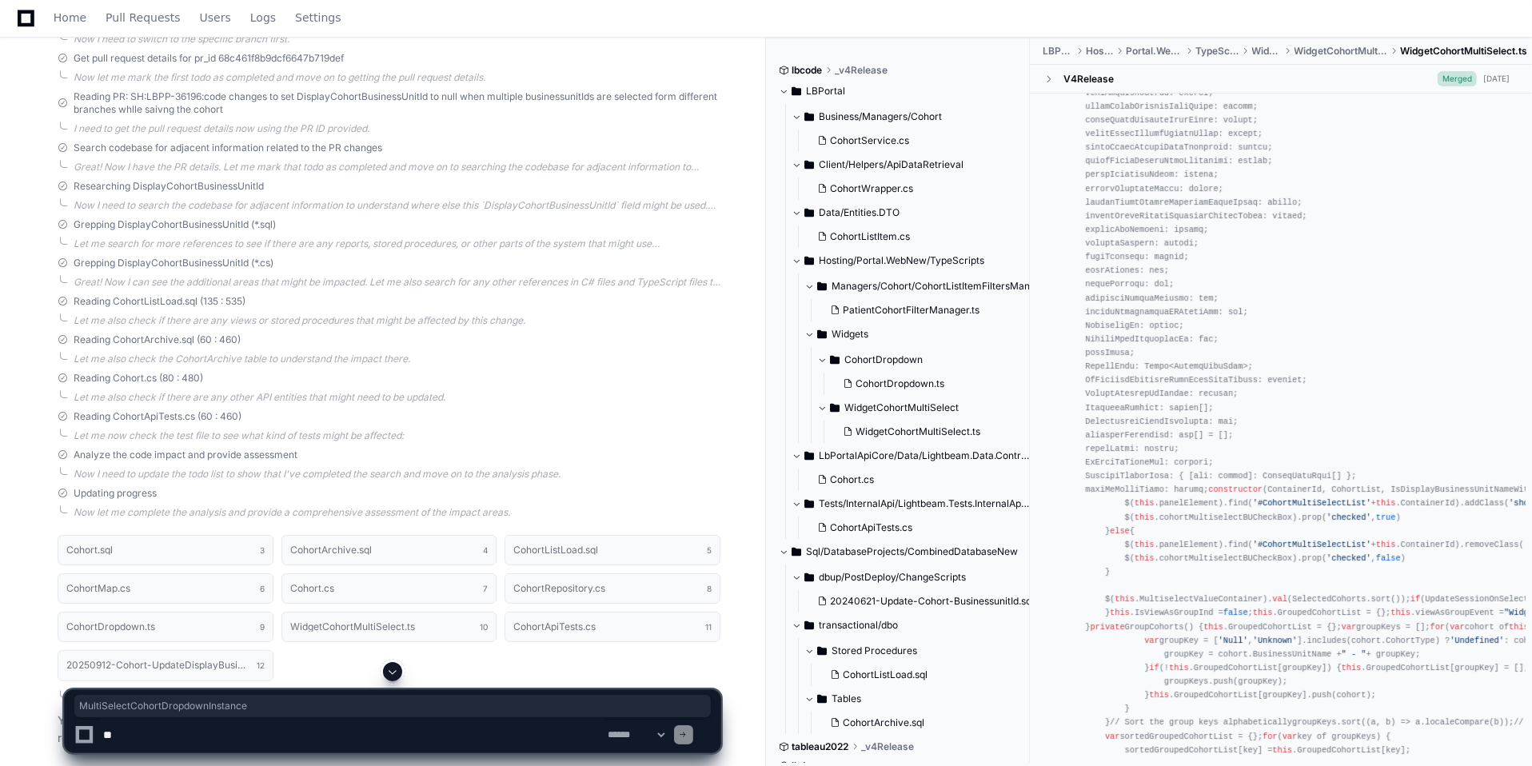
click at [1163, 29] on span "MultiSelectCohortDropdownInstance" at bounding box center [1181, 24] width 162 height 10
copy span "MultiSelectCohortDropdownInstance"
